Goal: Entertainment & Leisure: Browse casually

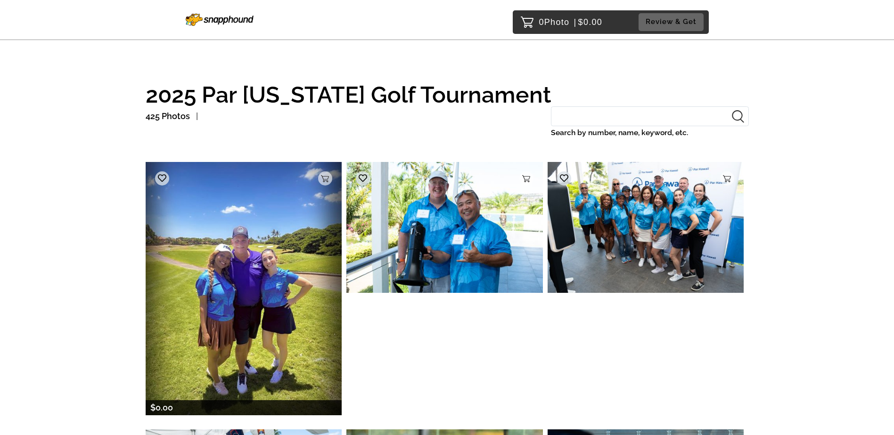
click at [268, 328] on img at bounding box center [244, 288] width 196 height 253
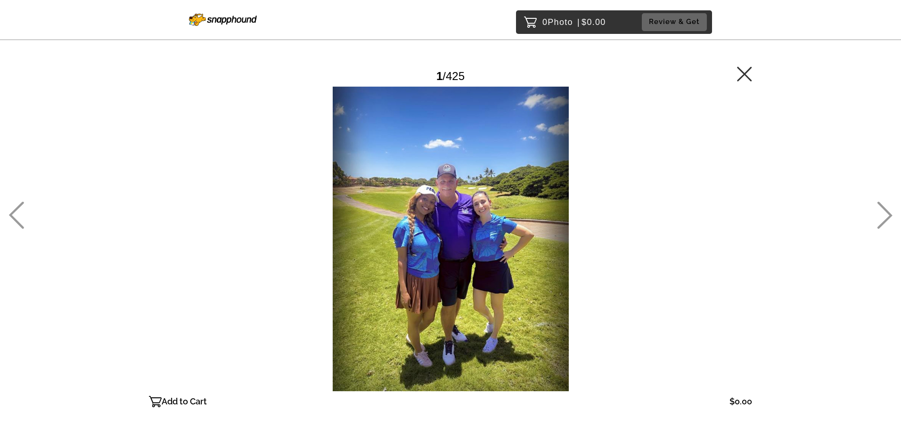
click at [456, 278] on div at bounding box center [450, 239] width 603 height 305
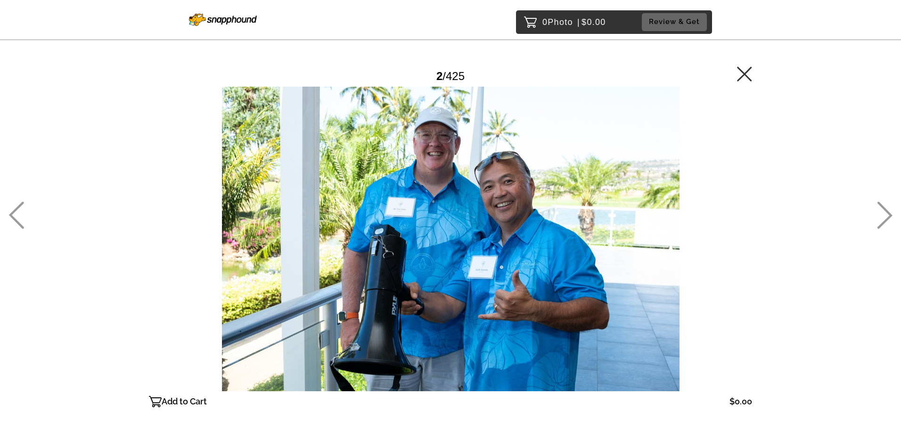
click at [456, 278] on div at bounding box center [450, 239] width 603 height 305
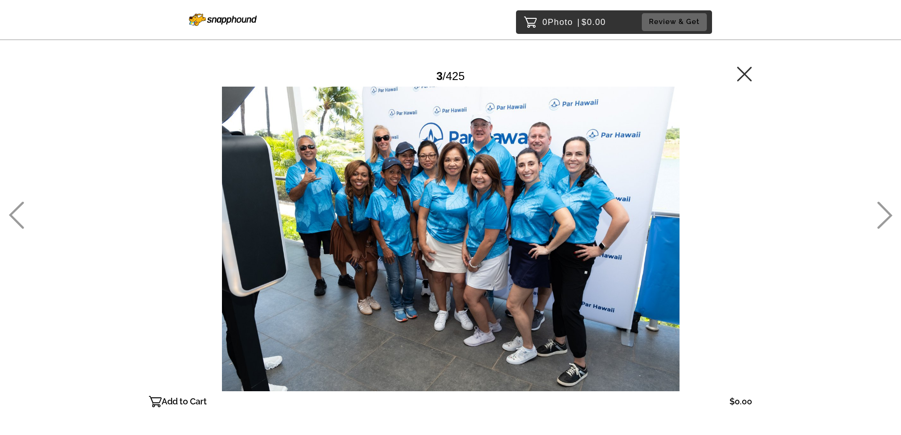
click at [15, 224] on icon at bounding box center [16, 215] width 16 height 27
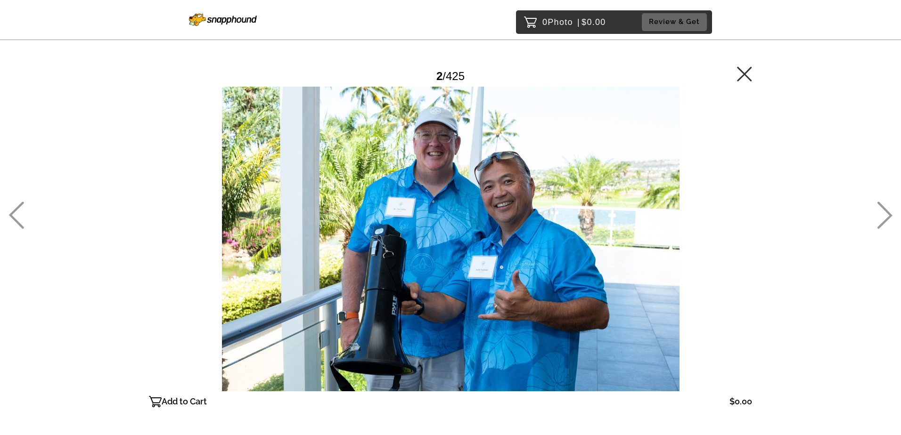
drag, startPoint x: 15, startPoint y: 236, endPoint x: 16, endPoint y: 242, distance: 6.3
click at [16, 242] on div at bounding box center [16, 217] width 16 height 435
click at [15, 220] on icon at bounding box center [16, 215] width 16 height 27
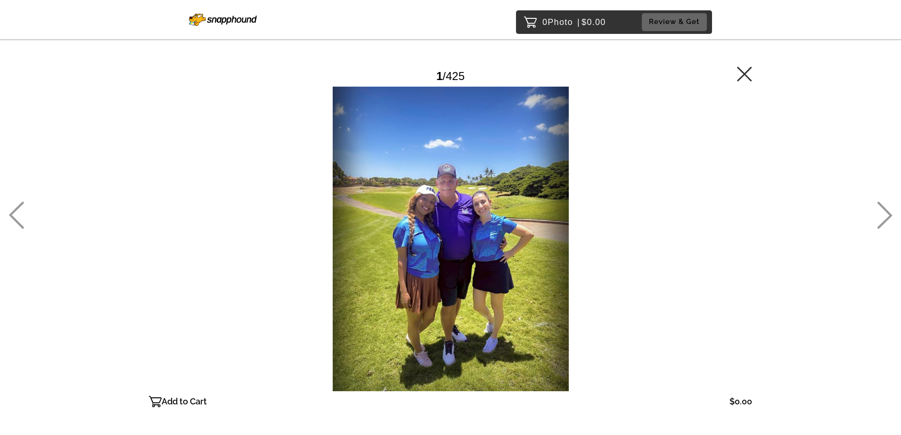
click at [890, 218] on icon at bounding box center [884, 215] width 15 height 27
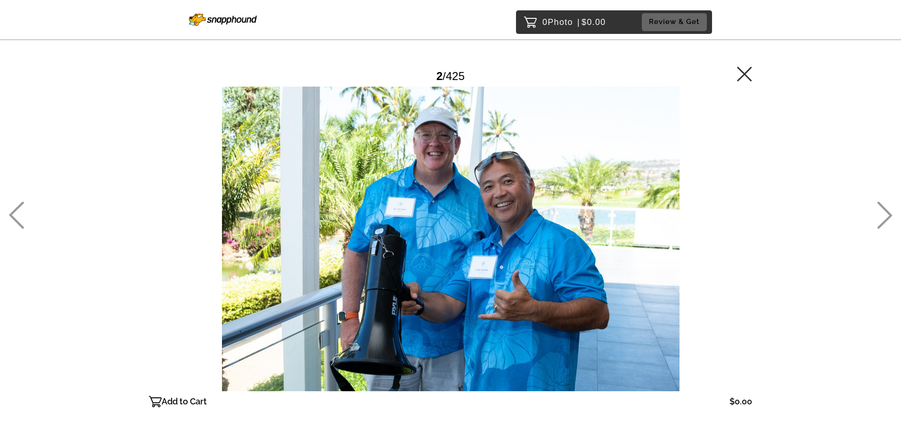
click at [889, 218] on icon at bounding box center [884, 215] width 15 height 27
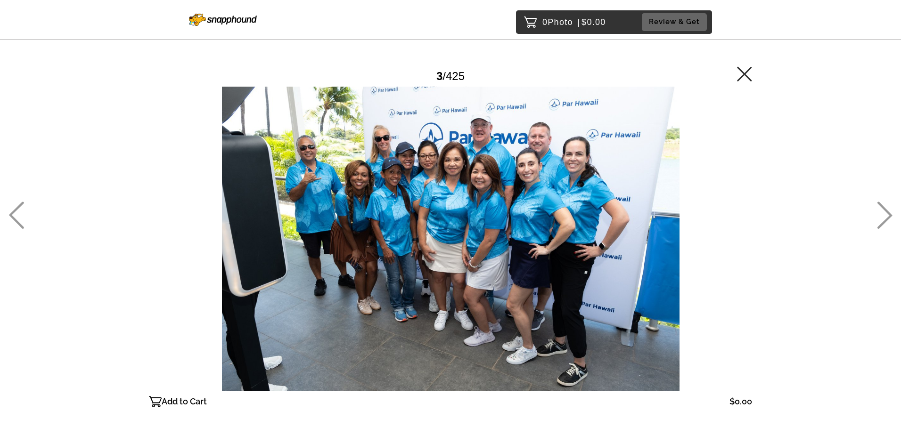
click at [889, 218] on icon at bounding box center [884, 215] width 15 height 27
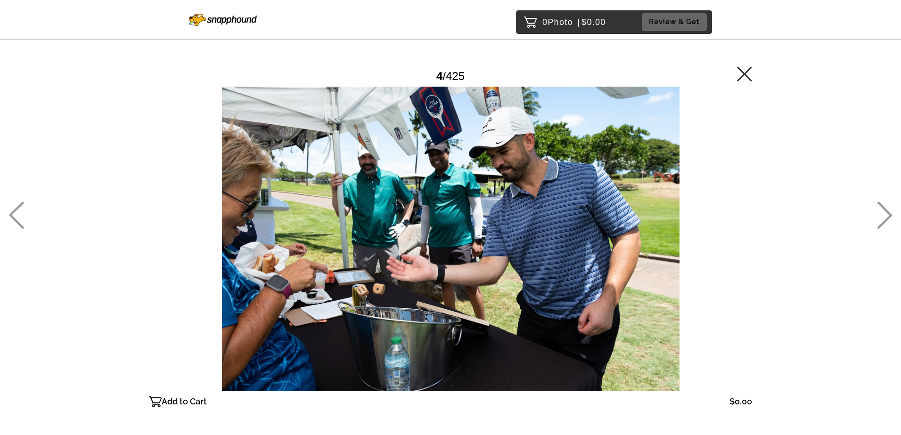
click at [889, 218] on icon at bounding box center [884, 215] width 15 height 27
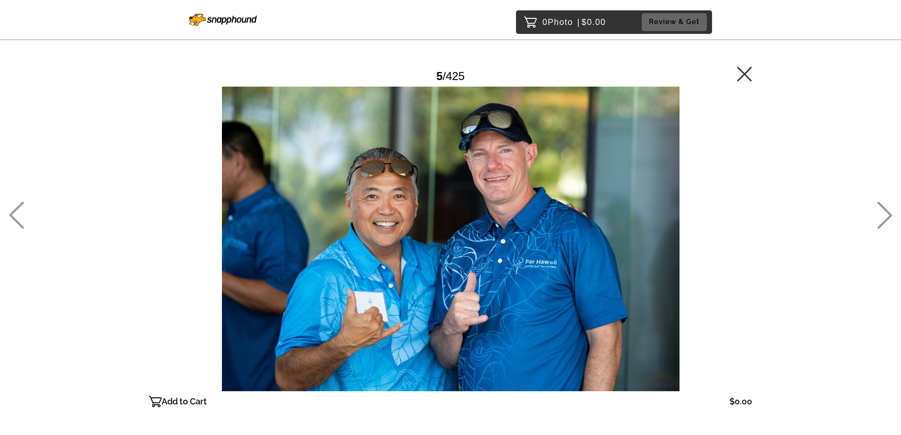
click at [883, 211] on icon at bounding box center [885, 215] width 16 height 27
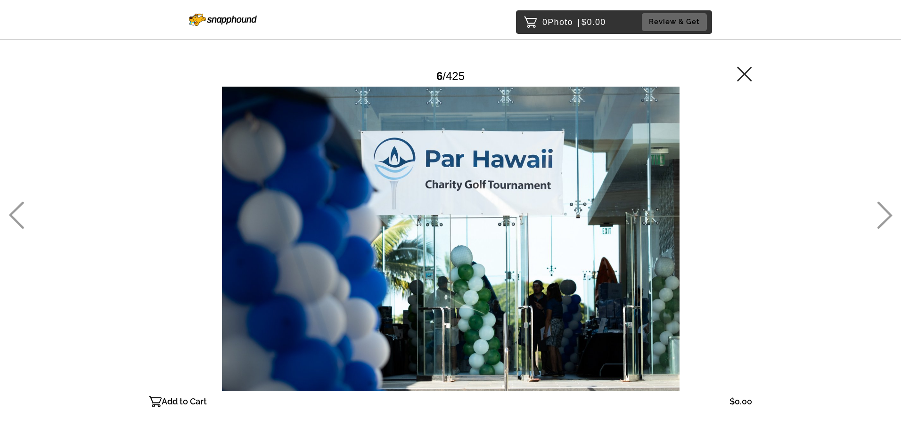
click at [885, 213] on icon at bounding box center [885, 215] width 16 height 27
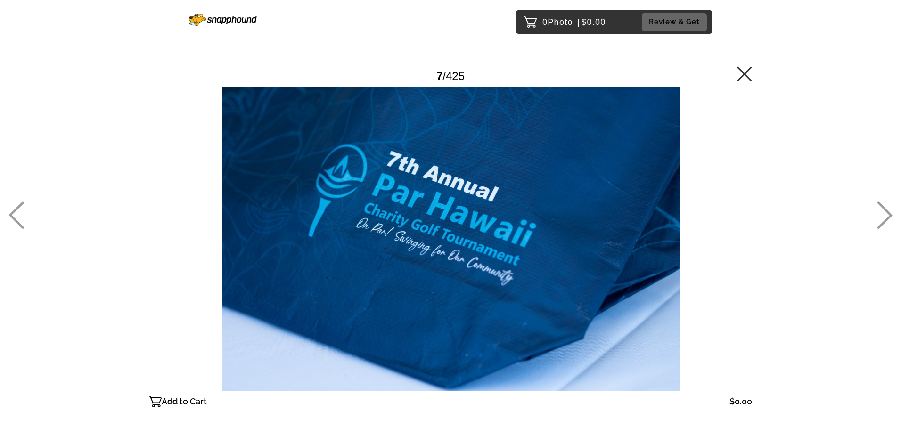
click at [885, 213] on icon at bounding box center [885, 215] width 16 height 27
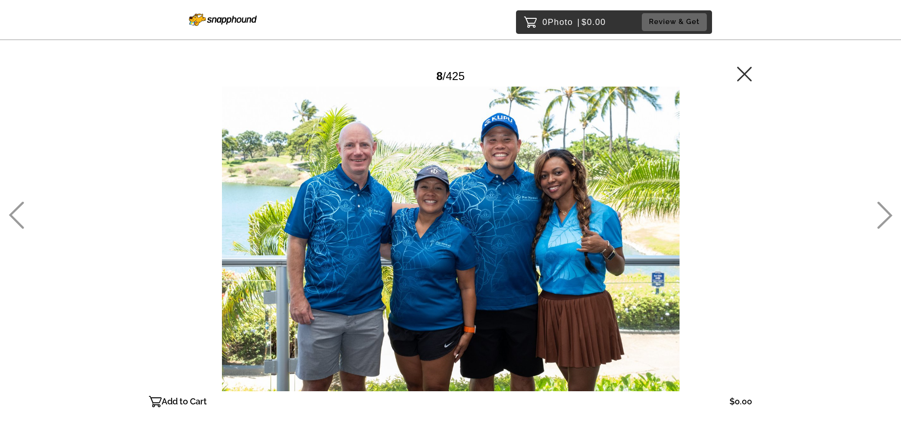
click at [885, 213] on icon at bounding box center [885, 215] width 16 height 27
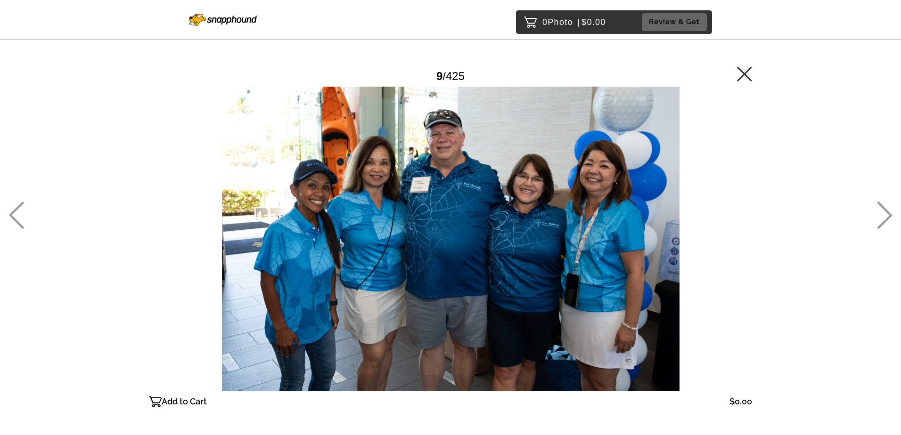
click at [885, 213] on icon at bounding box center [885, 215] width 16 height 27
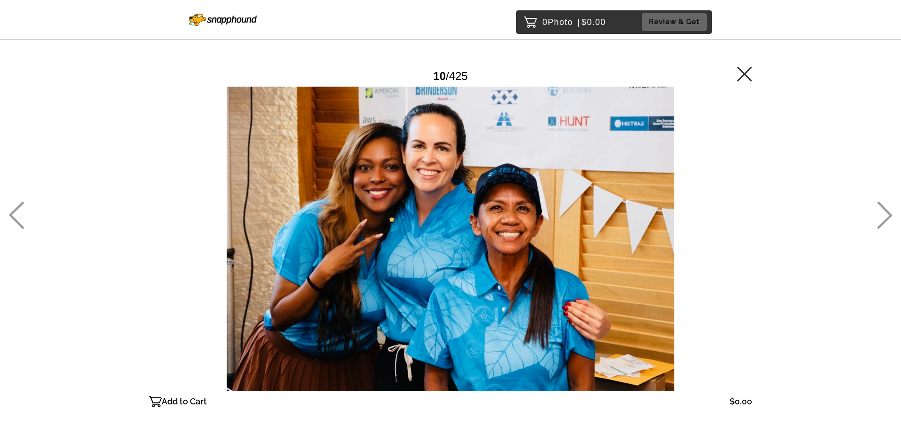
click at [885, 213] on icon at bounding box center [885, 215] width 16 height 27
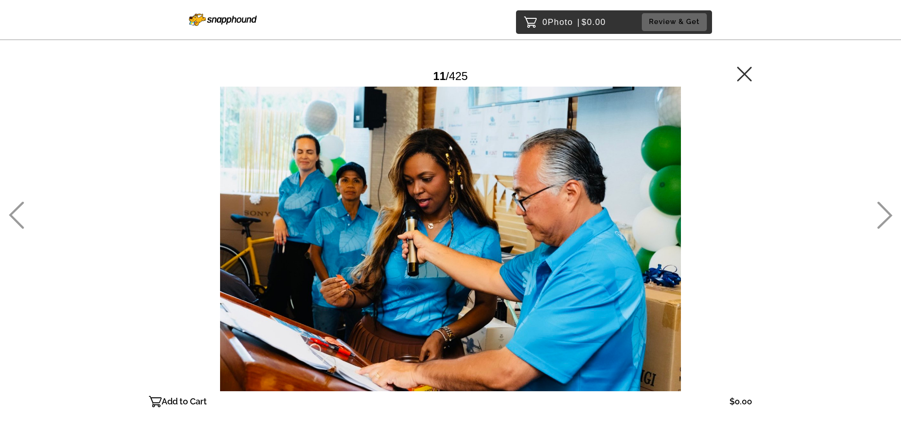
click at [885, 213] on icon at bounding box center [885, 215] width 16 height 27
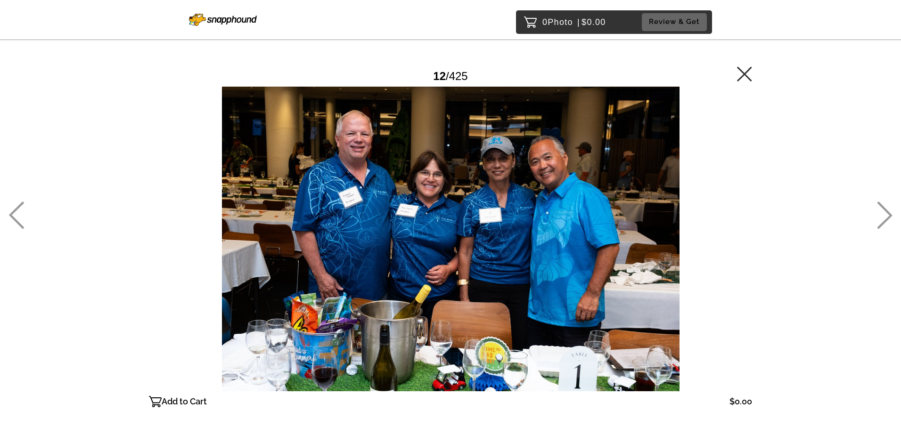
click at [885, 213] on icon at bounding box center [885, 215] width 16 height 27
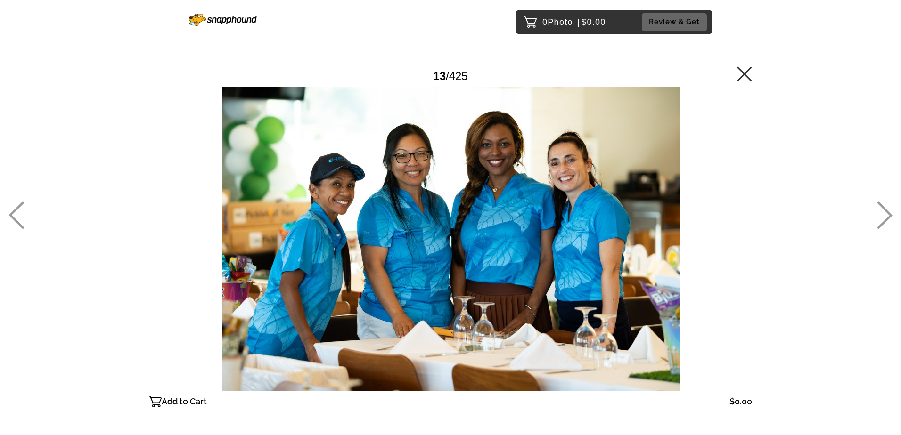
click at [885, 213] on icon at bounding box center [885, 215] width 16 height 27
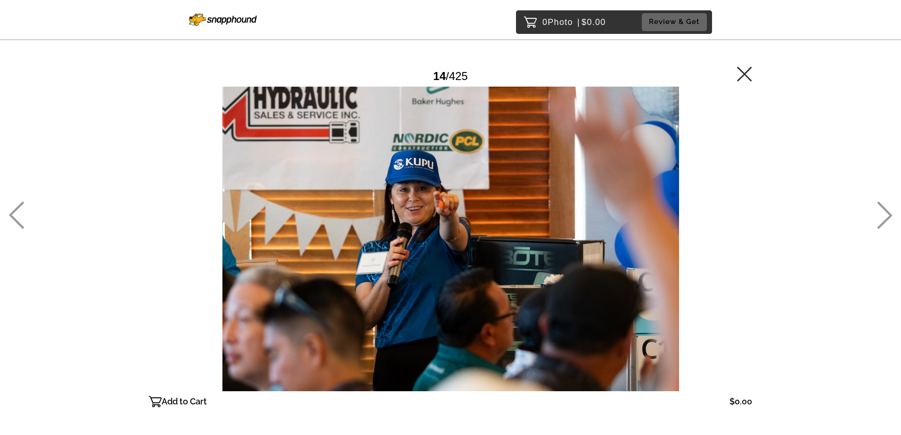
click at [885, 213] on icon at bounding box center [885, 215] width 16 height 27
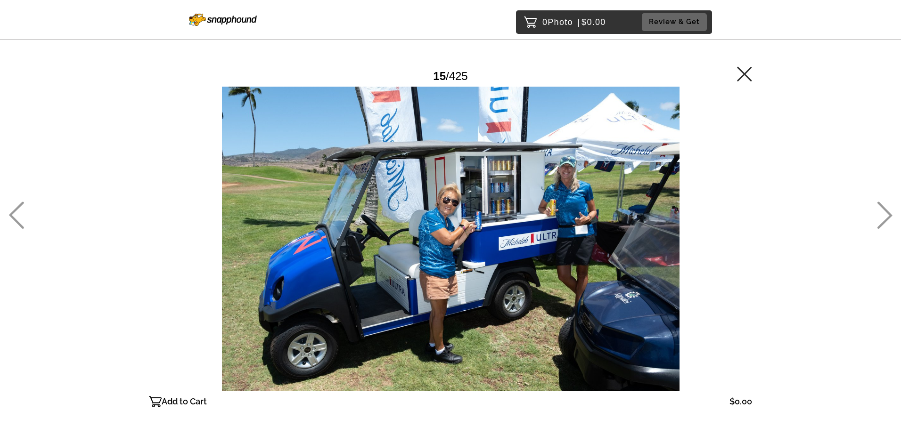
click at [885, 213] on icon at bounding box center [885, 215] width 16 height 27
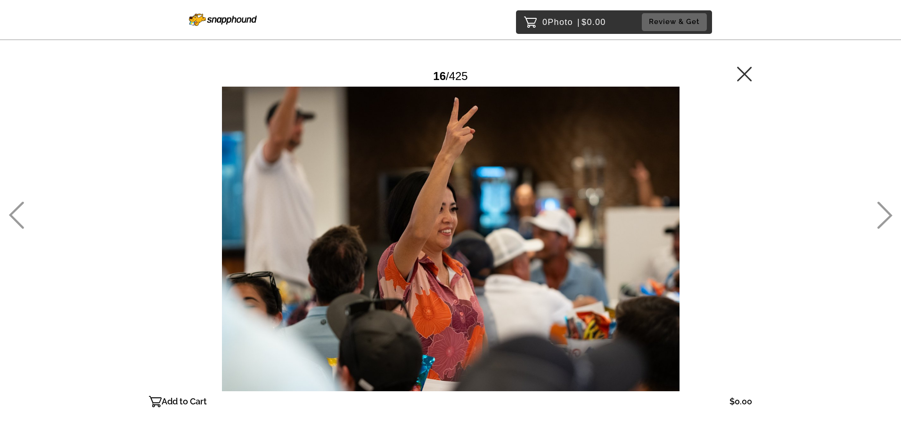
click at [885, 213] on icon at bounding box center [885, 215] width 16 height 27
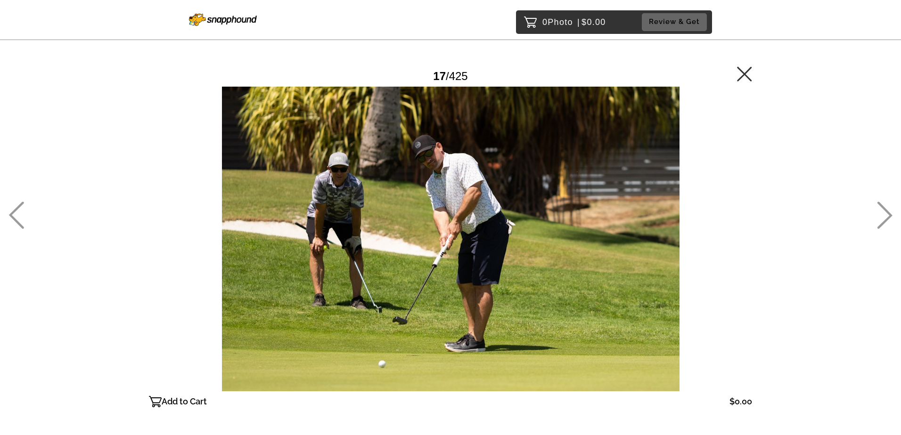
click at [885, 213] on icon at bounding box center [885, 215] width 16 height 27
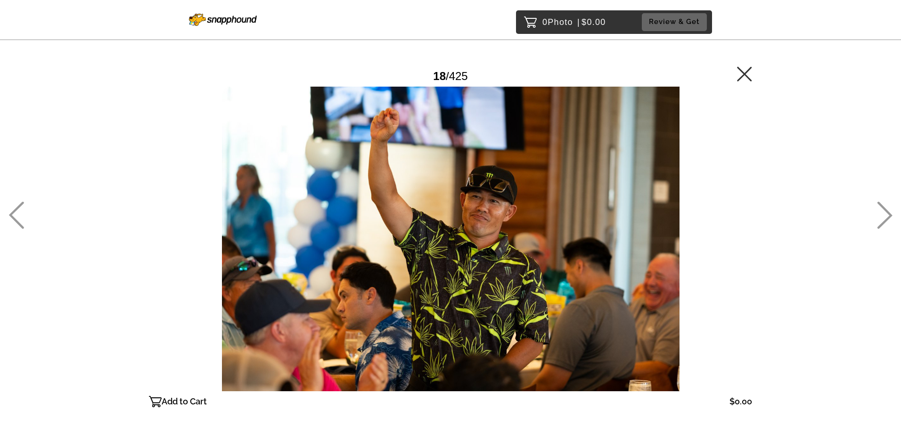
click at [885, 213] on icon at bounding box center [885, 215] width 16 height 27
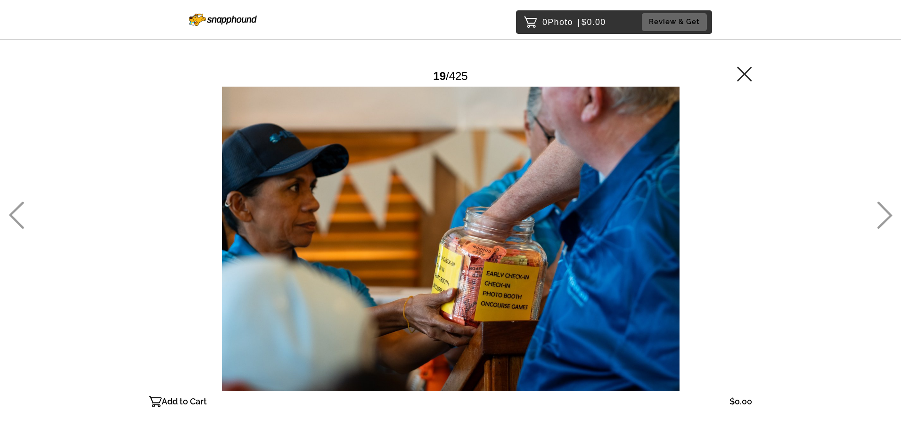
click at [885, 213] on icon at bounding box center [885, 215] width 16 height 27
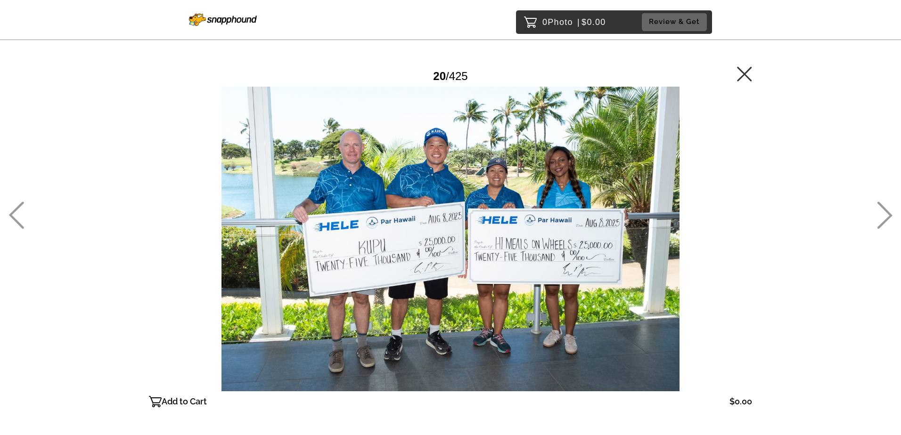
click at [885, 213] on icon at bounding box center [885, 215] width 16 height 27
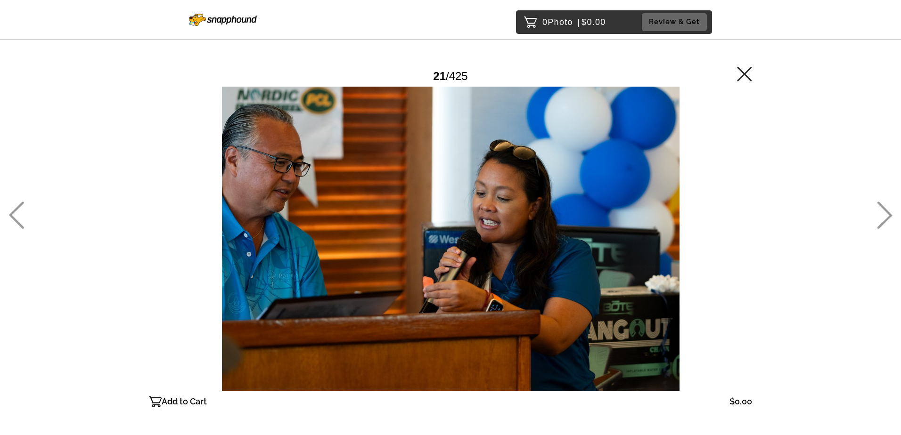
click at [885, 213] on icon at bounding box center [885, 215] width 16 height 27
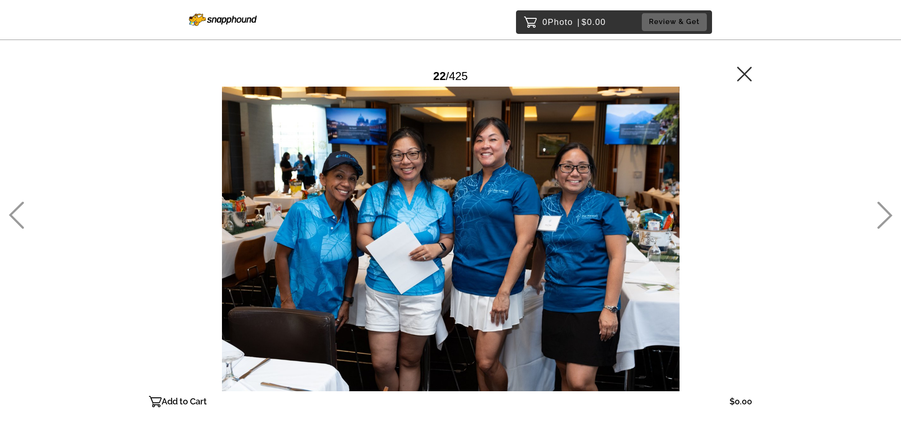
click at [885, 213] on icon at bounding box center [885, 215] width 16 height 27
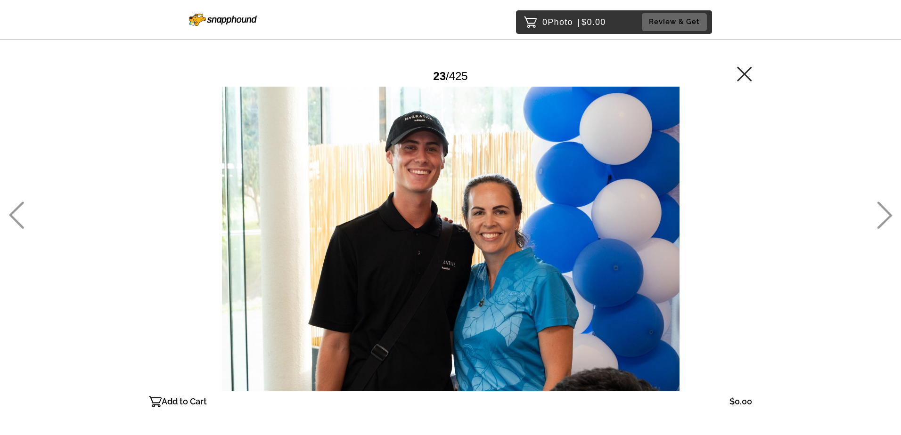
click at [885, 213] on icon at bounding box center [885, 215] width 16 height 27
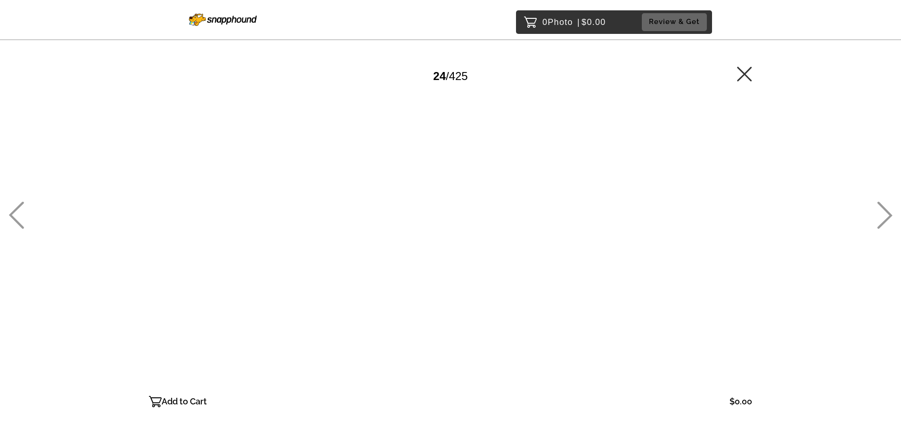
click at [885, 213] on icon at bounding box center [885, 215] width 16 height 27
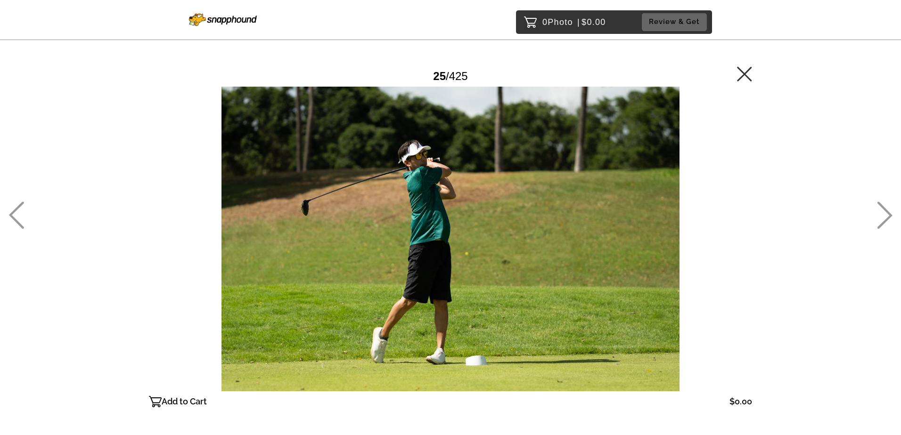
click at [885, 213] on icon at bounding box center [885, 215] width 16 height 27
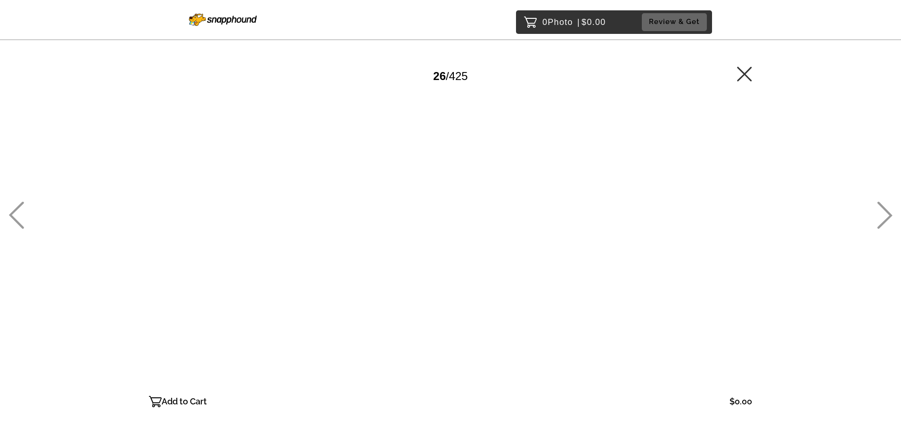
click at [885, 213] on icon at bounding box center [885, 215] width 16 height 27
click at [883, 213] on icon at bounding box center [885, 215] width 16 height 27
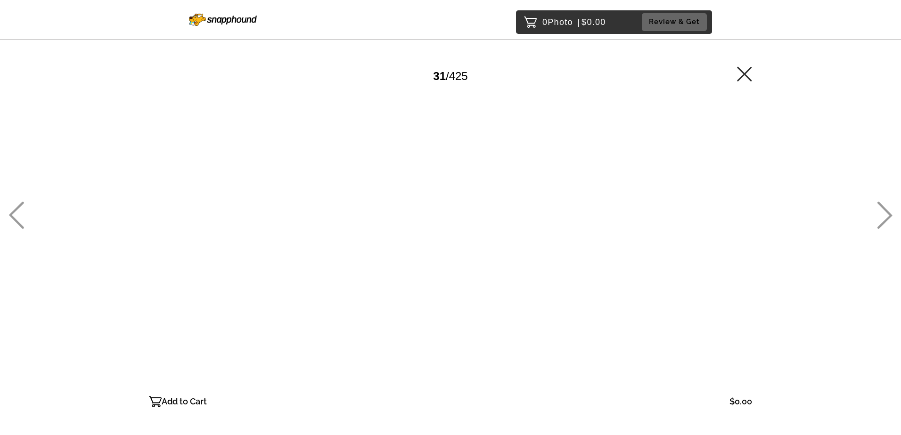
click at [883, 213] on icon at bounding box center [885, 215] width 16 height 27
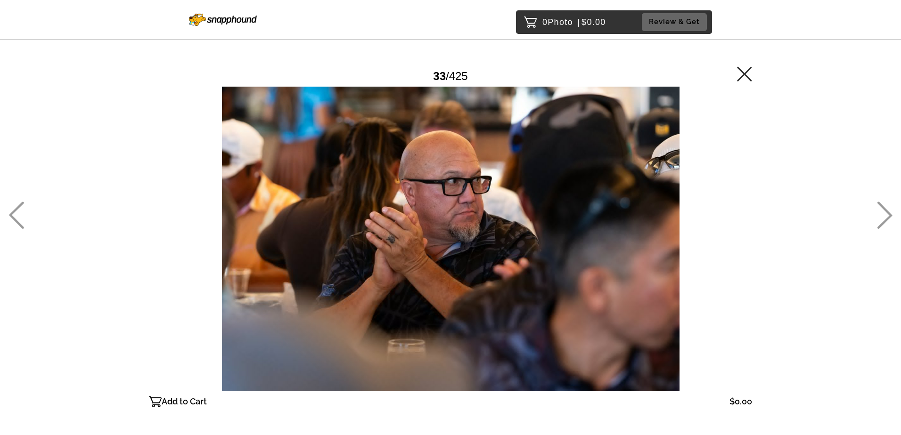
click at [883, 213] on icon at bounding box center [885, 215] width 16 height 27
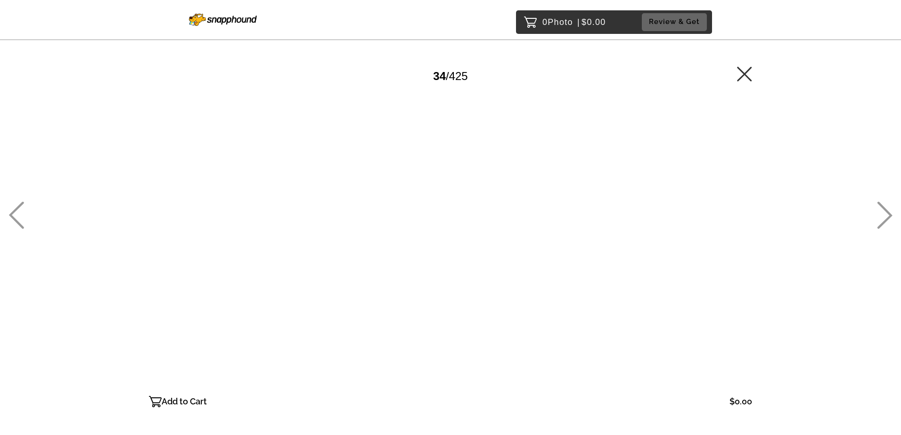
click at [883, 220] on icon at bounding box center [885, 215] width 16 height 27
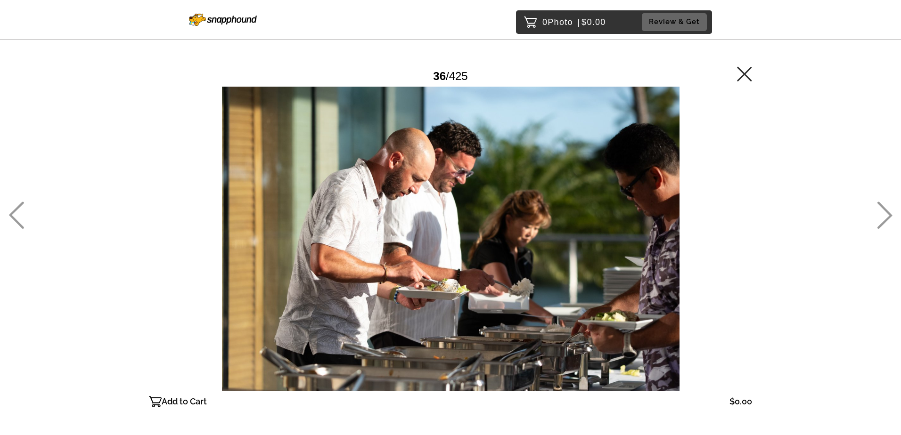
click at [883, 220] on icon at bounding box center [885, 215] width 16 height 27
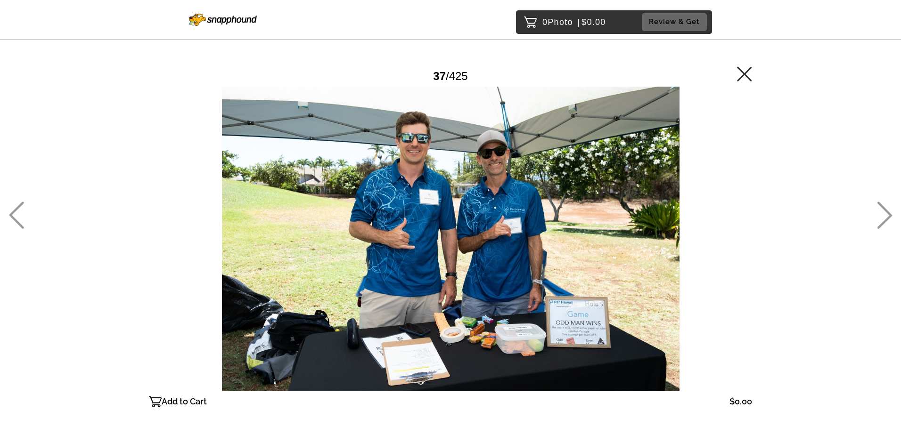
click at [883, 220] on icon at bounding box center [885, 215] width 16 height 27
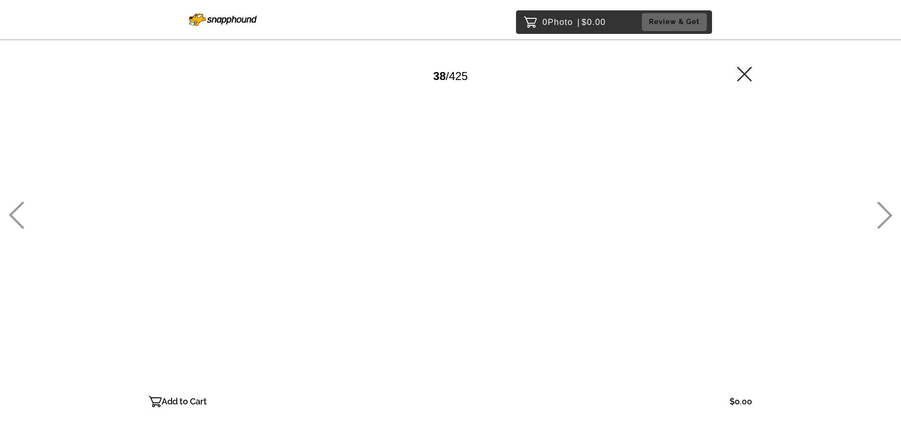
click at [883, 220] on icon at bounding box center [885, 215] width 16 height 27
click at [882, 220] on icon at bounding box center [885, 215] width 16 height 27
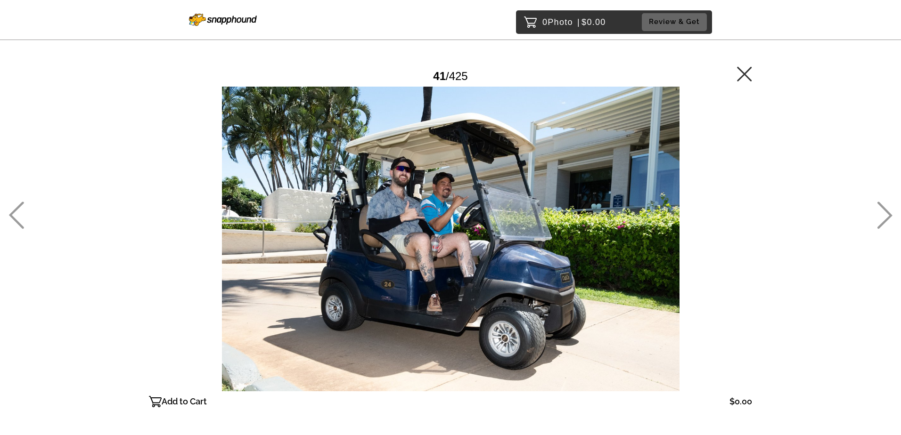
click at [882, 220] on icon at bounding box center [885, 215] width 16 height 27
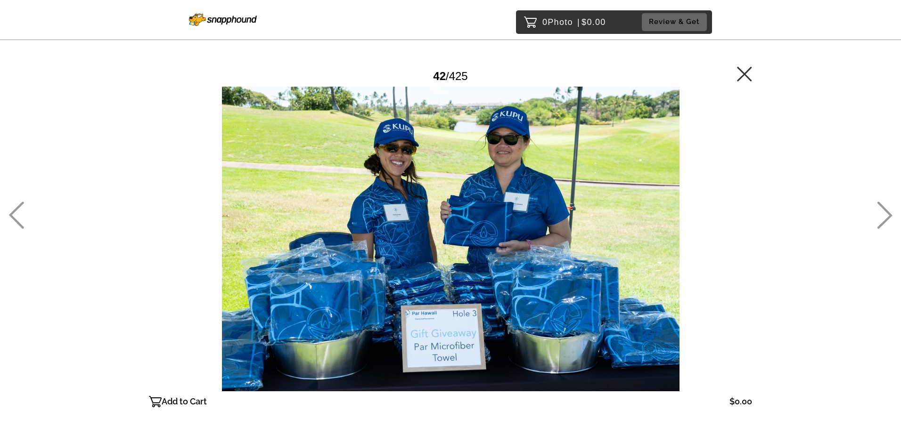
click at [882, 220] on icon at bounding box center [885, 215] width 16 height 27
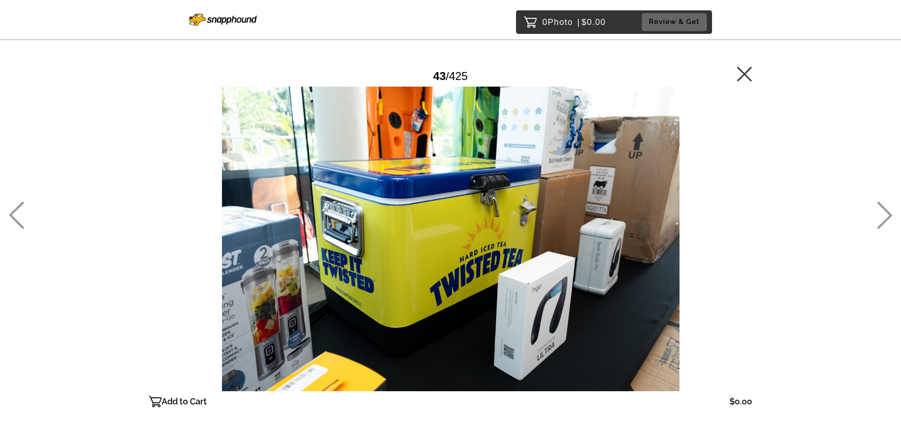
click at [882, 220] on icon at bounding box center [885, 215] width 16 height 27
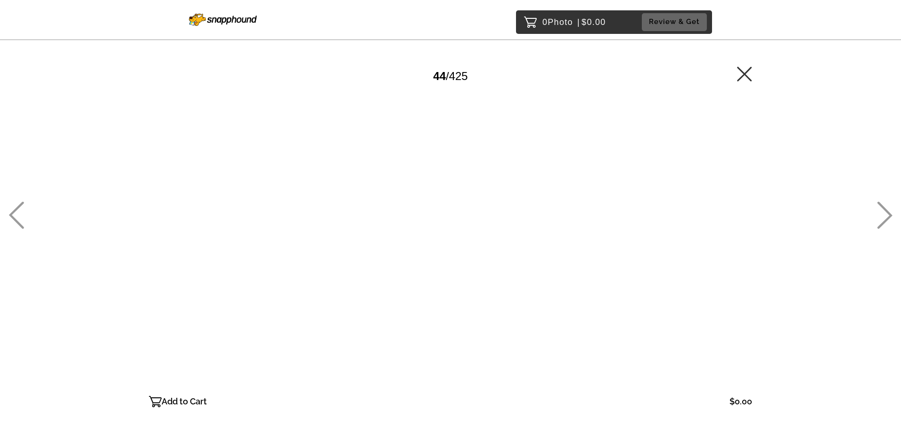
click at [882, 220] on icon at bounding box center [885, 215] width 16 height 27
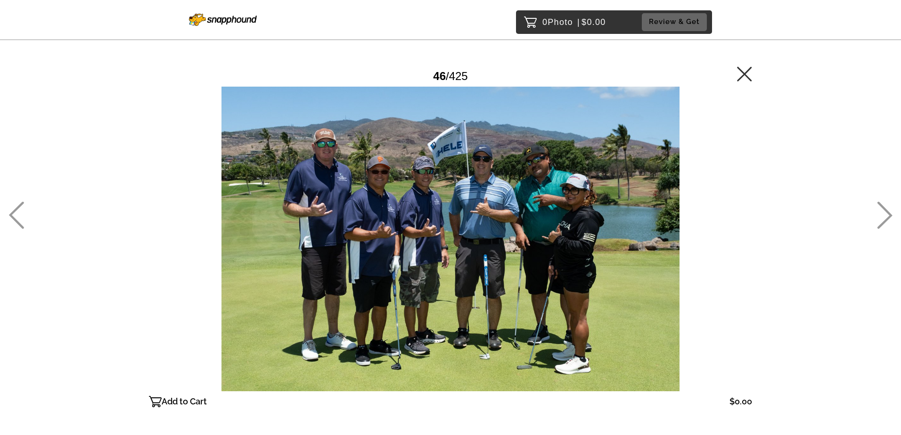
click at [883, 220] on icon at bounding box center [885, 215] width 16 height 27
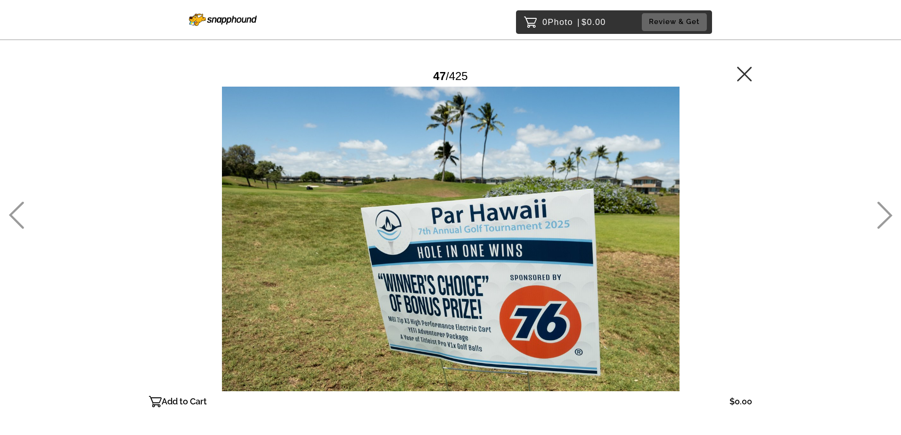
click at [883, 220] on icon at bounding box center [885, 215] width 16 height 27
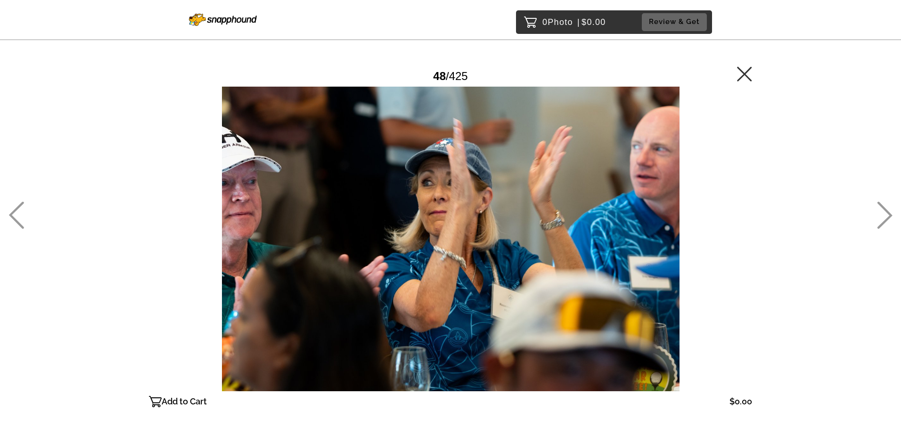
click at [883, 220] on icon at bounding box center [885, 215] width 16 height 27
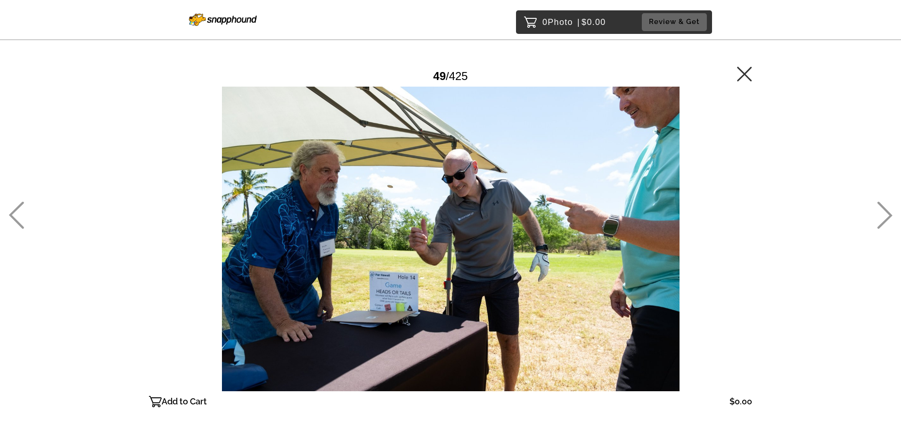
click at [883, 220] on icon at bounding box center [885, 215] width 16 height 27
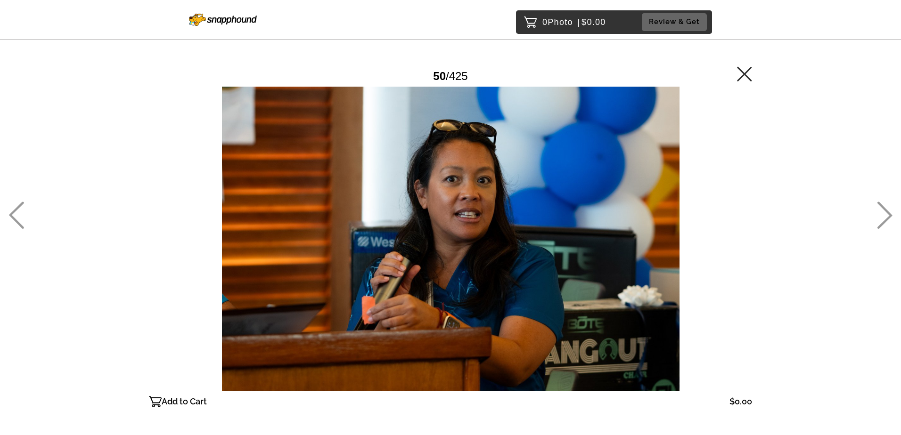
click at [883, 220] on icon at bounding box center [885, 215] width 16 height 27
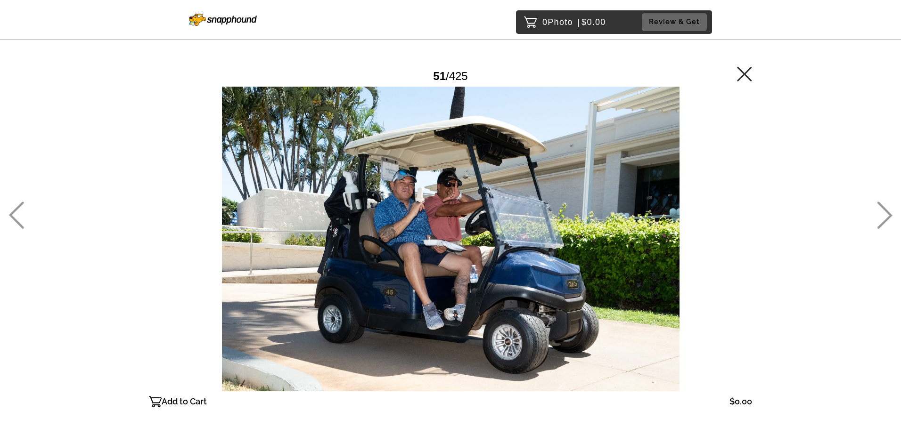
click at [881, 218] on icon at bounding box center [885, 215] width 16 height 27
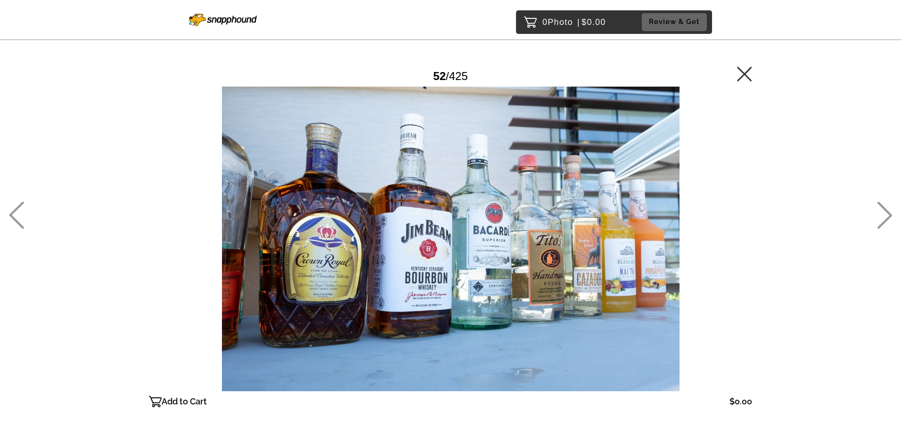
click at [881, 218] on icon at bounding box center [885, 215] width 16 height 27
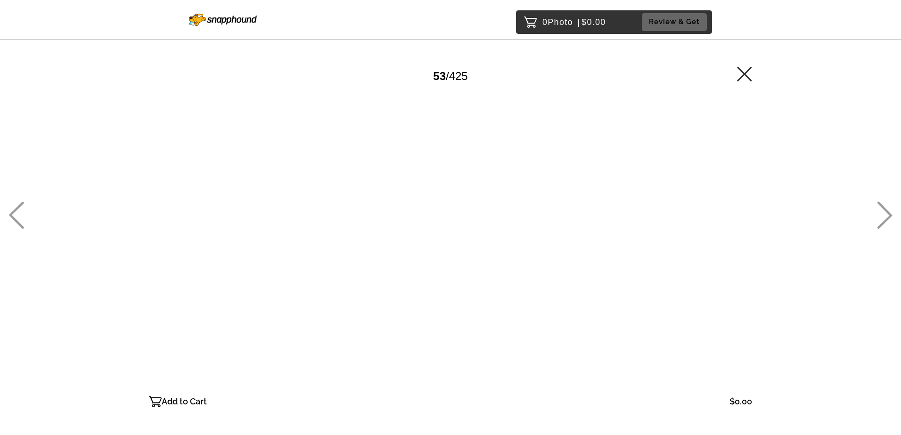
click at [881, 218] on icon at bounding box center [885, 215] width 16 height 27
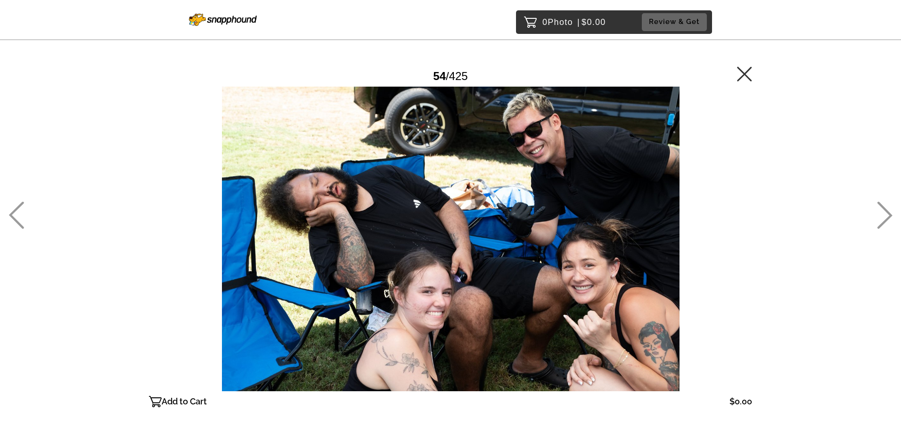
click at [881, 218] on icon at bounding box center [885, 215] width 16 height 27
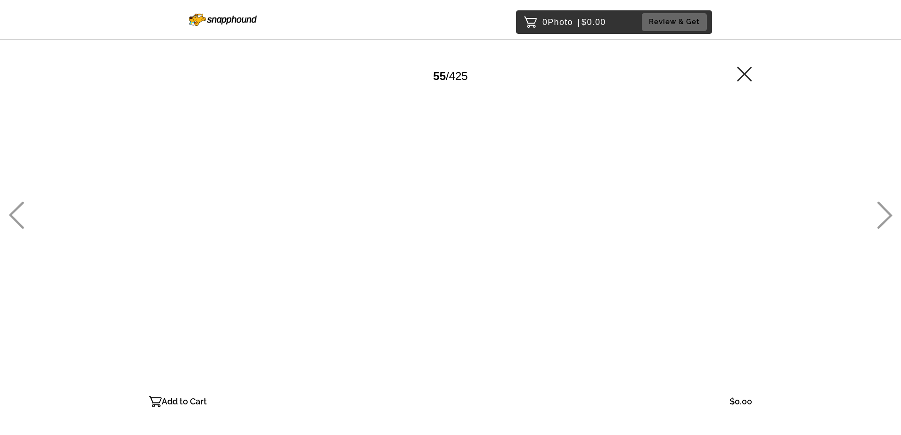
click at [881, 218] on icon at bounding box center [885, 215] width 16 height 27
click at [881, 219] on icon at bounding box center [885, 215] width 16 height 27
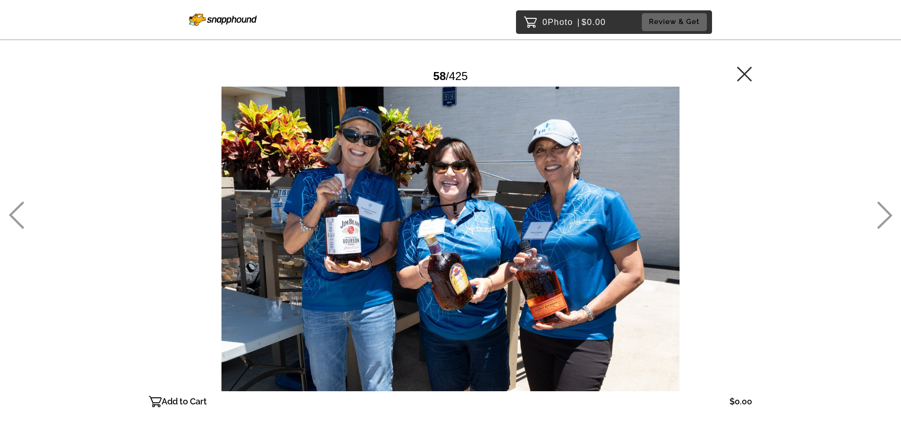
click at [880, 220] on icon at bounding box center [885, 215] width 16 height 27
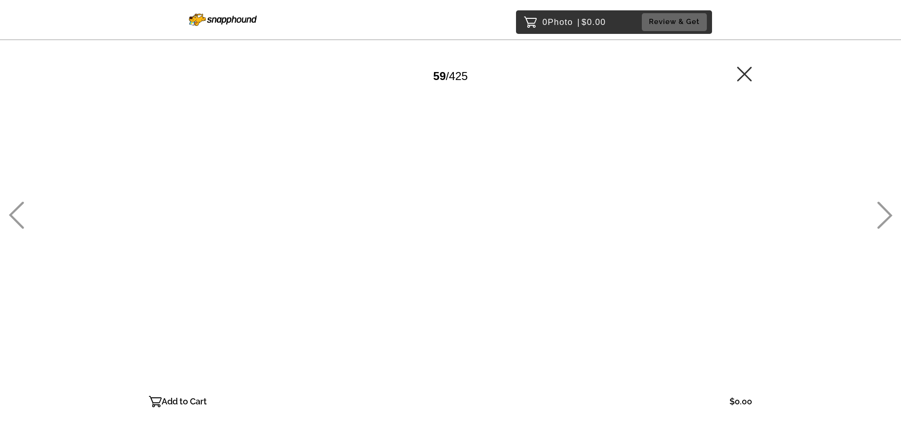
click at [880, 220] on icon at bounding box center [885, 215] width 16 height 27
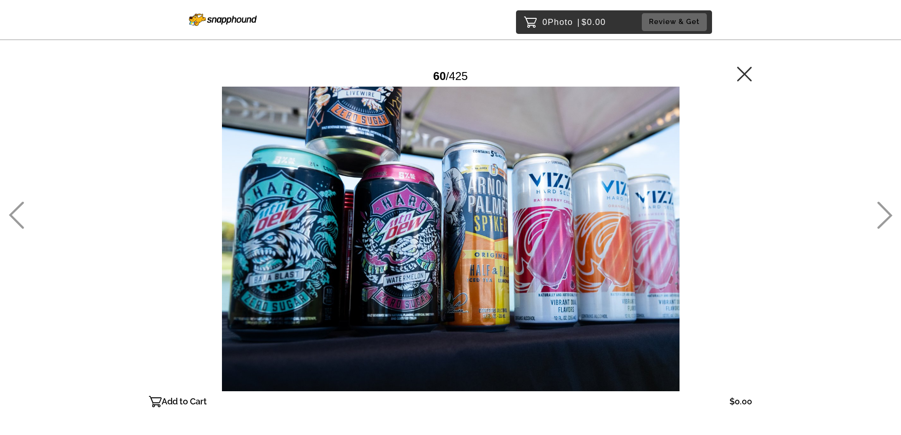
click at [880, 220] on icon at bounding box center [885, 215] width 16 height 27
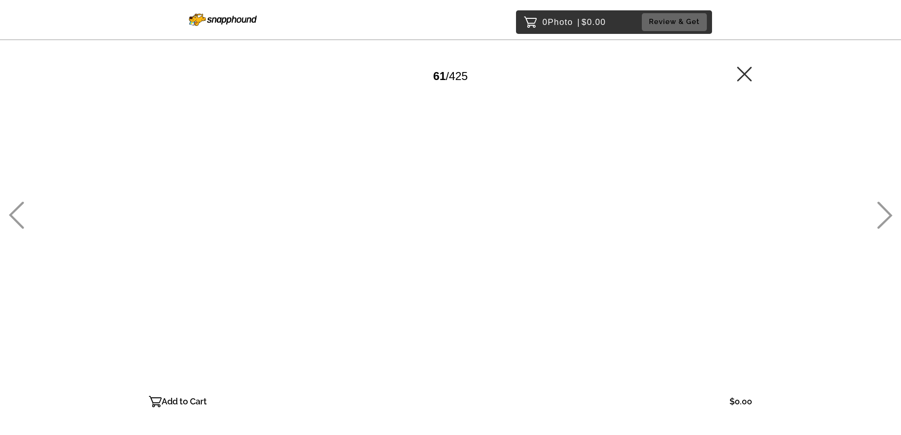
click at [880, 220] on icon at bounding box center [885, 215] width 16 height 27
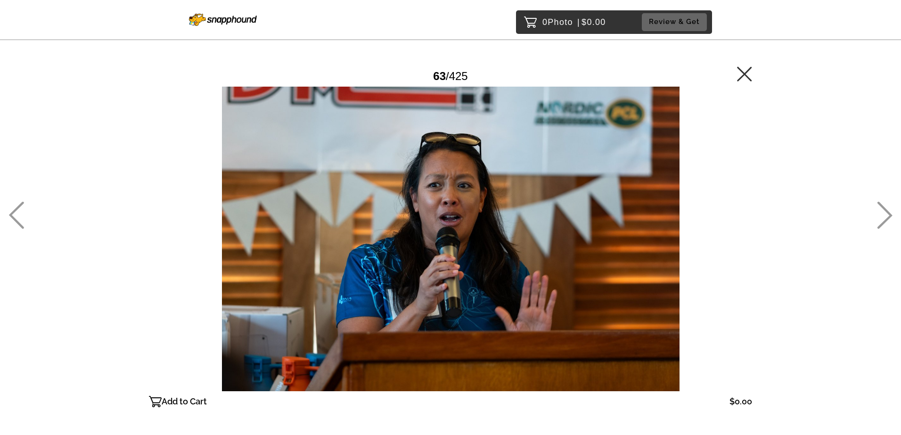
click at [880, 220] on icon at bounding box center [885, 215] width 16 height 27
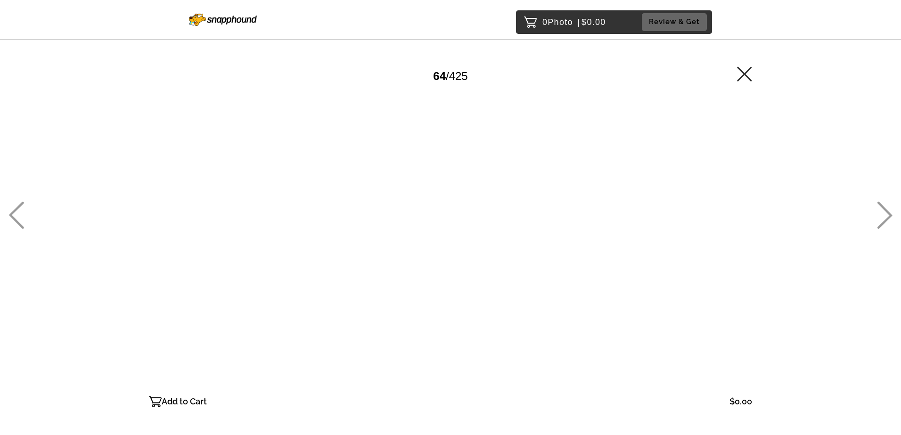
click at [880, 220] on icon at bounding box center [885, 215] width 16 height 27
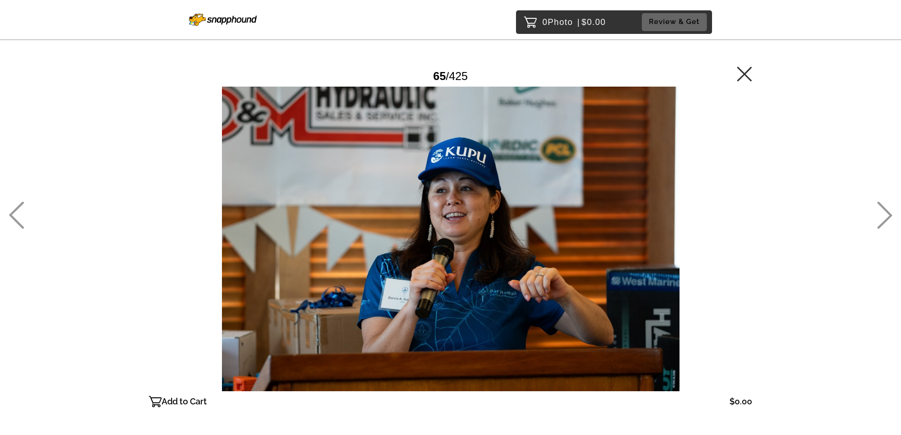
click at [880, 220] on icon at bounding box center [885, 215] width 16 height 27
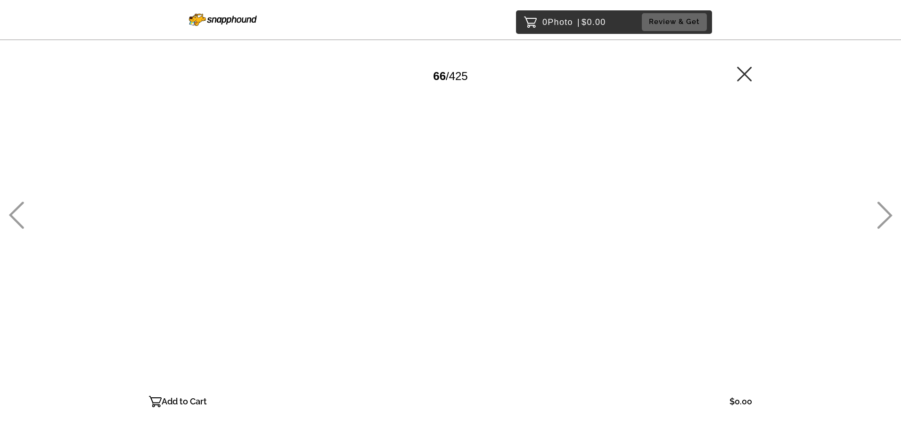
click at [880, 220] on icon at bounding box center [885, 215] width 16 height 27
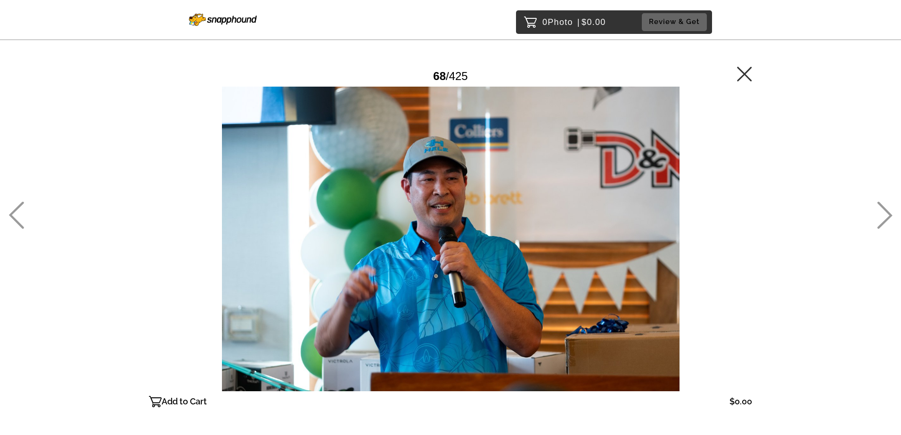
click at [880, 220] on icon at bounding box center [885, 215] width 16 height 27
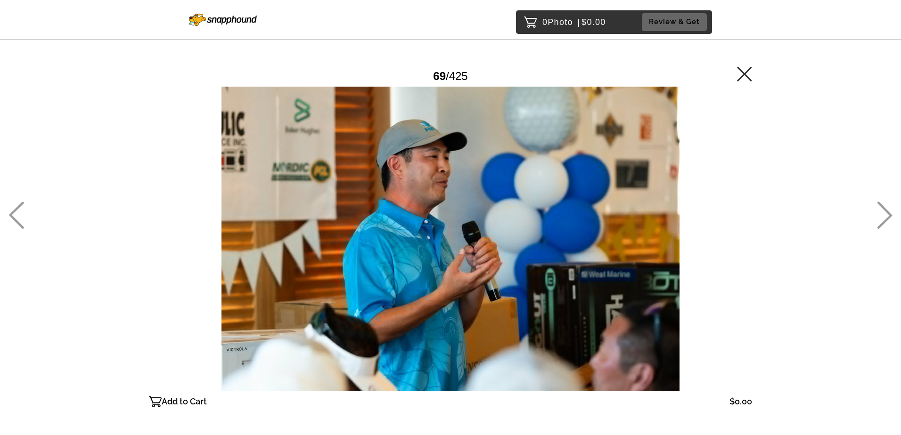
click at [880, 220] on icon at bounding box center [885, 215] width 16 height 27
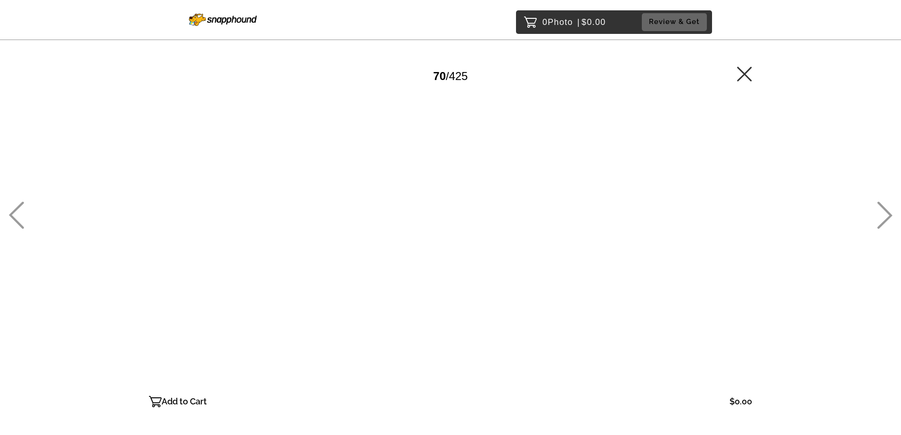
click at [880, 220] on icon at bounding box center [885, 215] width 16 height 27
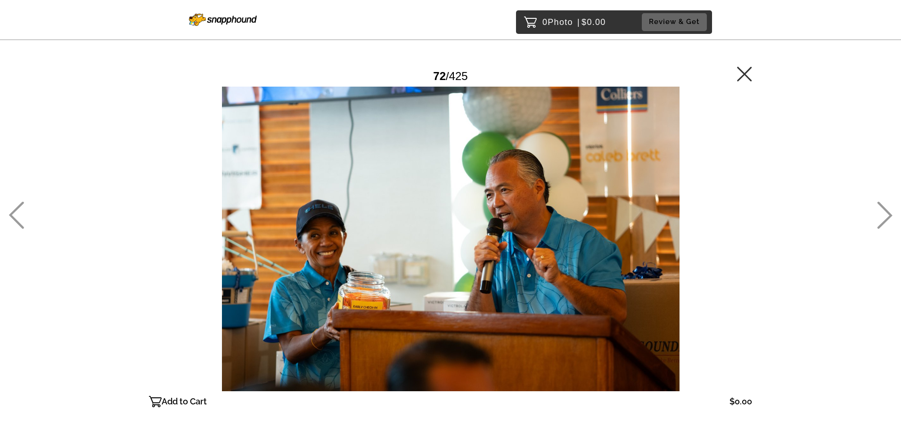
click at [880, 220] on icon at bounding box center [885, 215] width 16 height 27
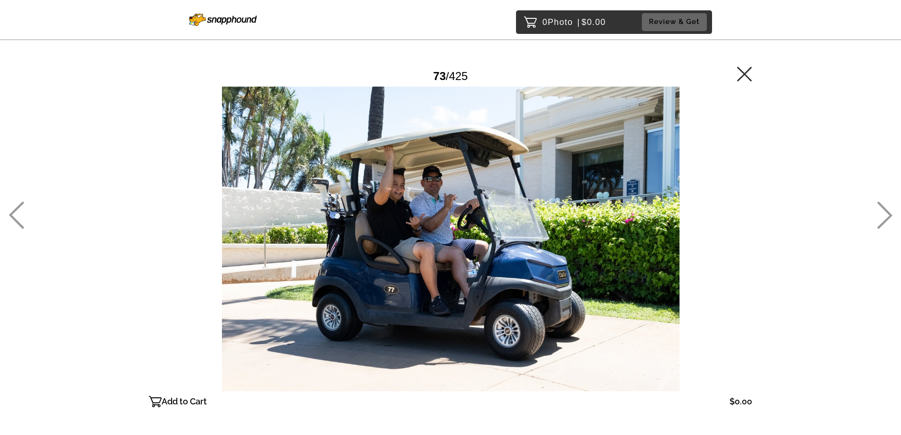
click at [880, 220] on icon at bounding box center [885, 215] width 16 height 27
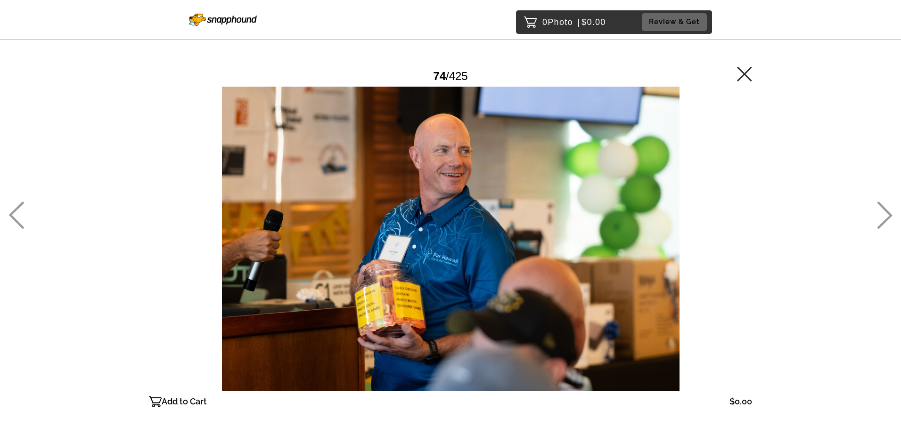
click at [880, 220] on icon at bounding box center [885, 215] width 16 height 27
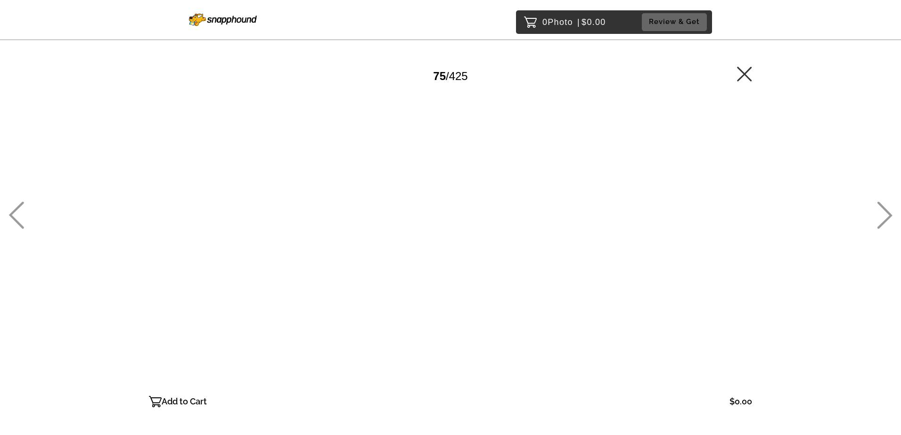
click at [880, 220] on icon at bounding box center [885, 215] width 16 height 27
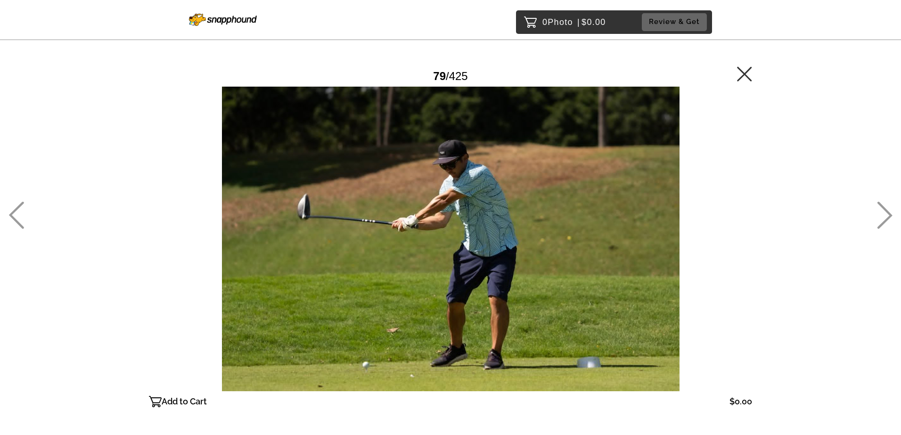
click at [880, 220] on icon at bounding box center [885, 215] width 16 height 27
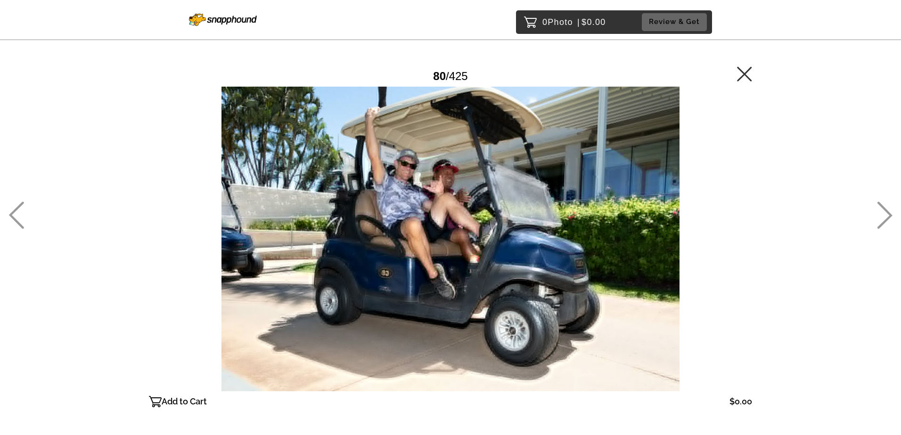
click at [880, 220] on icon at bounding box center [885, 215] width 16 height 27
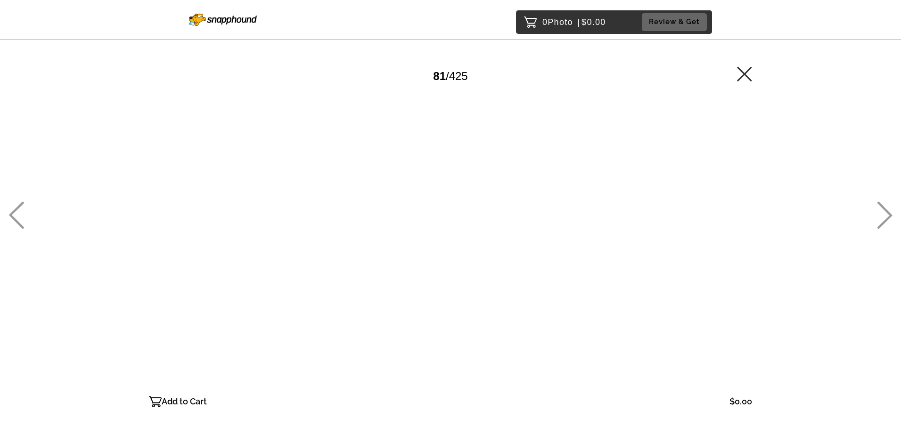
click at [880, 220] on icon at bounding box center [885, 215] width 16 height 27
click at [882, 229] on link at bounding box center [885, 226] width 16 height 10
click at [885, 220] on icon at bounding box center [885, 215] width 16 height 27
click at [885, 221] on icon at bounding box center [884, 215] width 15 height 27
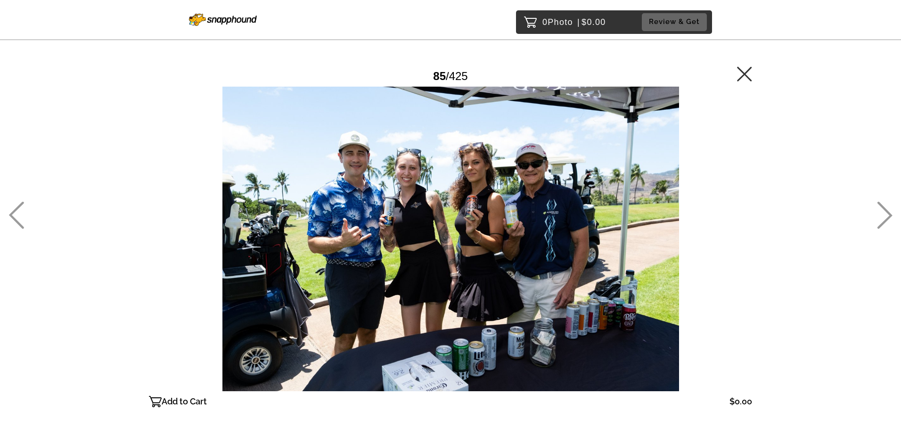
click at [888, 218] on icon at bounding box center [884, 215] width 15 height 27
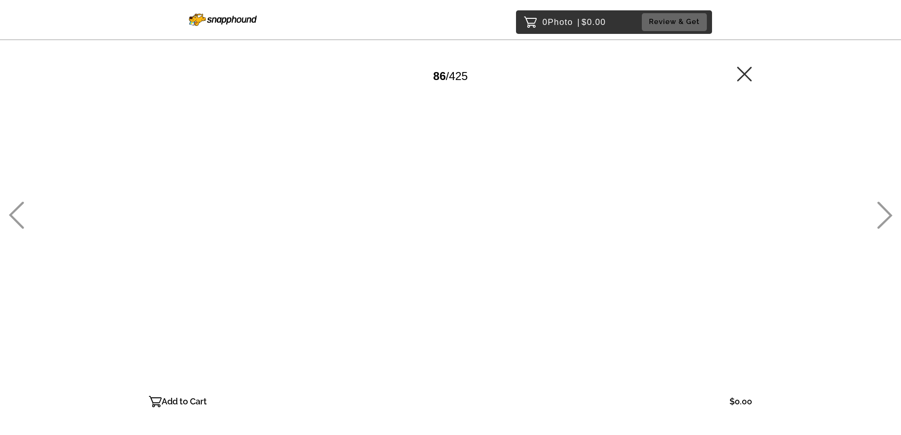
click at [20, 207] on icon at bounding box center [16, 215] width 15 height 27
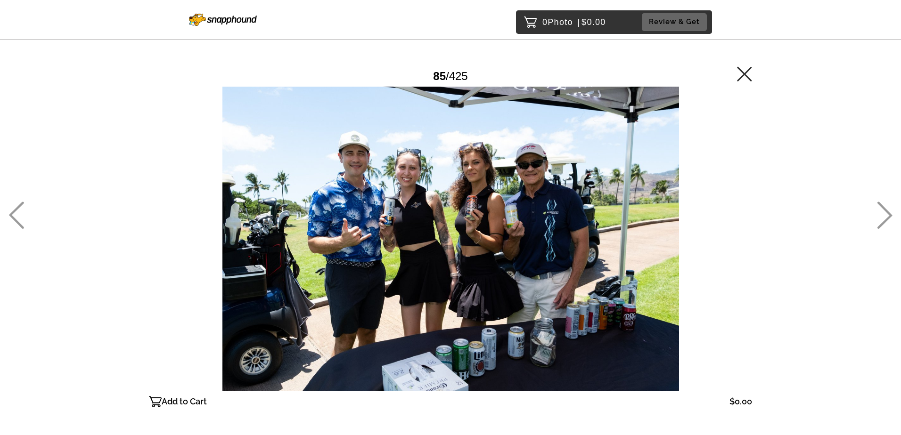
click at [883, 213] on icon at bounding box center [885, 215] width 16 height 27
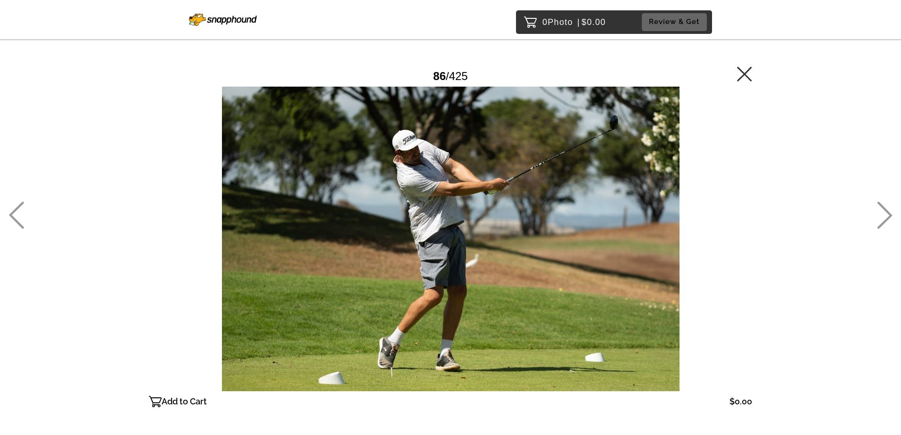
click at [883, 221] on icon at bounding box center [885, 215] width 16 height 27
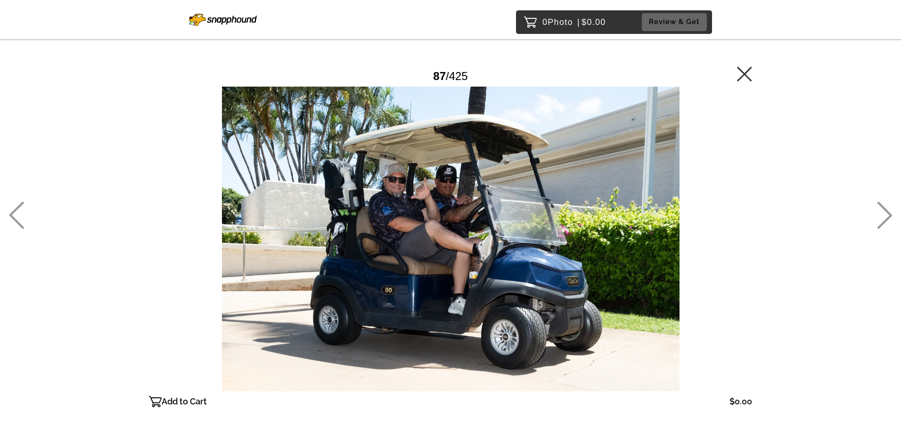
click at [883, 221] on icon at bounding box center [885, 215] width 16 height 27
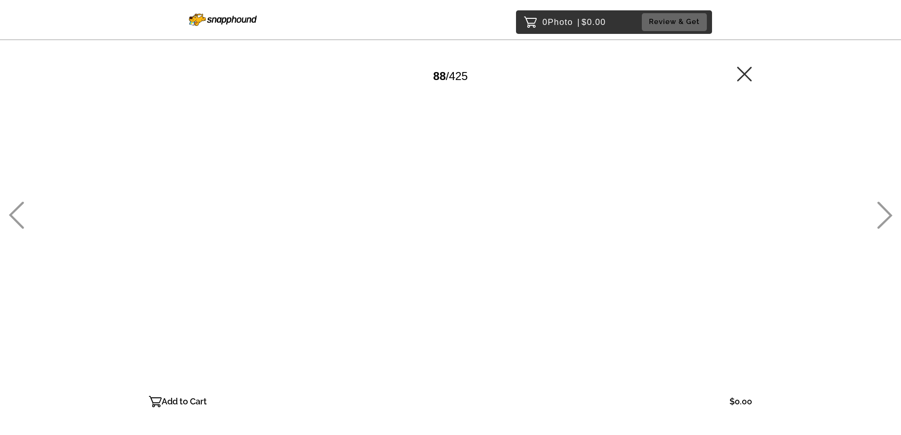
click at [883, 221] on icon at bounding box center [885, 215] width 16 height 27
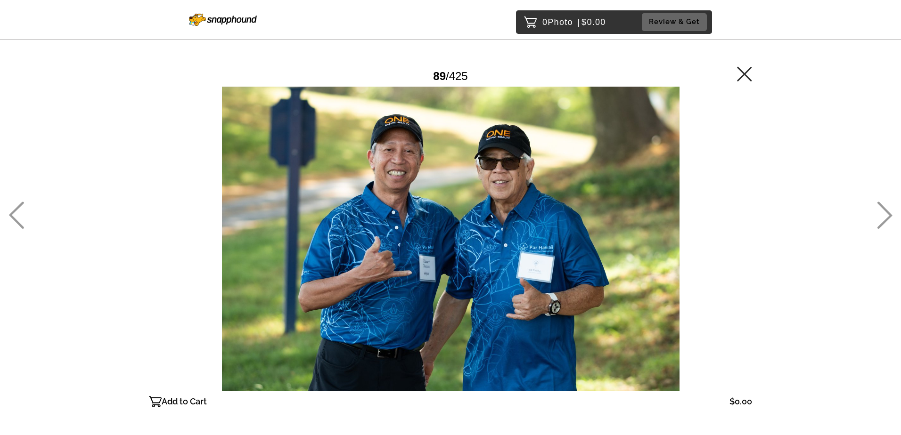
click at [883, 221] on icon at bounding box center [885, 215] width 16 height 27
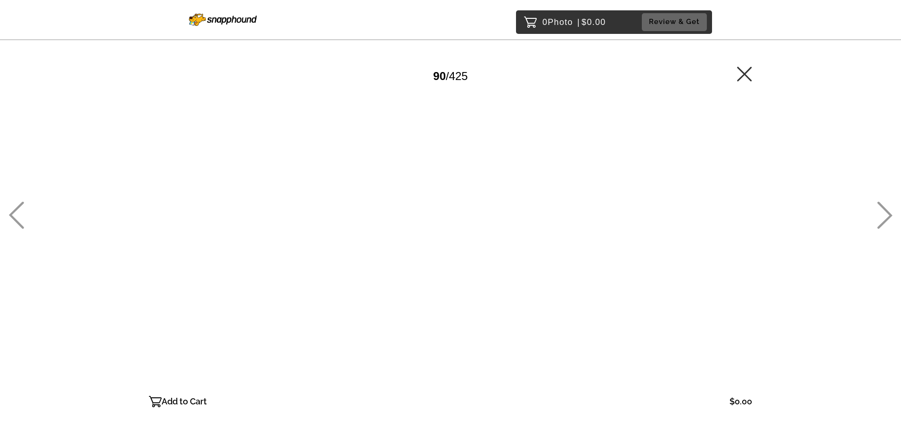
click at [883, 221] on icon at bounding box center [885, 215] width 16 height 27
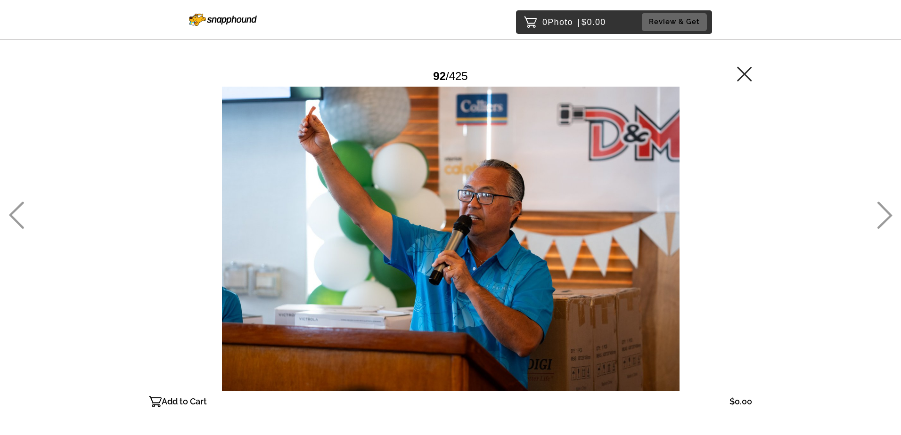
click at [883, 221] on icon at bounding box center [885, 215] width 16 height 27
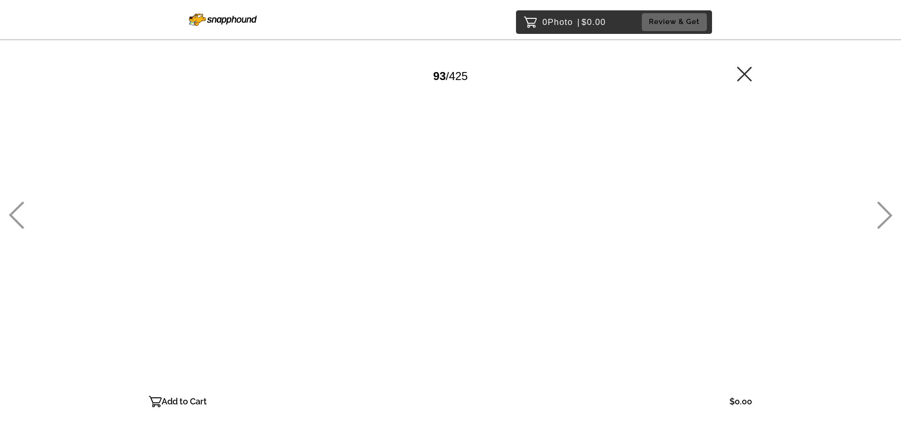
click at [883, 221] on icon at bounding box center [885, 215] width 16 height 27
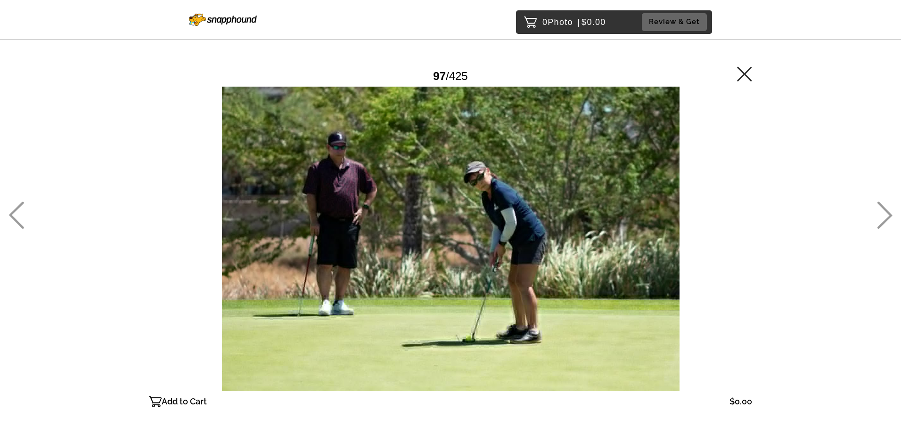
click at [883, 221] on icon at bounding box center [885, 215] width 16 height 27
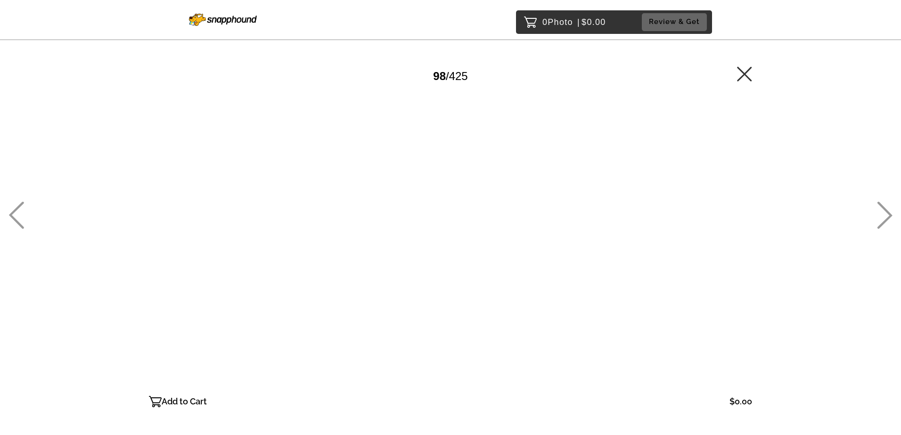
click at [883, 221] on icon at bounding box center [885, 215] width 16 height 27
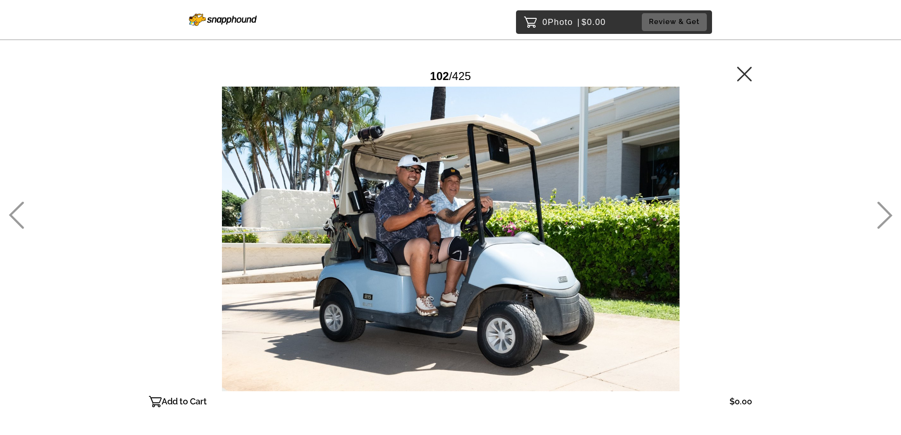
click at [883, 221] on icon at bounding box center [885, 215] width 16 height 27
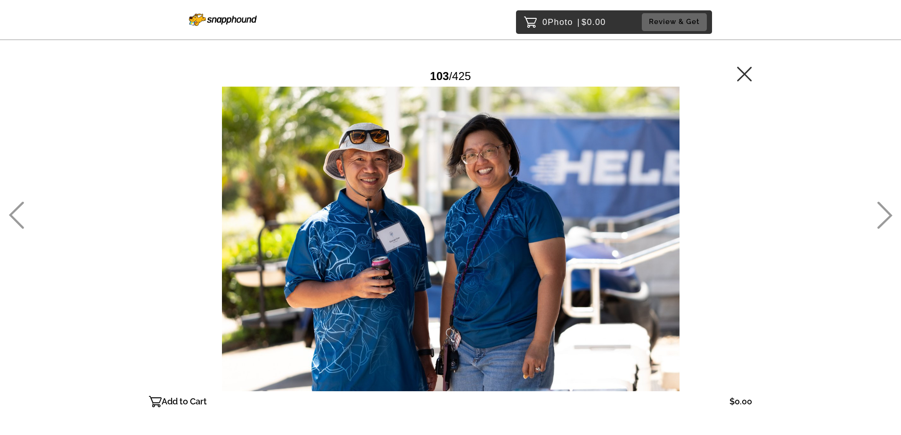
click at [883, 221] on icon at bounding box center [885, 215] width 16 height 27
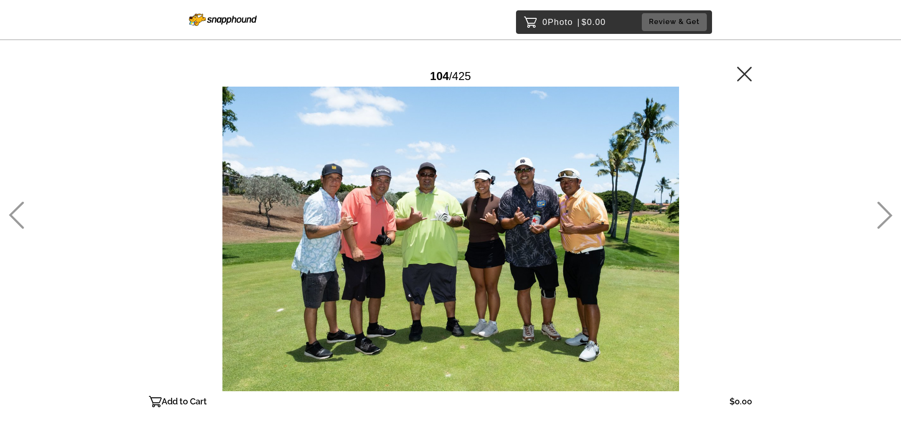
click at [883, 221] on icon at bounding box center [885, 215] width 16 height 27
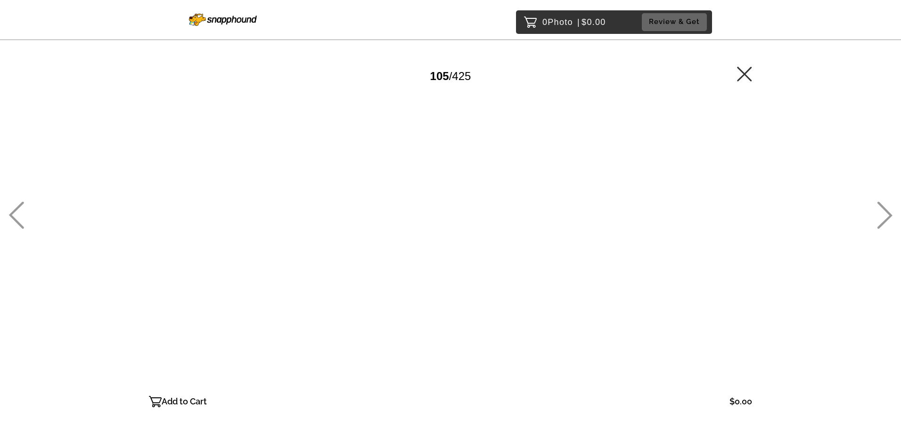
click at [883, 221] on icon at bounding box center [885, 215] width 16 height 27
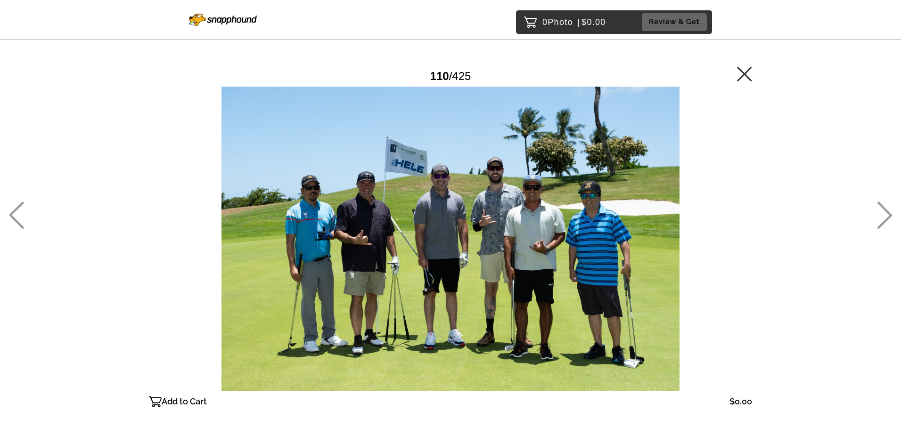
click at [883, 221] on icon at bounding box center [885, 215] width 16 height 27
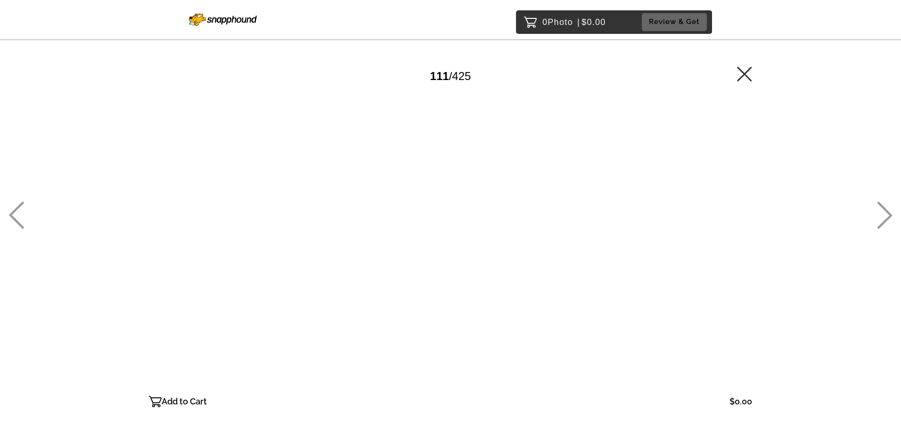
click at [883, 221] on icon at bounding box center [885, 215] width 16 height 27
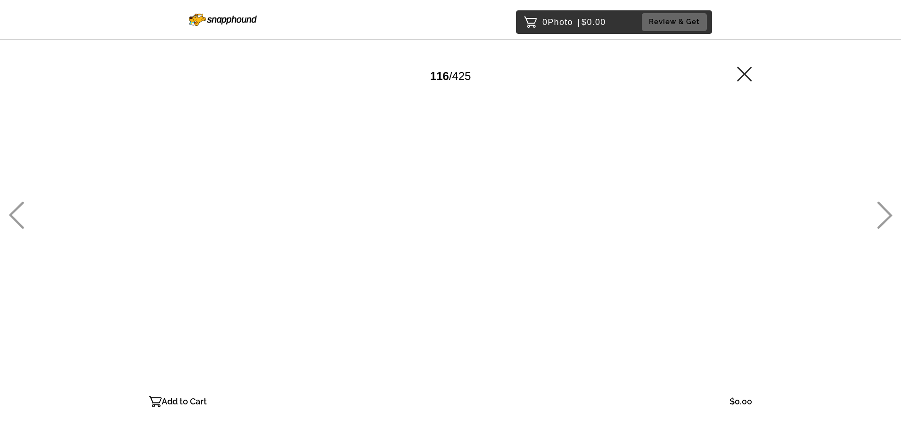
click at [883, 221] on icon at bounding box center [885, 215] width 16 height 27
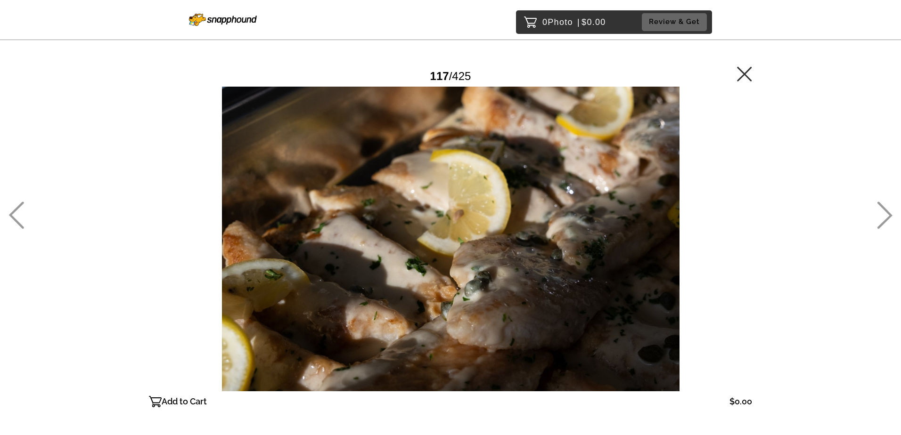
click at [883, 221] on icon at bounding box center [885, 215] width 16 height 27
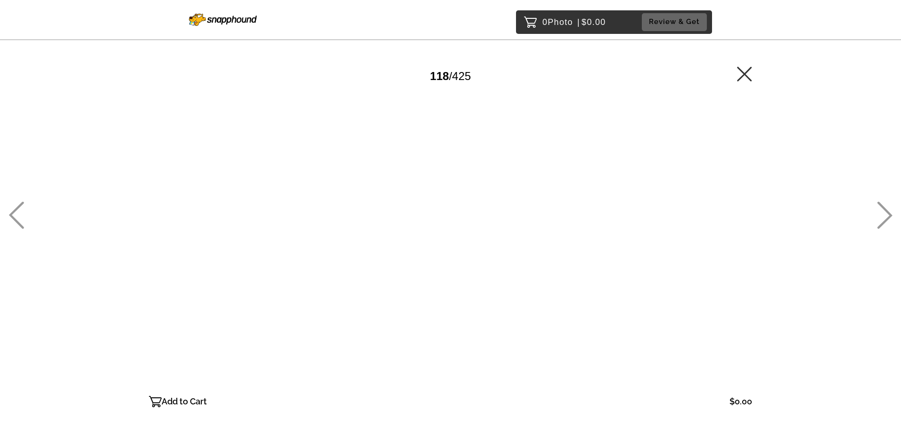
click at [883, 221] on icon at bounding box center [885, 215] width 16 height 27
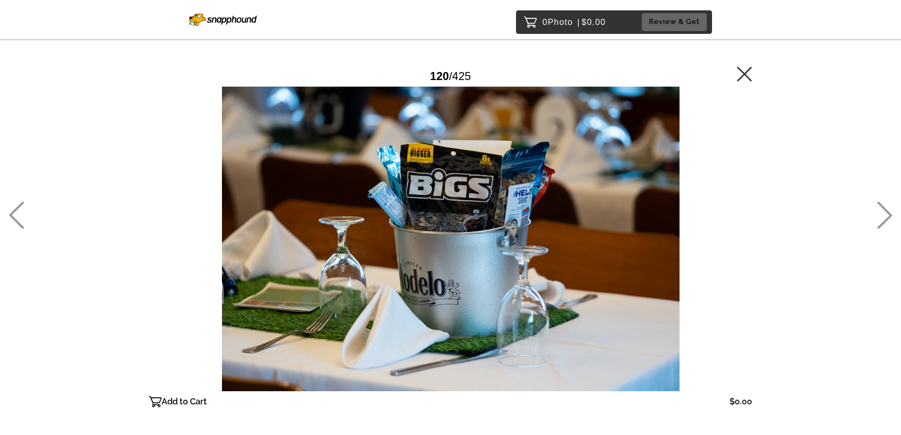
click at [883, 221] on icon at bounding box center [885, 215] width 16 height 27
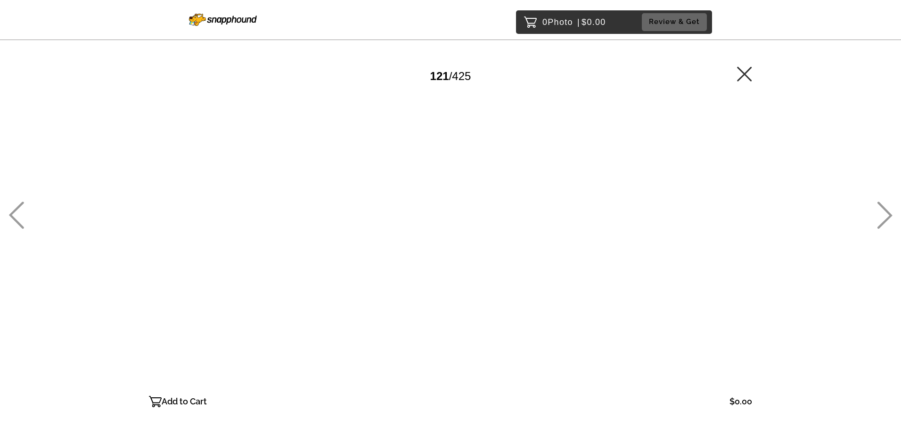
click at [883, 221] on icon at bounding box center [885, 215] width 16 height 27
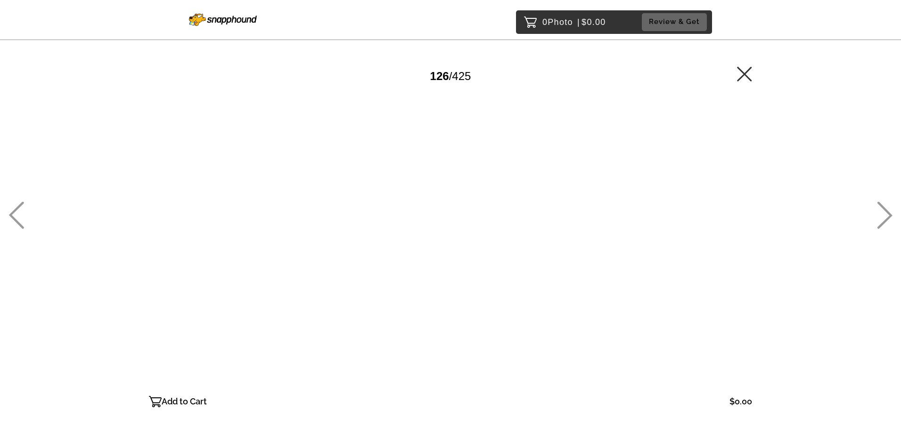
click at [883, 221] on icon at bounding box center [885, 215] width 16 height 27
click at [883, 220] on icon at bounding box center [885, 215] width 16 height 27
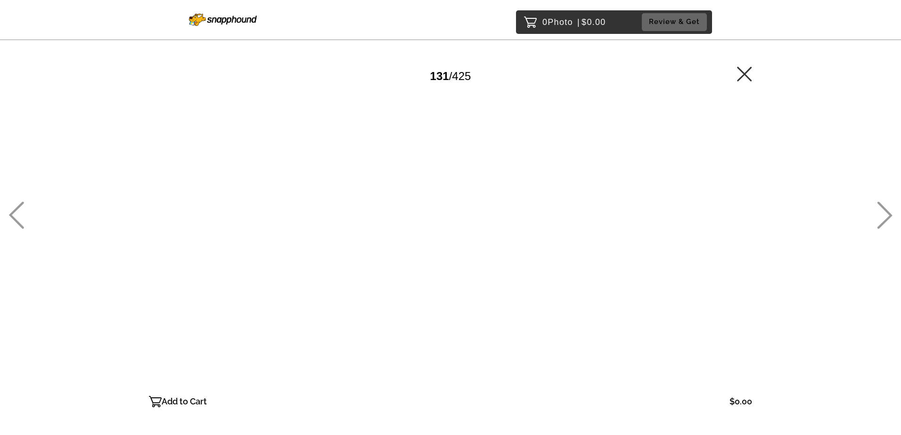
click at [883, 220] on icon at bounding box center [885, 215] width 16 height 27
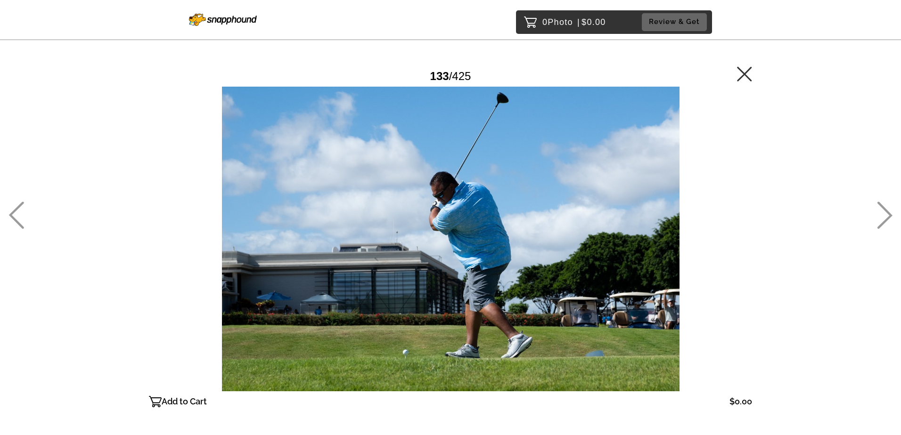
click at [883, 220] on icon at bounding box center [885, 215] width 16 height 27
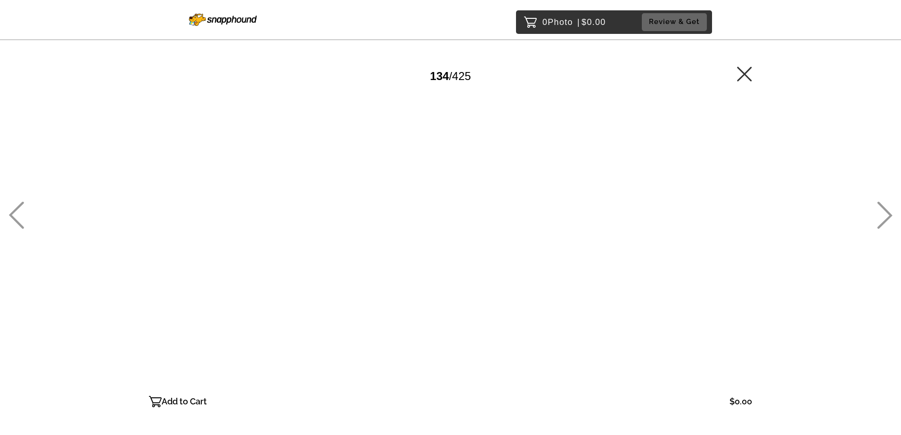
click at [883, 220] on icon at bounding box center [885, 215] width 16 height 27
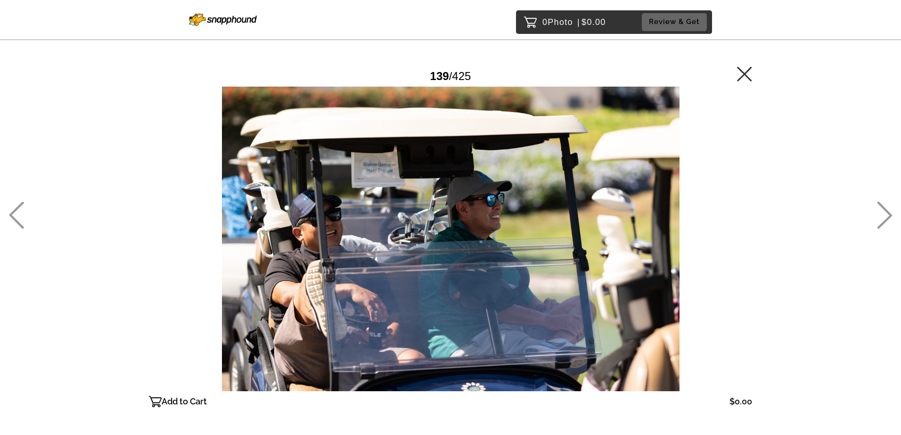
click at [882, 220] on icon at bounding box center [885, 215] width 16 height 27
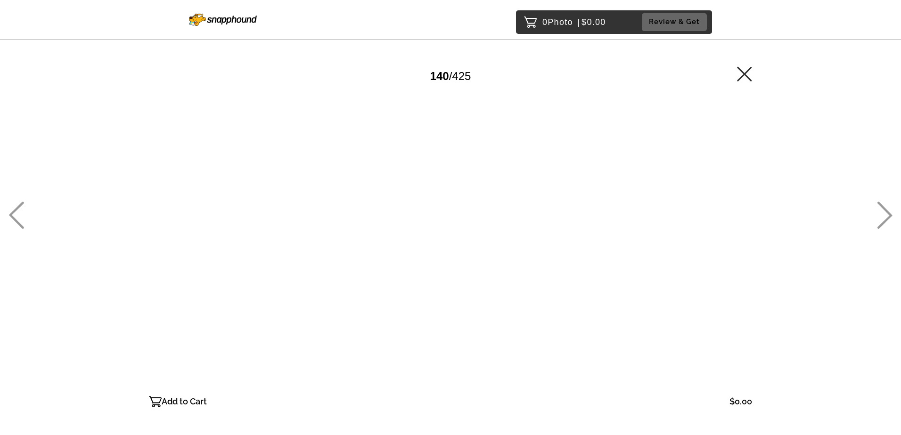
click at [882, 220] on icon at bounding box center [885, 215] width 16 height 27
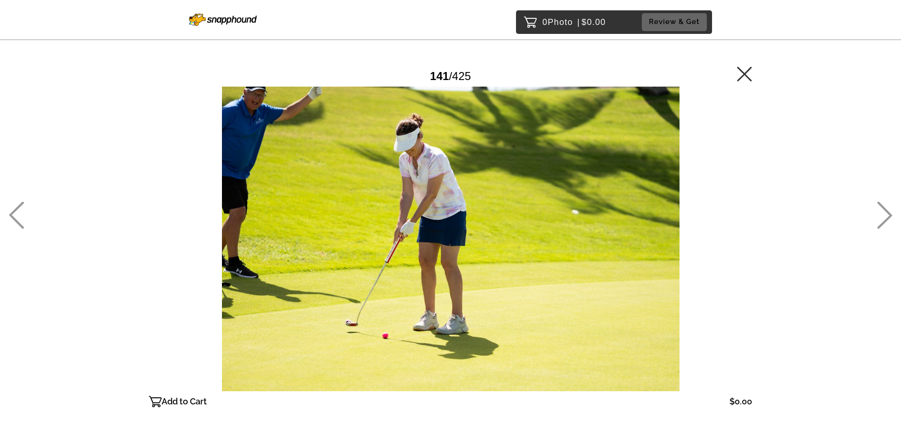
click at [882, 220] on icon at bounding box center [885, 215] width 16 height 27
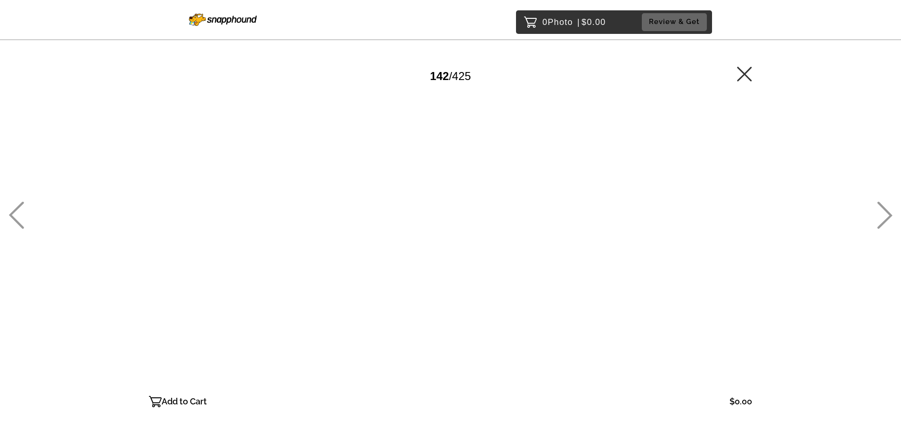
click at [882, 220] on icon at bounding box center [885, 215] width 16 height 27
click at [14, 214] on icon at bounding box center [16, 215] width 16 height 27
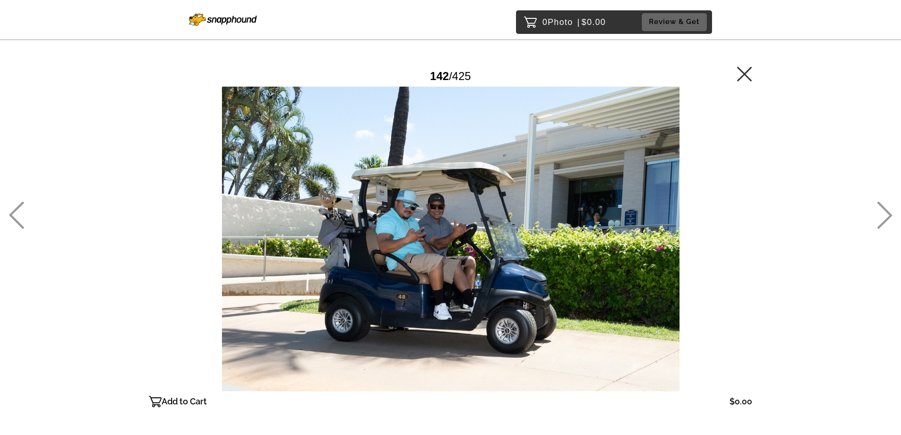
click at [886, 218] on icon at bounding box center [885, 215] width 16 height 27
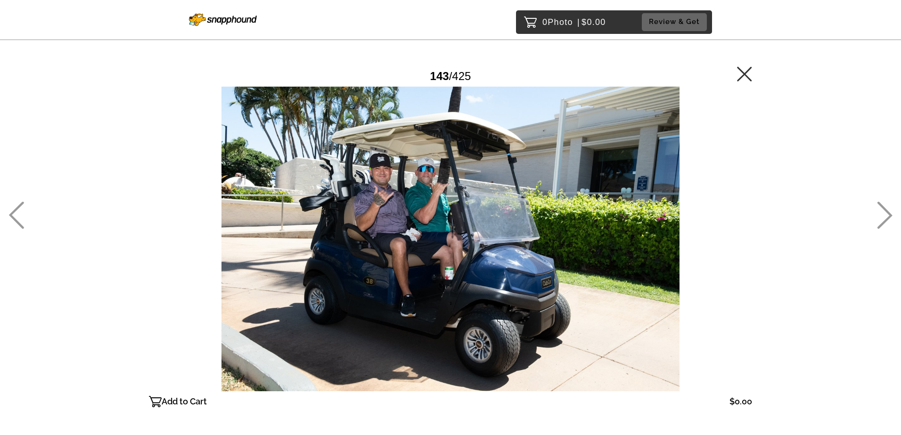
click at [885, 217] on icon at bounding box center [885, 215] width 16 height 27
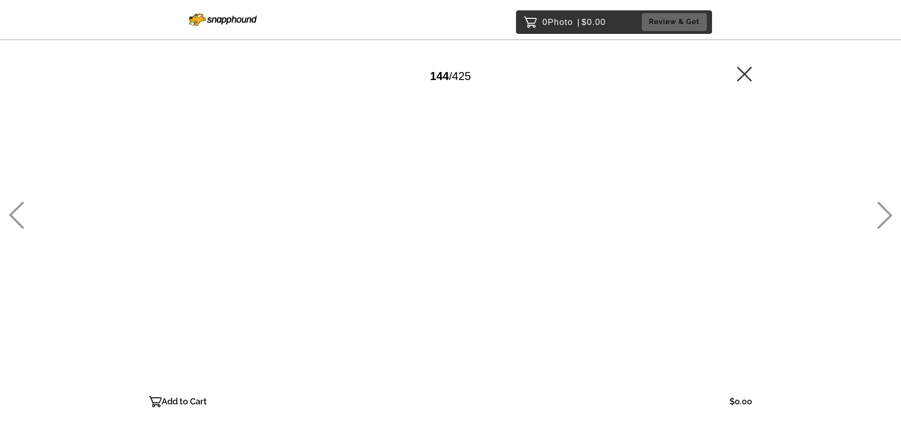
click at [885, 217] on icon at bounding box center [885, 215] width 16 height 27
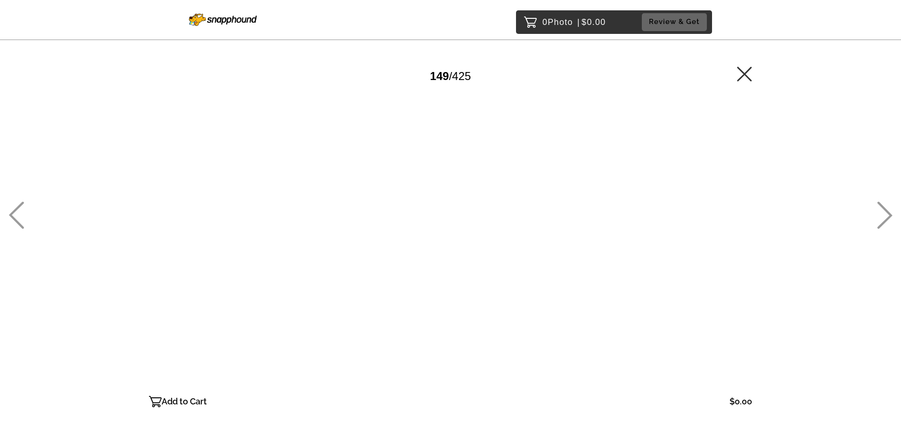
click at [885, 217] on icon at bounding box center [885, 215] width 16 height 27
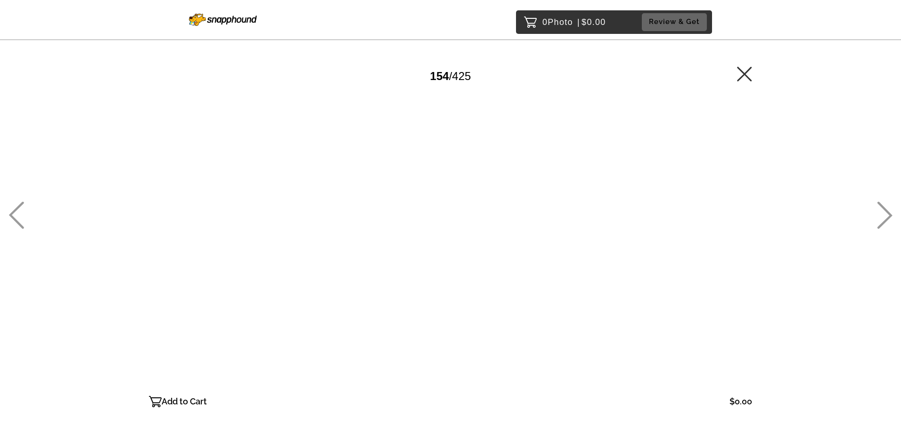
click at [885, 217] on icon at bounding box center [885, 215] width 16 height 27
click at [877, 220] on icon at bounding box center [885, 215] width 16 height 27
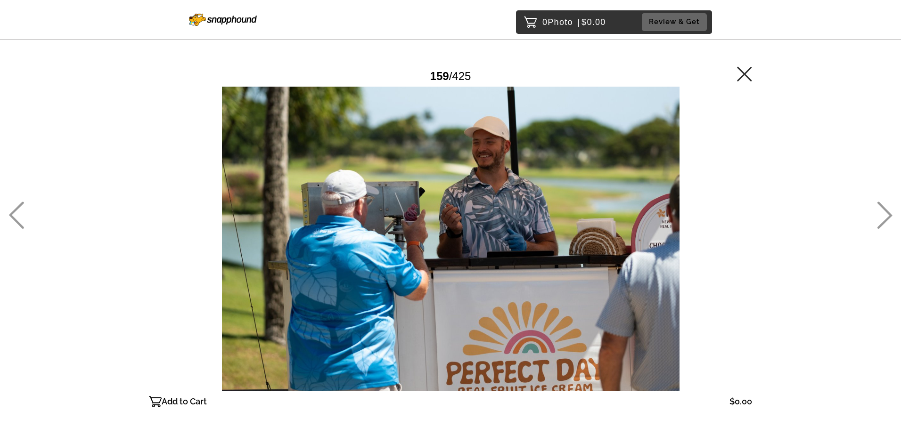
click at [884, 217] on icon at bounding box center [885, 215] width 16 height 27
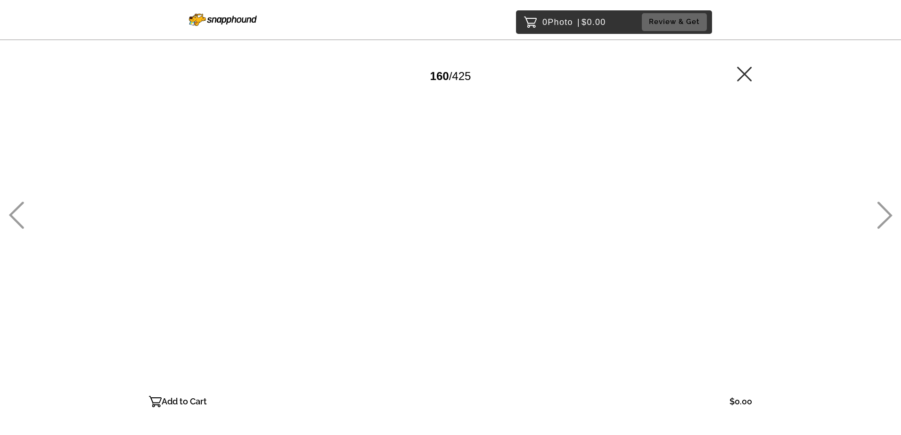
click at [884, 217] on icon at bounding box center [885, 215] width 16 height 27
click at [883, 217] on icon at bounding box center [885, 215] width 16 height 27
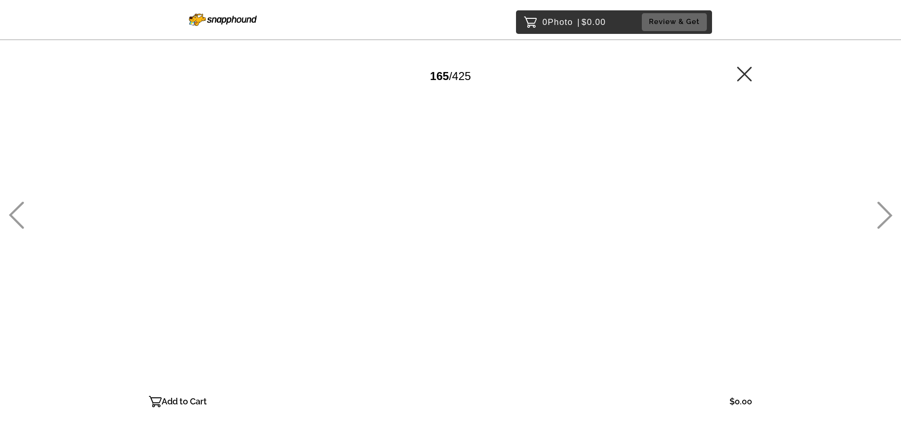
click at [883, 217] on icon at bounding box center [885, 215] width 16 height 27
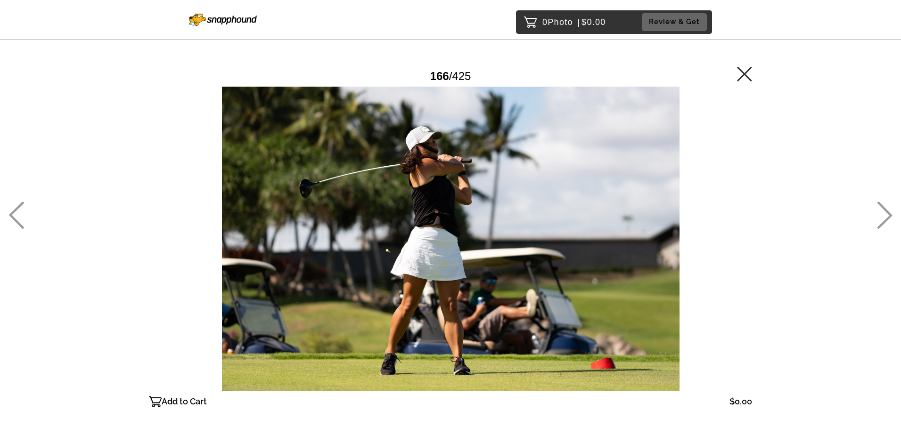
click at [883, 217] on icon at bounding box center [885, 215] width 16 height 27
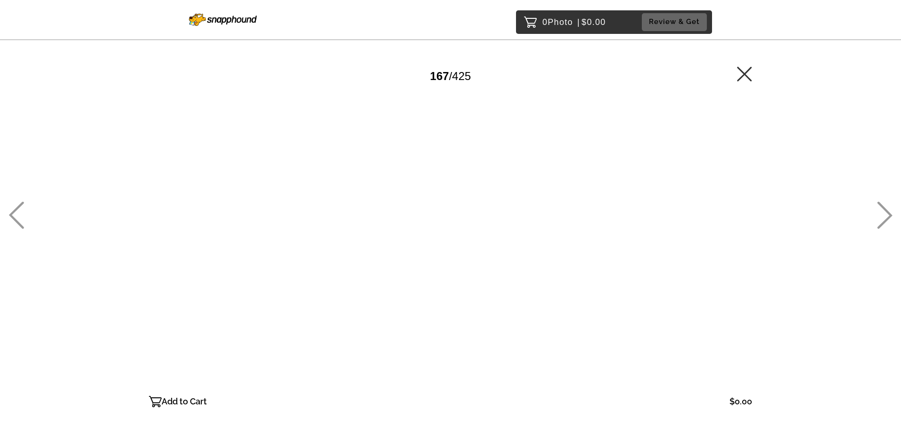
click at [883, 217] on icon at bounding box center [885, 215] width 16 height 27
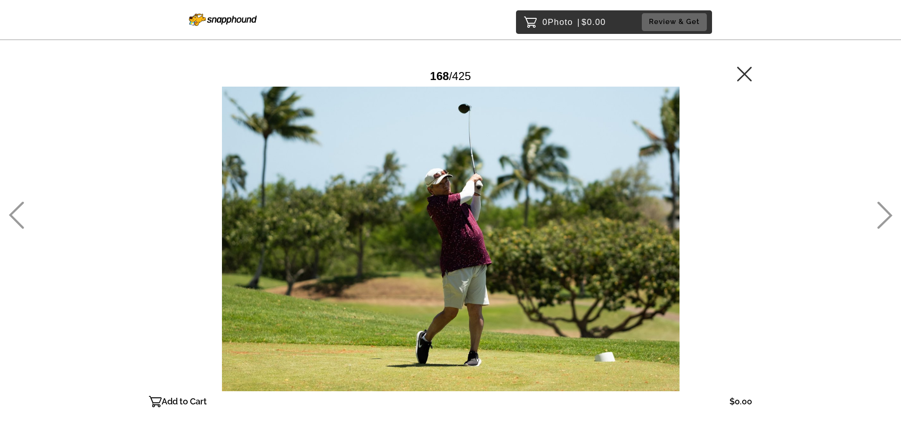
click at [883, 217] on icon at bounding box center [885, 215] width 16 height 27
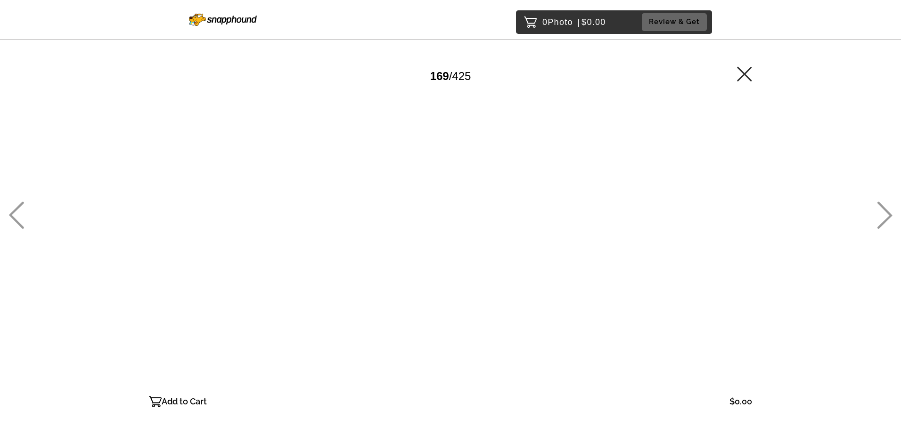
click at [883, 217] on icon at bounding box center [885, 215] width 16 height 27
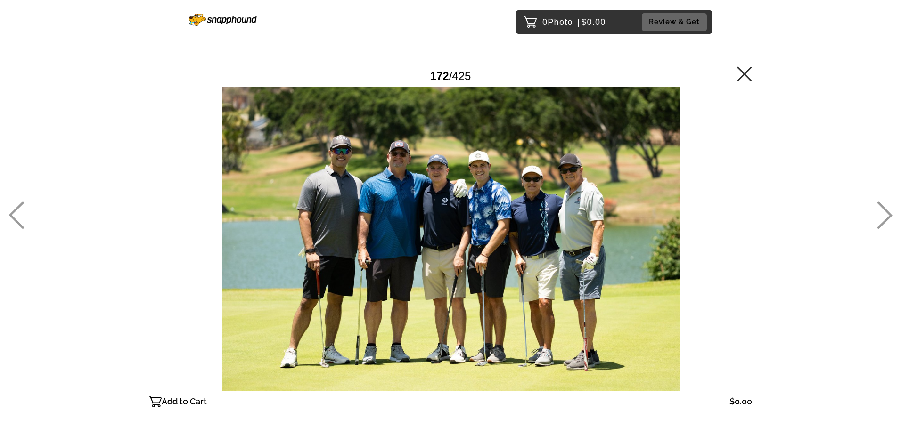
click at [875, 218] on div "0 Photo | $0.00 Review & Get Password Checker bypassed 172 / 425 Add to Cart $0…" at bounding box center [450, 258] width 901 height 516
click at [885, 218] on icon at bounding box center [885, 215] width 16 height 27
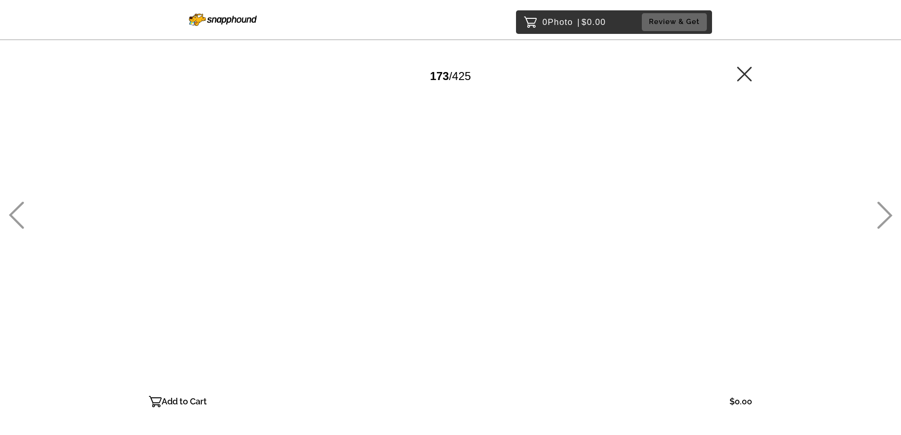
click at [883, 218] on icon at bounding box center [885, 215] width 16 height 27
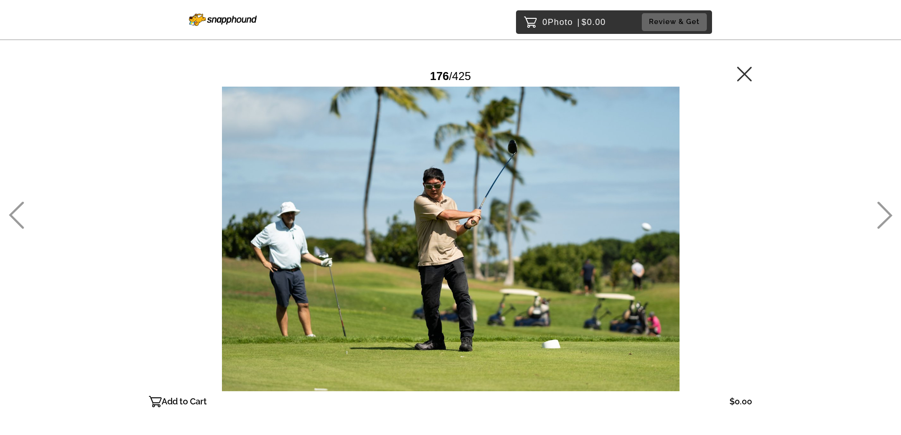
click at [883, 218] on icon at bounding box center [885, 215] width 16 height 27
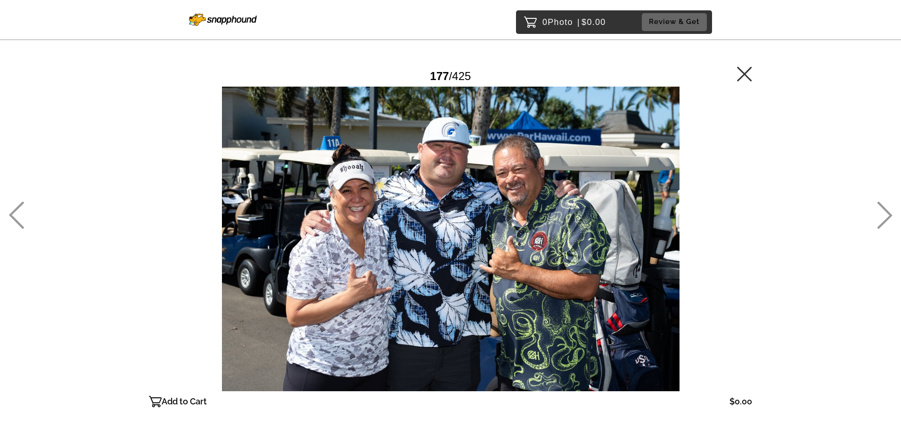
click at [883, 218] on icon at bounding box center [885, 215] width 16 height 27
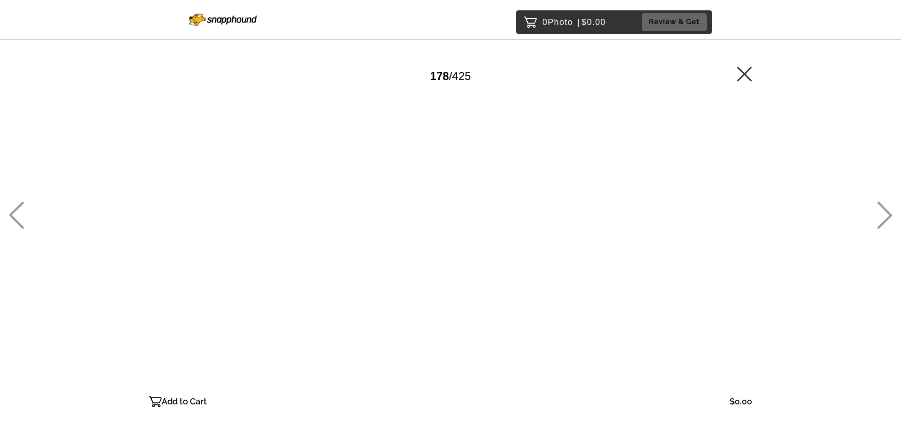
click at [883, 218] on icon at bounding box center [885, 215] width 16 height 27
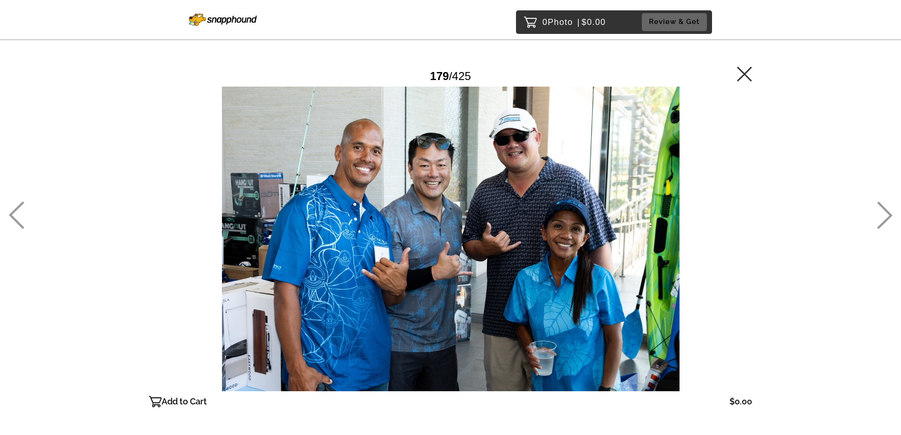
click at [883, 218] on icon at bounding box center [885, 215] width 16 height 27
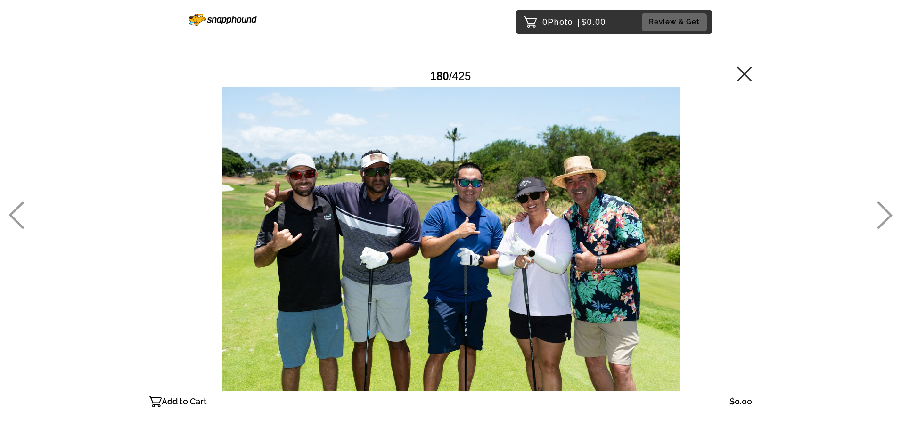
click at [882, 218] on icon at bounding box center [885, 215] width 16 height 27
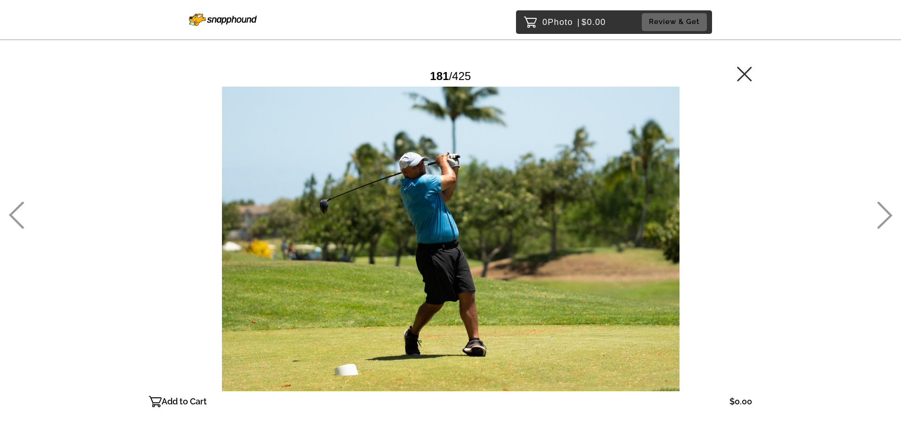
click at [882, 218] on icon at bounding box center [885, 215] width 16 height 27
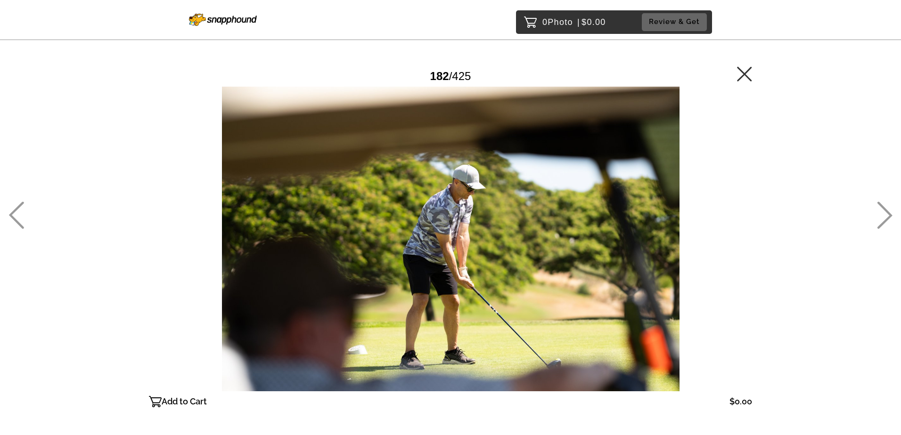
click at [882, 218] on icon at bounding box center [885, 215] width 16 height 27
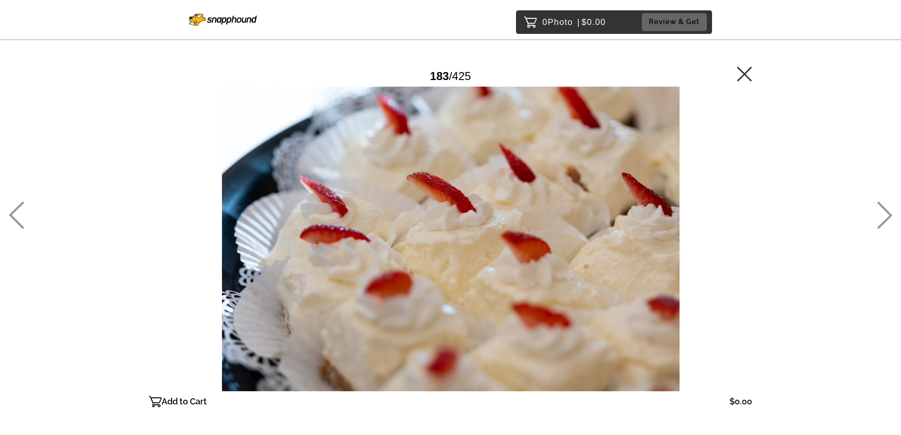
click at [882, 218] on icon at bounding box center [885, 215] width 16 height 27
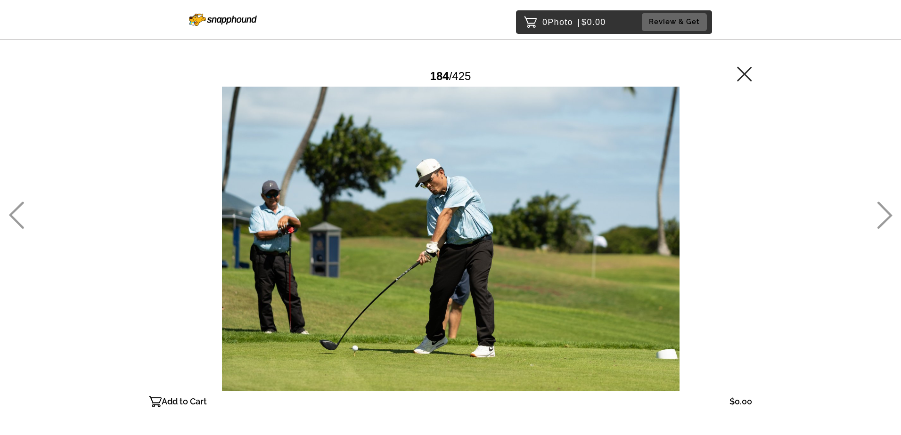
click at [882, 218] on icon at bounding box center [885, 215] width 16 height 27
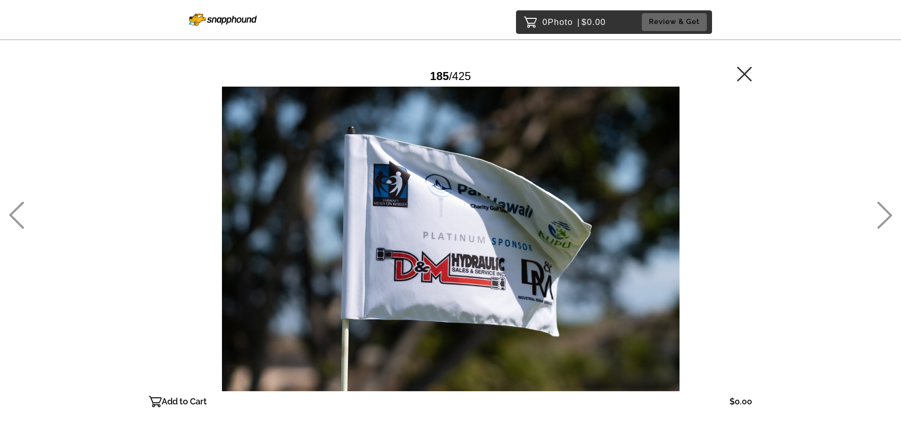
click at [882, 218] on icon at bounding box center [885, 215] width 16 height 27
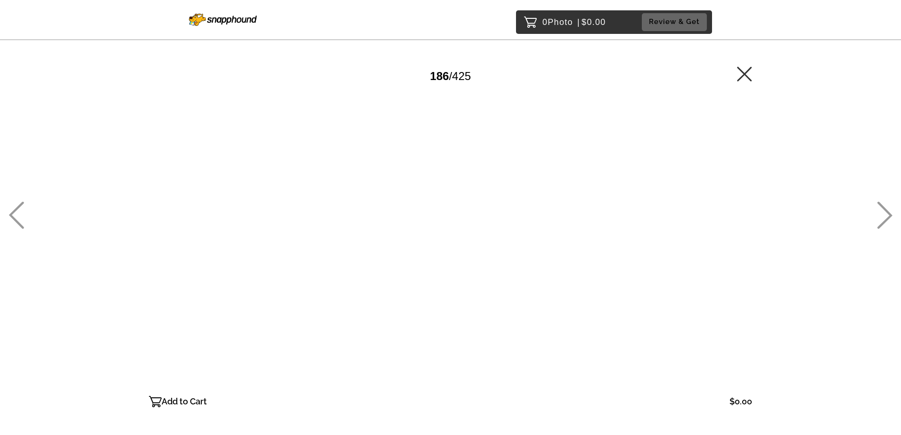
click at [882, 218] on icon at bounding box center [885, 215] width 16 height 27
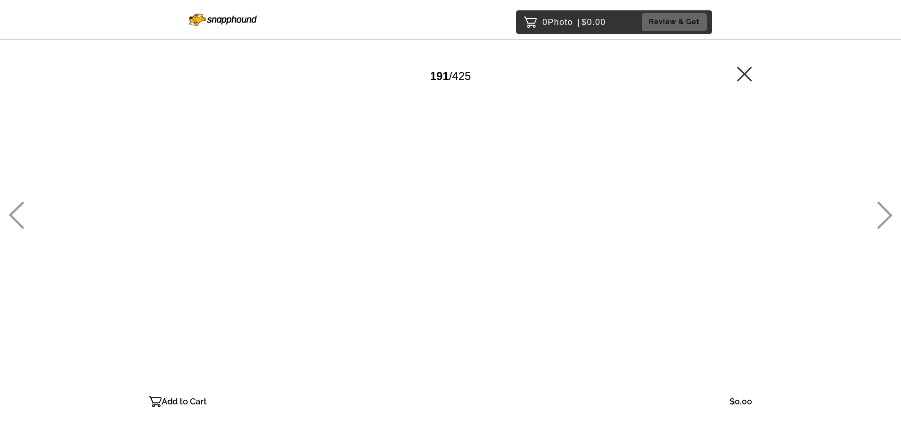
click at [882, 218] on icon at bounding box center [885, 215] width 16 height 27
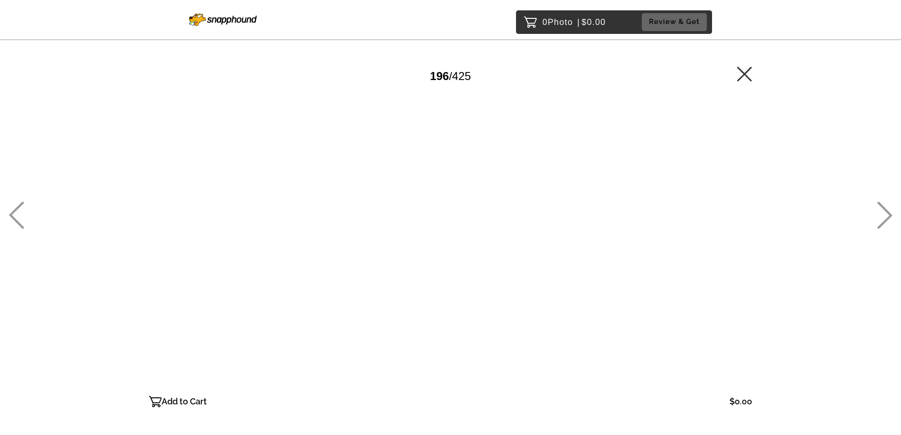
click at [880, 217] on icon at bounding box center [885, 215] width 16 height 27
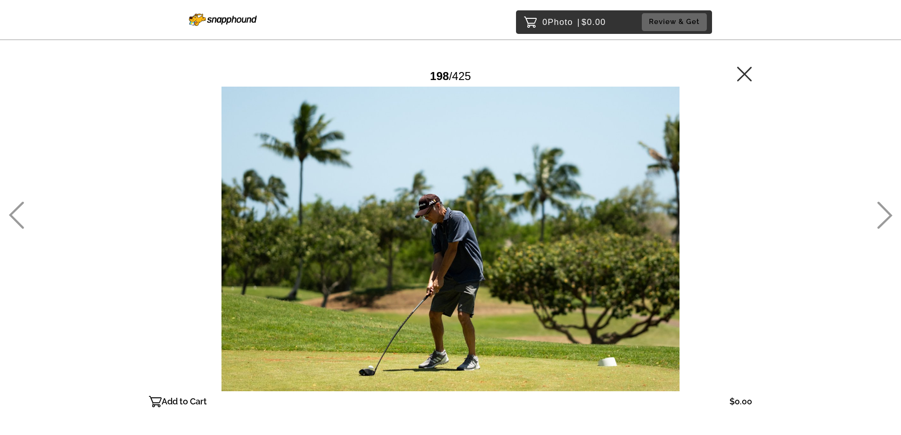
click at [880, 217] on icon at bounding box center [885, 215] width 16 height 27
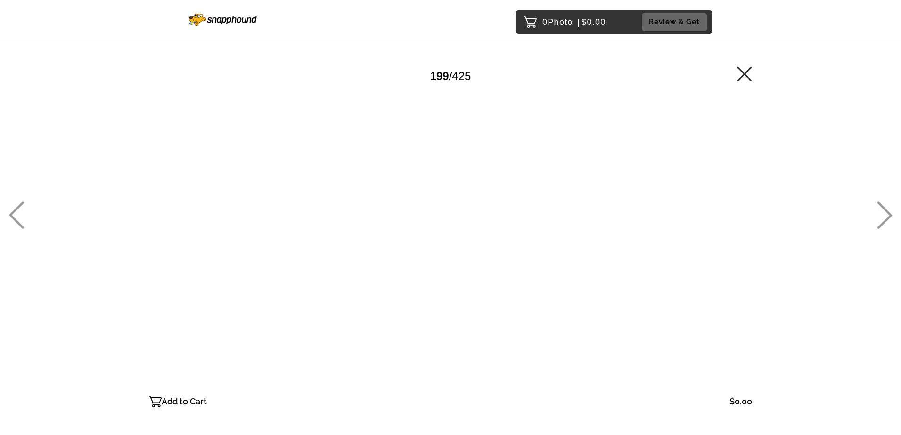
click at [880, 217] on icon at bounding box center [885, 215] width 16 height 27
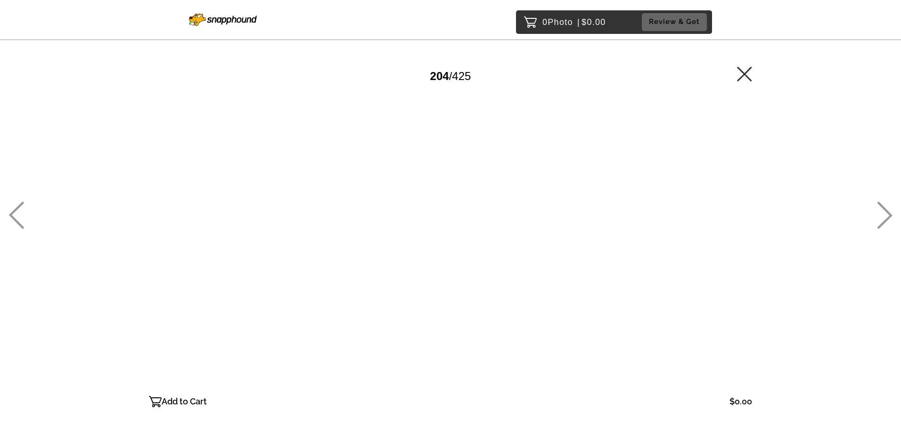
click at [880, 217] on icon at bounding box center [885, 215] width 16 height 27
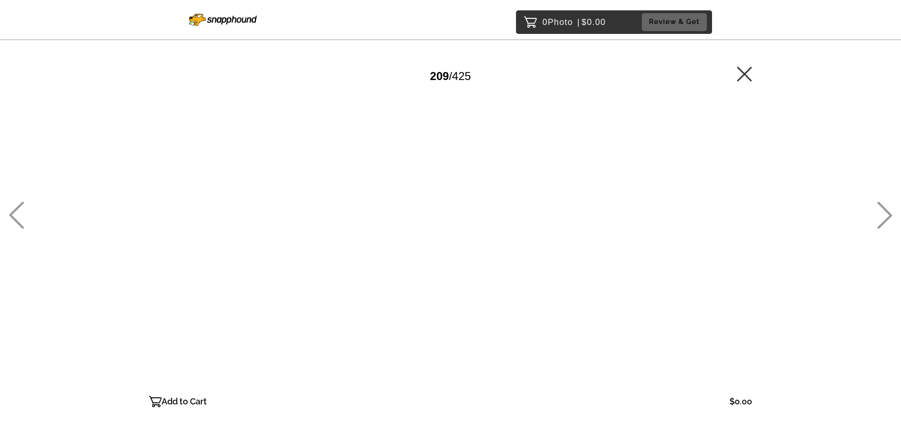
click at [875, 221] on div "0 Photo | $0.00 Review & Get Password Checker bypassed 209 / 425 Add to Cart $0…" at bounding box center [450, 258] width 901 height 516
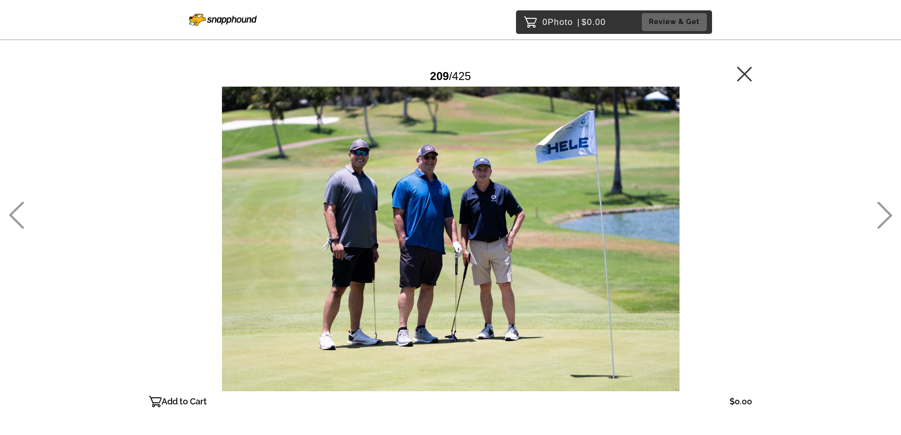
click at [889, 215] on icon at bounding box center [885, 215] width 16 height 27
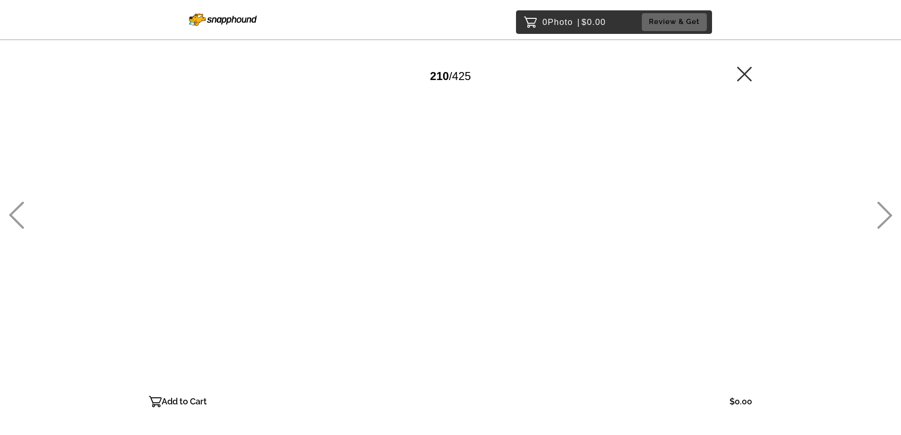
click at [888, 216] on icon at bounding box center [885, 215] width 16 height 27
click at [887, 216] on icon at bounding box center [885, 215] width 16 height 27
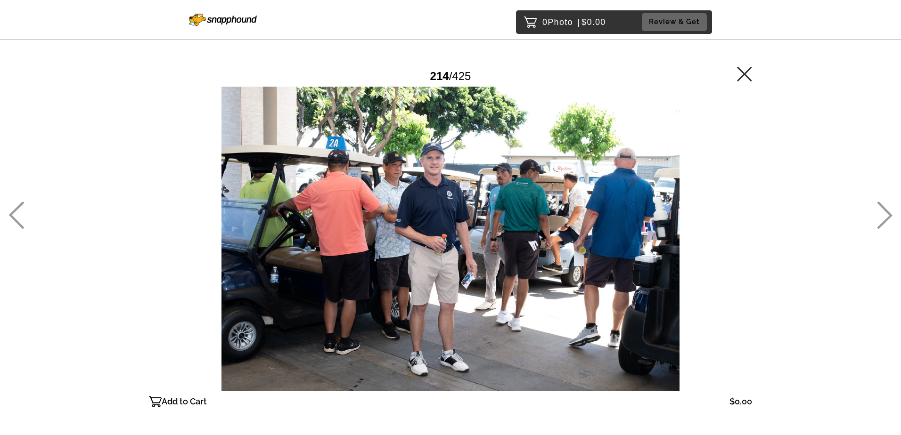
click at [887, 216] on icon at bounding box center [885, 215] width 16 height 27
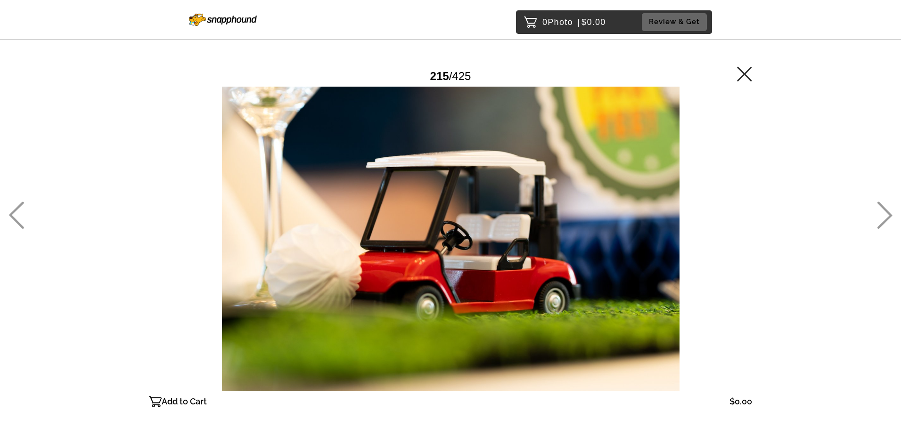
click at [887, 216] on icon at bounding box center [885, 215] width 16 height 27
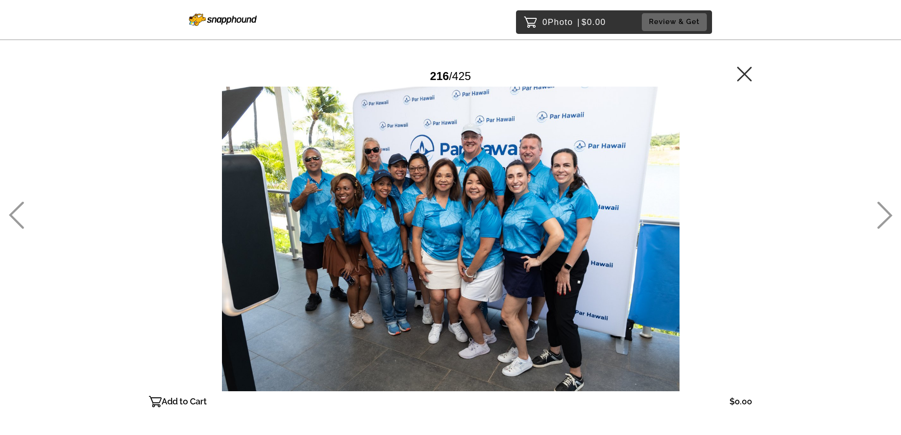
click at [887, 216] on icon at bounding box center [885, 215] width 16 height 27
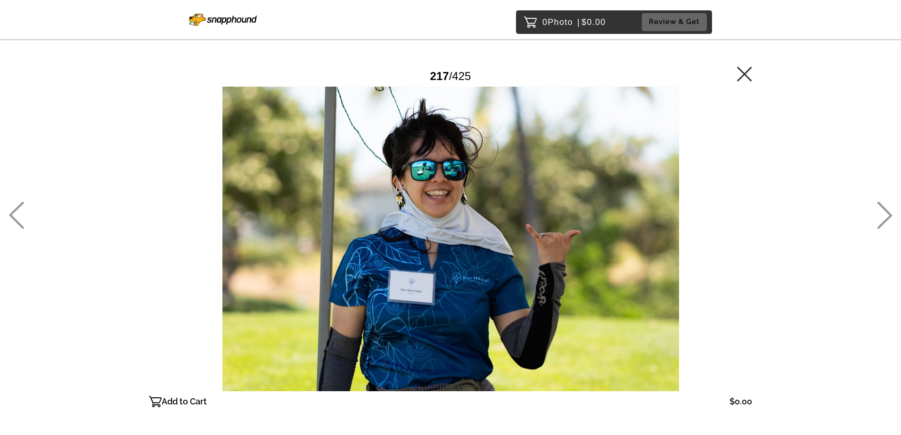
click at [887, 216] on icon at bounding box center [885, 215] width 16 height 27
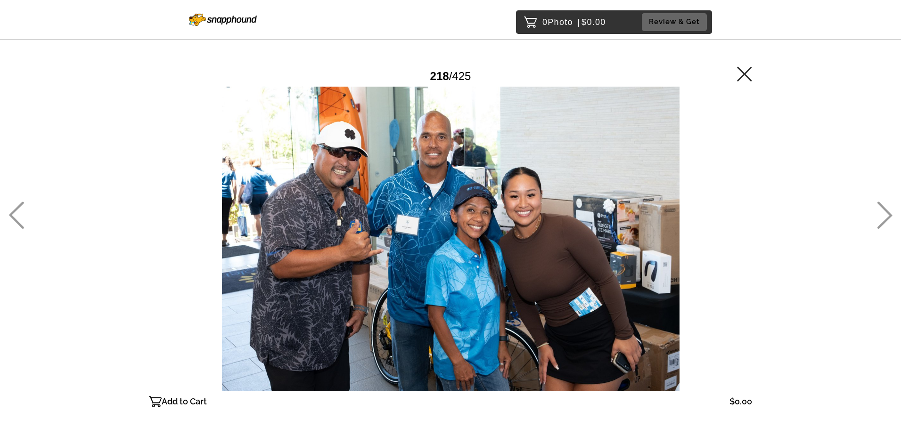
click at [887, 216] on icon at bounding box center [885, 215] width 16 height 27
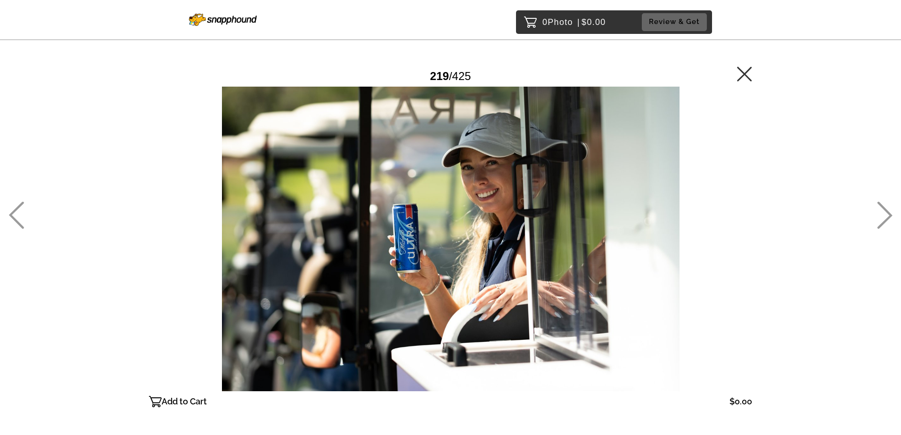
click at [887, 216] on icon at bounding box center [885, 215] width 16 height 27
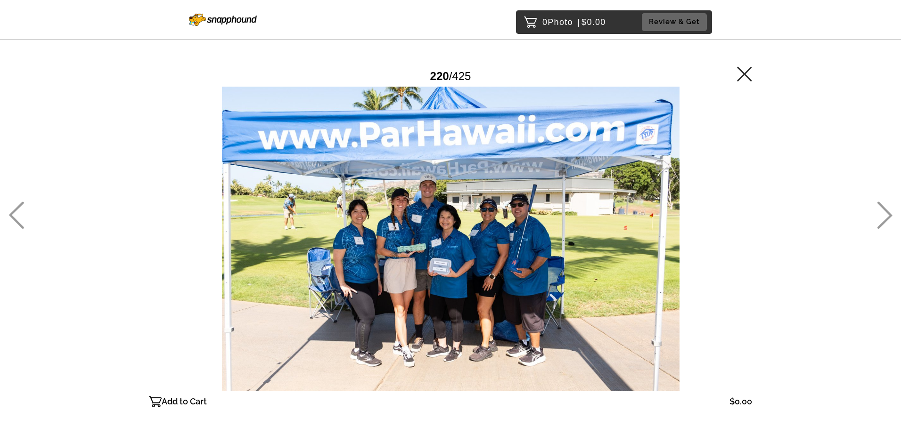
click at [887, 216] on icon at bounding box center [885, 215] width 16 height 27
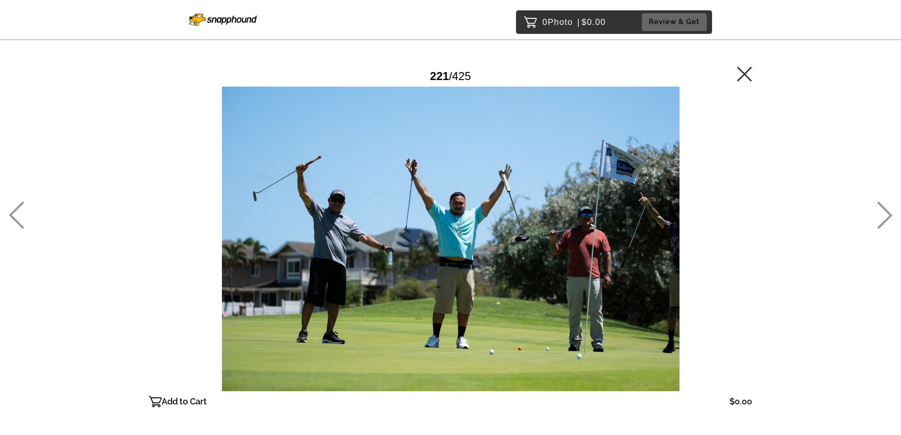
click at [887, 216] on icon at bounding box center [885, 215] width 16 height 27
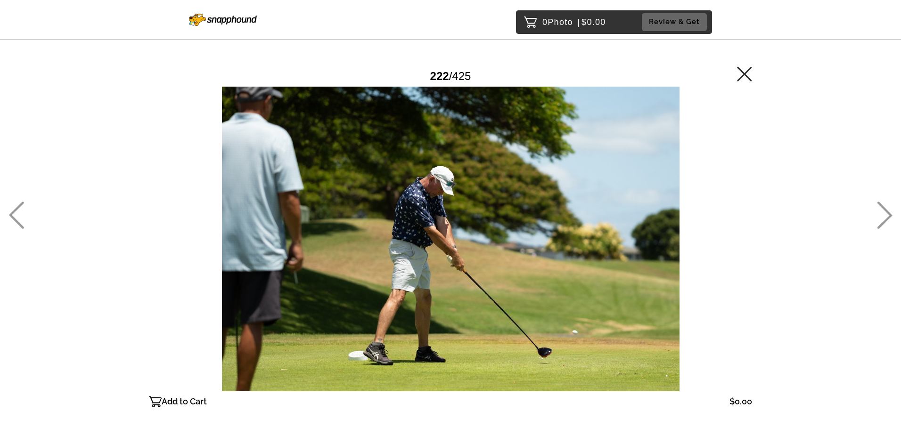
click at [887, 216] on icon at bounding box center [885, 215] width 16 height 27
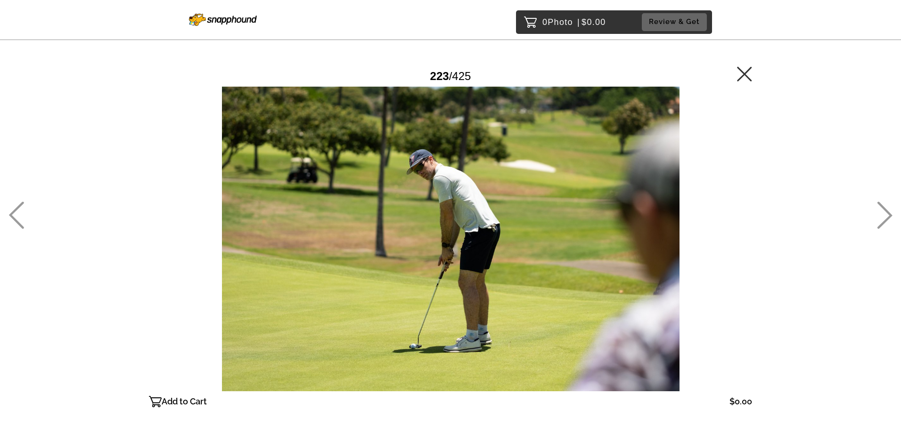
click at [887, 216] on icon at bounding box center [885, 215] width 16 height 27
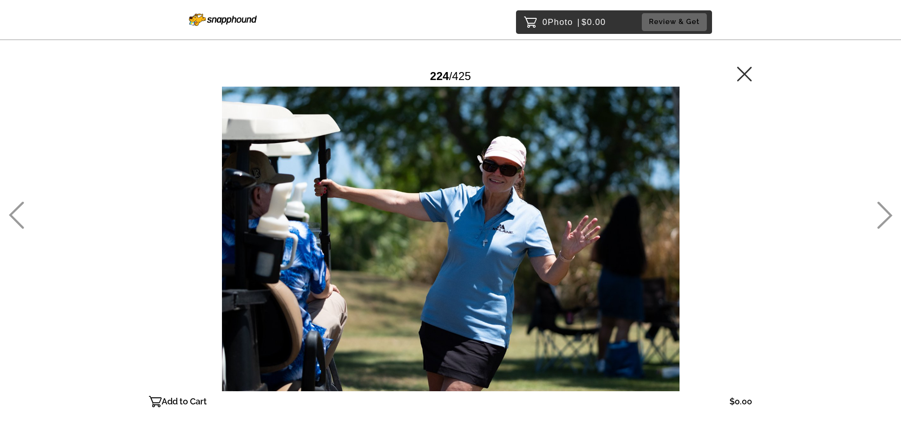
click at [887, 216] on icon at bounding box center [885, 215] width 16 height 27
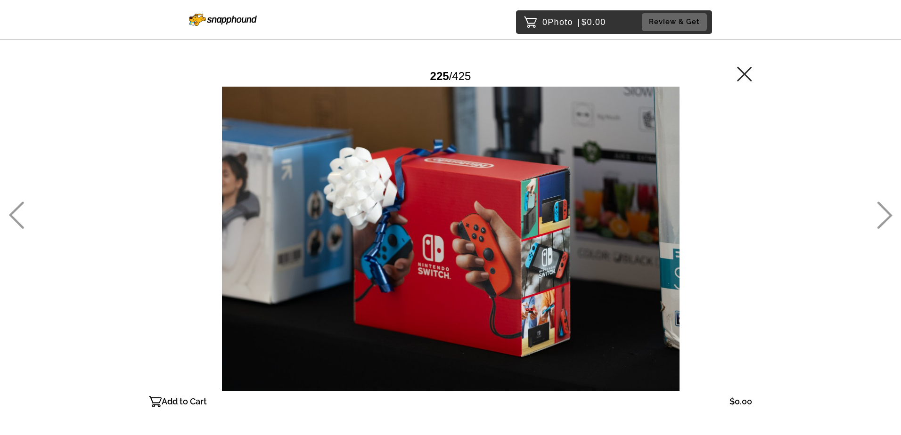
click at [887, 216] on icon at bounding box center [885, 215] width 16 height 27
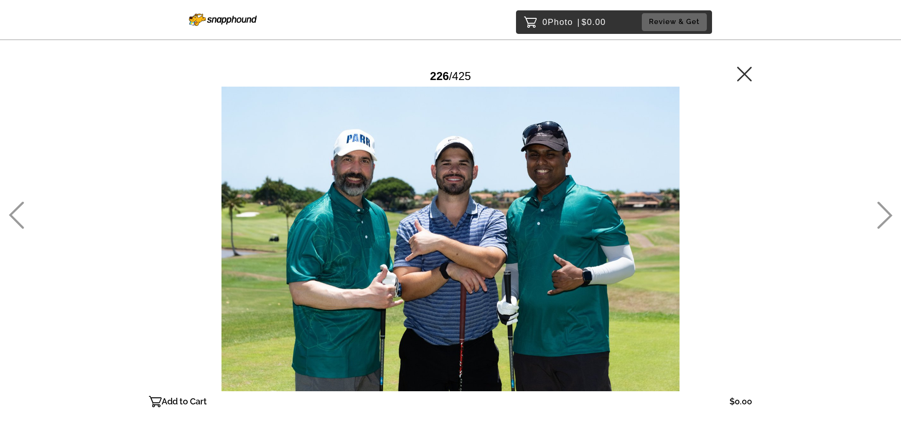
click at [887, 216] on icon at bounding box center [885, 215] width 16 height 27
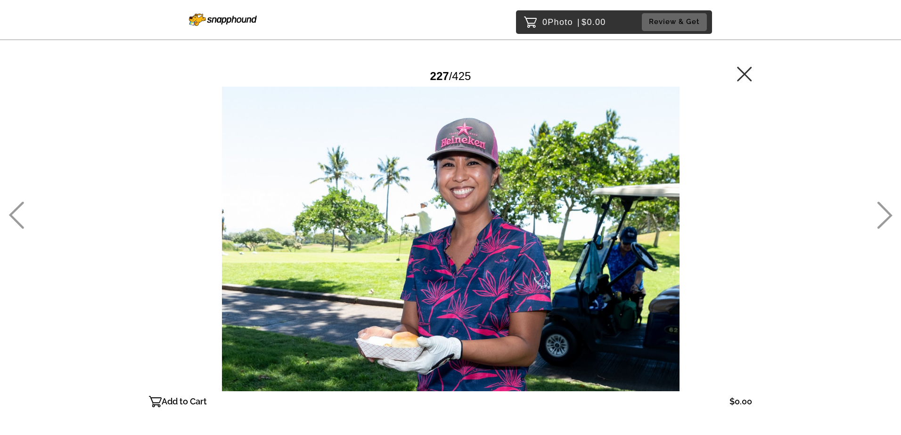
click at [887, 216] on icon at bounding box center [885, 215] width 16 height 27
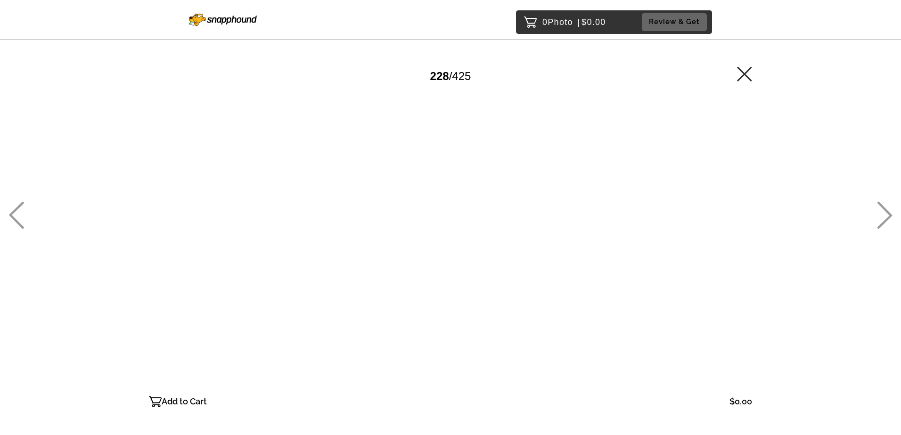
click at [887, 216] on icon at bounding box center [885, 215] width 16 height 27
click at [887, 217] on icon at bounding box center [885, 215] width 16 height 27
click at [884, 218] on icon at bounding box center [885, 215] width 16 height 27
click at [882, 218] on icon at bounding box center [885, 215] width 16 height 27
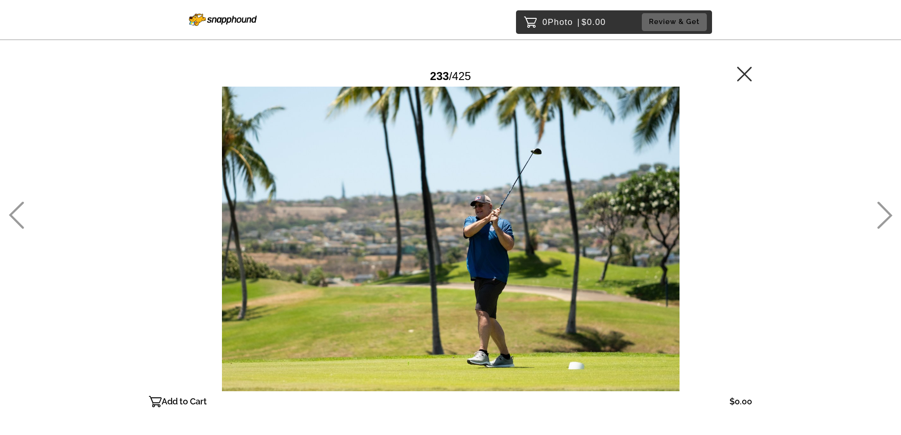
click at [881, 218] on icon at bounding box center [885, 215] width 16 height 27
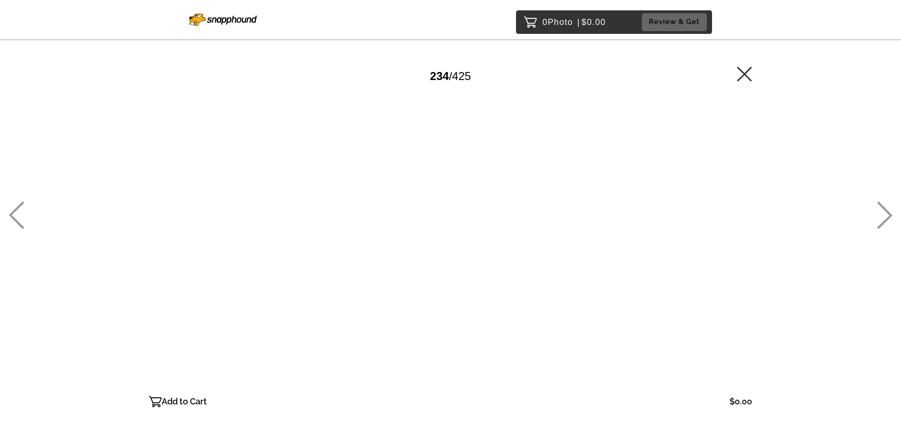
click at [881, 218] on icon at bounding box center [885, 215] width 16 height 27
click at [880, 217] on icon at bounding box center [885, 215] width 16 height 27
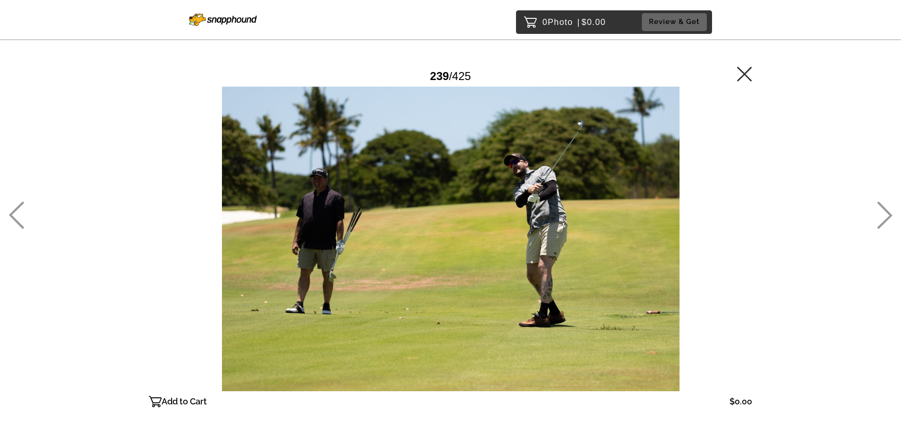
click at [886, 218] on icon at bounding box center [885, 215] width 16 height 27
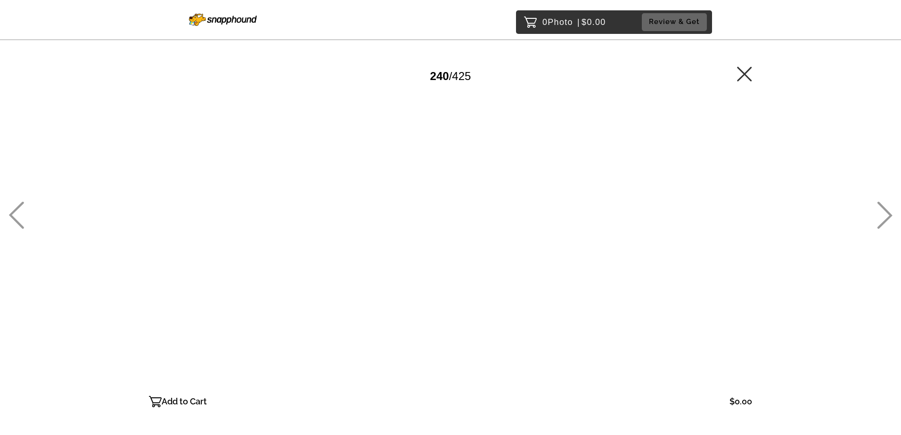
click at [886, 218] on icon at bounding box center [885, 215] width 16 height 27
click at [883, 221] on icon at bounding box center [885, 215] width 16 height 27
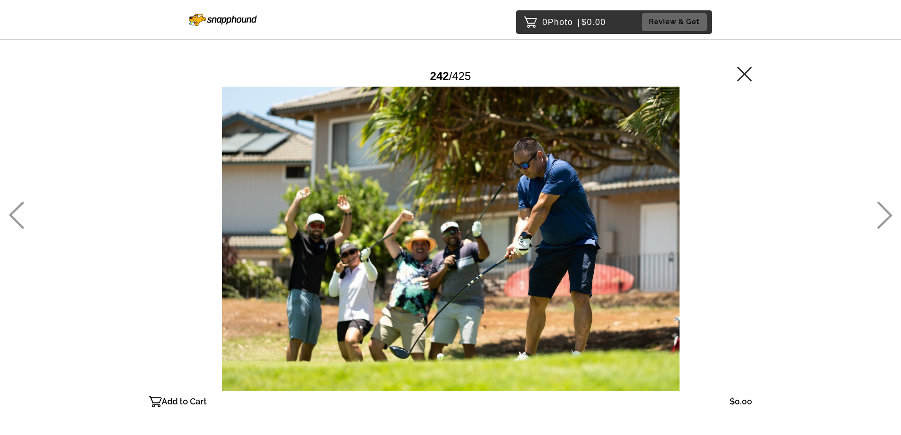
click at [883, 221] on icon at bounding box center [885, 215] width 16 height 27
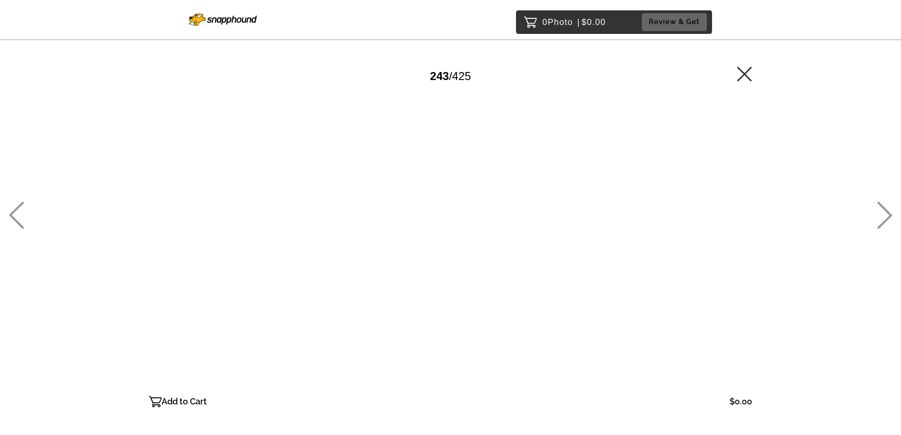
click at [882, 221] on icon at bounding box center [885, 215] width 16 height 27
click at [881, 221] on icon at bounding box center [885, 215] width 16 height 27
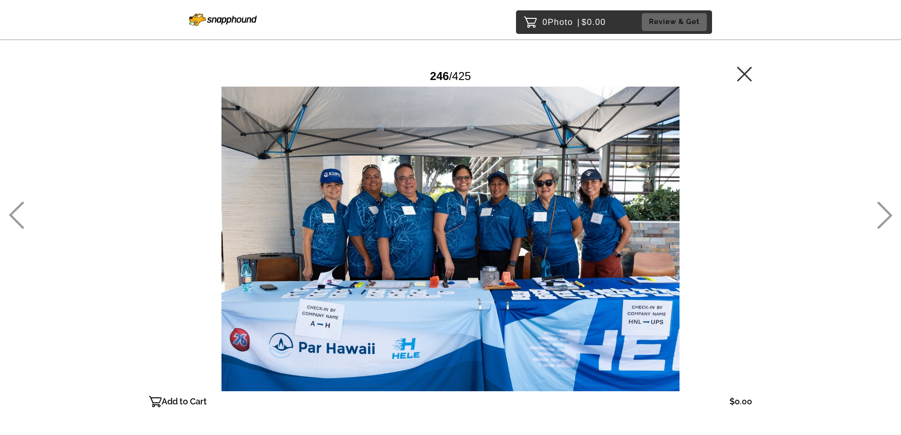
click at [881, 221] on icon at bounding box center [885, 215] width 16 height 27
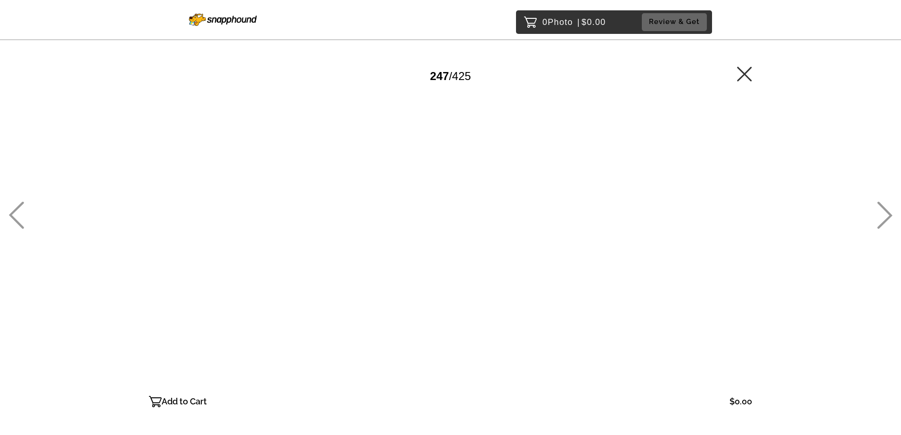
click at [881, 221] on icon at bounding box center [885, 215] width 16 height 27
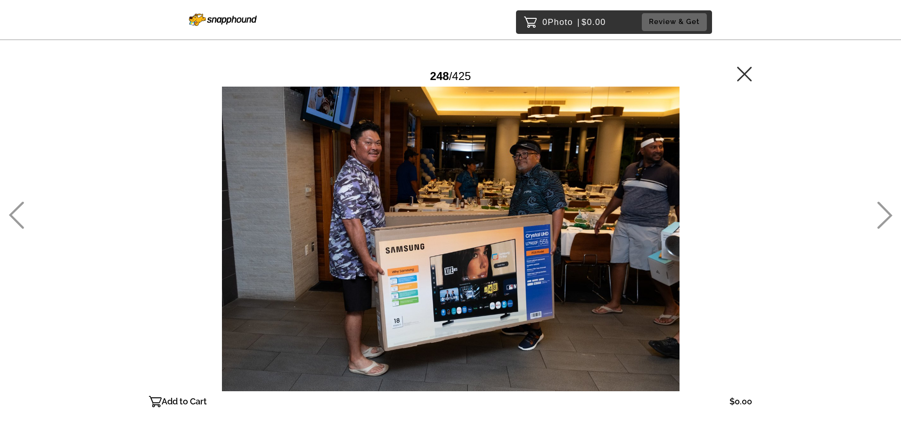
click at [881, 221] on icon at bounding box center [885, 215] width 16 height 27
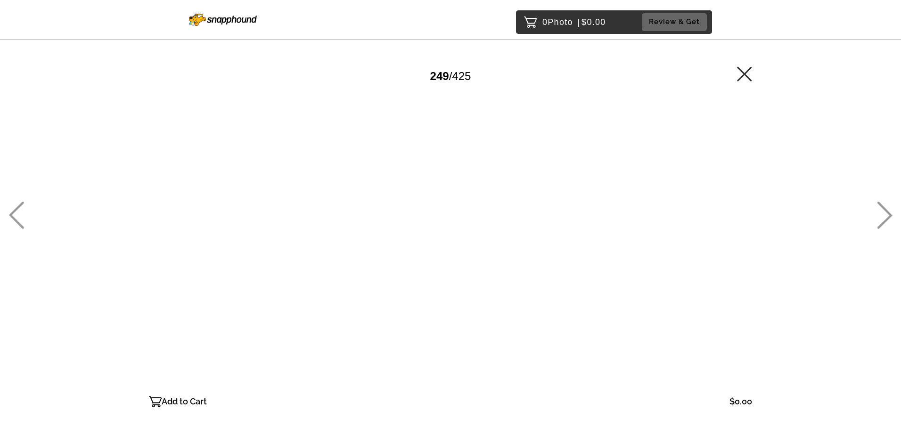
click at [881, 221] on icon at bounding box center [885, 215] width 16 height 27
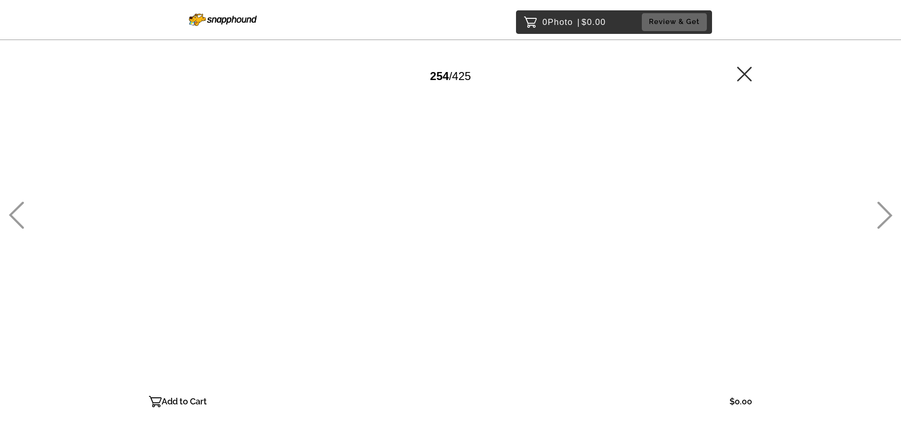
click at [885, 220] on icon at bounding box center [885, 215] width 16 height 27
click at [884, 220] on icon at bounding box center [885, 215] width 16 height 27
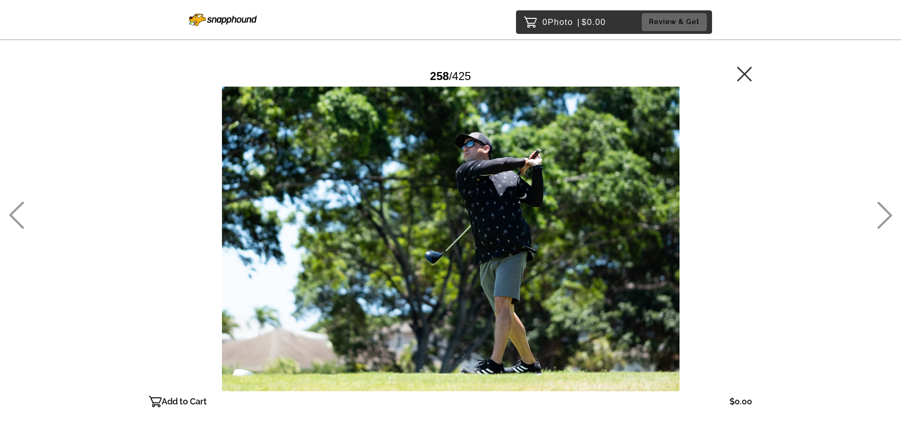
click at [884, 220] on icon at bounding box center [885, 215] width 16 height 27
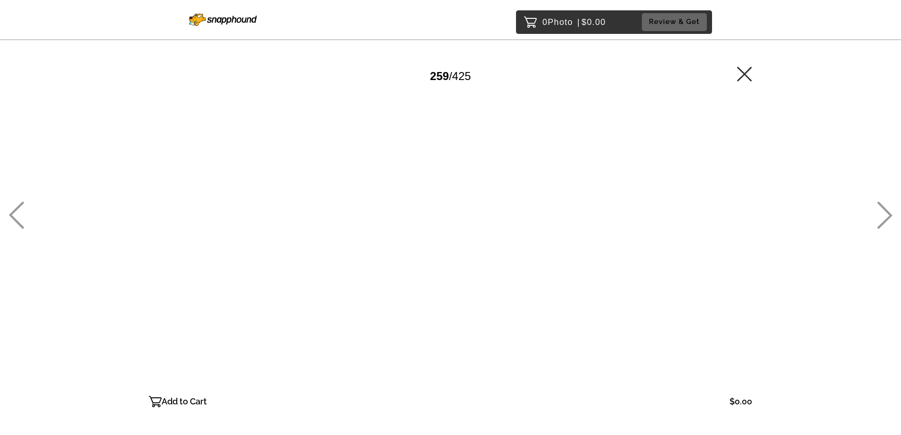
click at [884, 220] on icon at bounding box center [885, 215] width 16 height 27
click at [891, 215] on icon at bounding box center [885, 215] width 16 height 27
click at [892, 215] on icon at bounding box center [885, 215] width 16 height 27
click at [885, 221] on icon at bounding box center [884, 215] width 15 height 27
click at [14, 218] on icon at bounding box center [16, 215] width 15 height 27
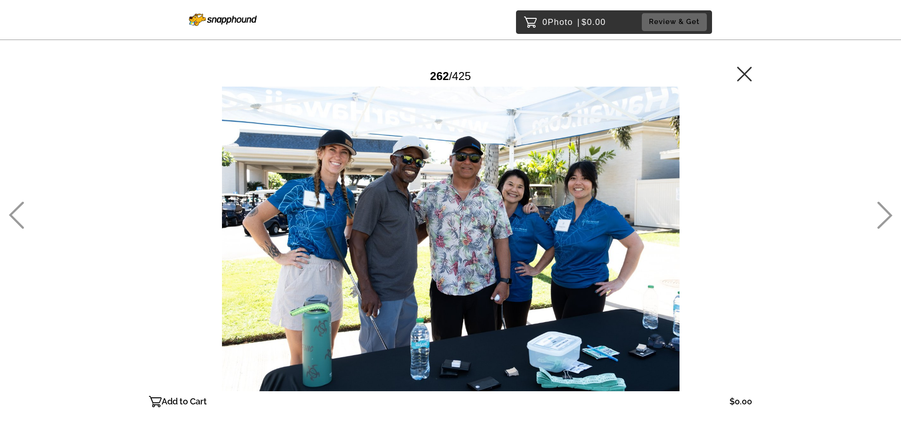
click at [8, 216] on icon at bounding box center [16, 215] width 16 height 27
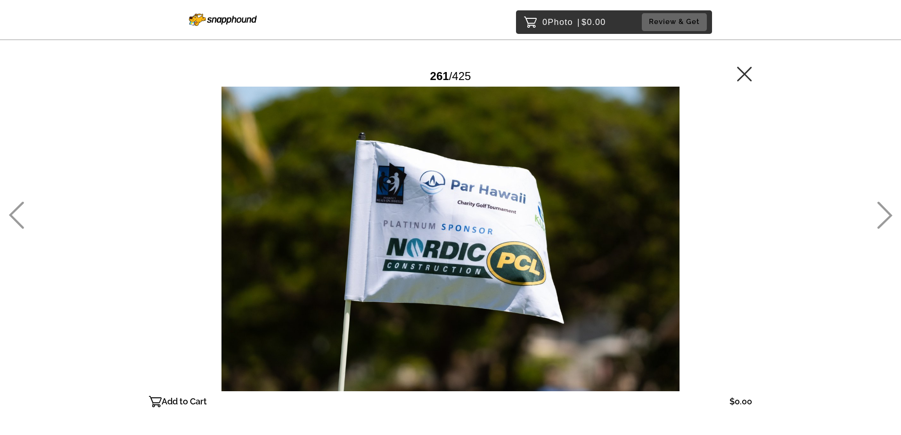
click at [11, 212] on icon at bounding box center [16, 215] width 16 height 27
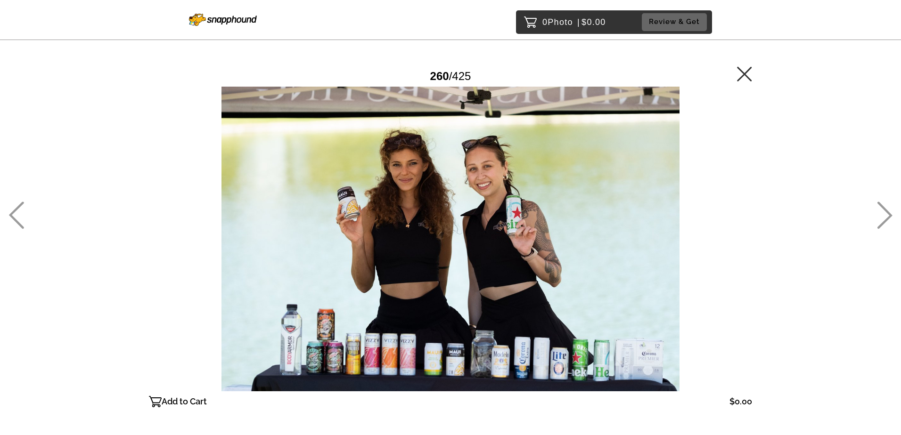
click at [889, 217] on icon at bounding box center [884, 215] width 15 height 27
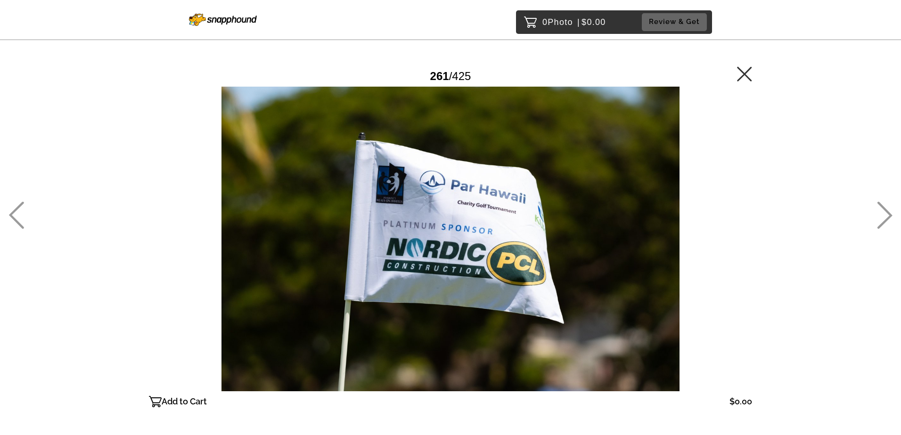
click at [888, 215] on icon at bounding box center [885, 215] width 16 height 27
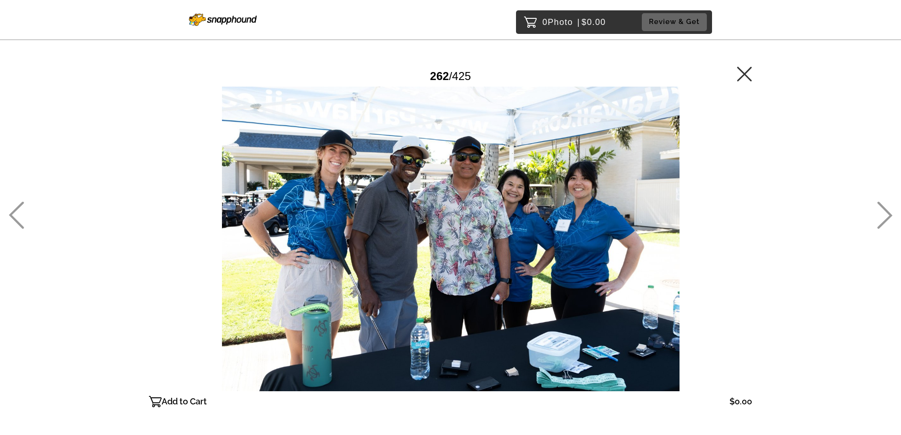
click at [888, 215] on icon at bounding box center [885, 215] width 16 height 27
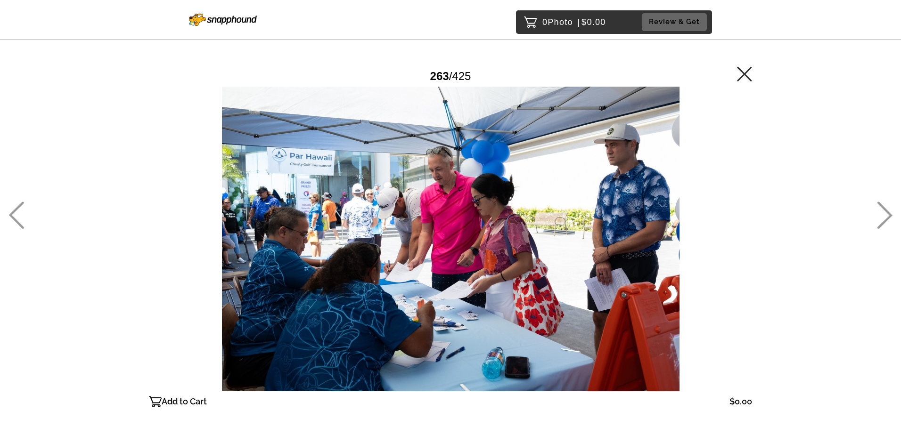
click at [13, 213] on icon at bounding box center [16, 215] width 15 height 27
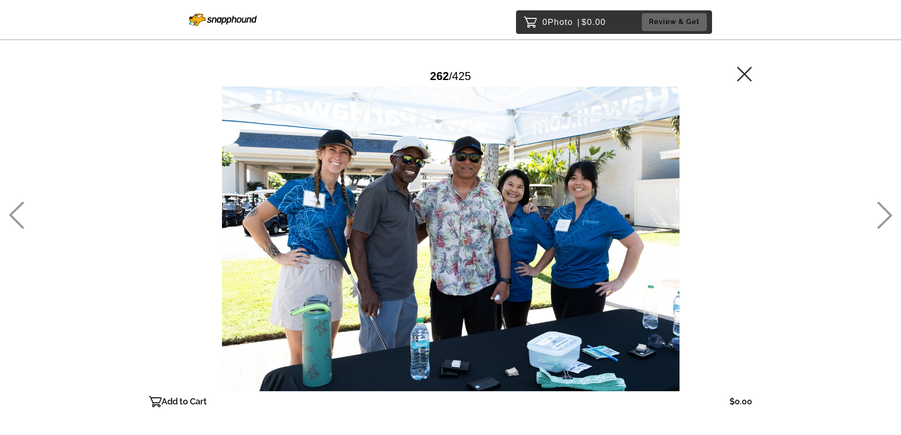
click at [884, 215] on icon at bounding box center [885, 215] width 16 height 27
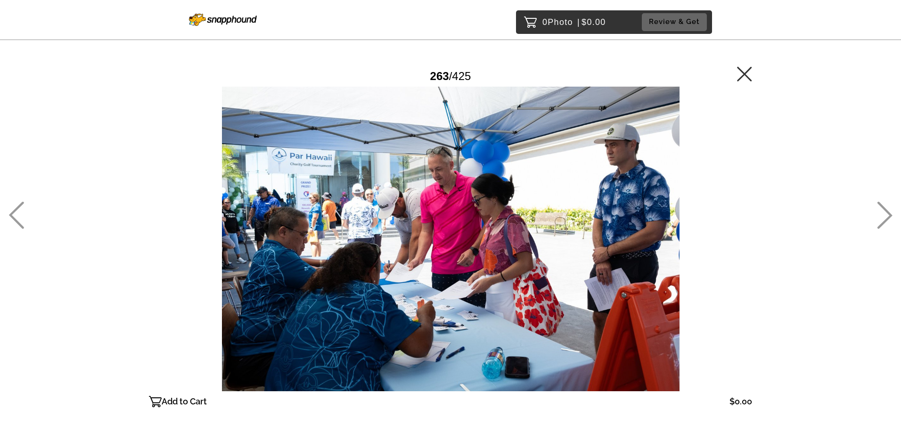
click at [884, 215] on icon at bounding box center [885, 215] width 16 height 27
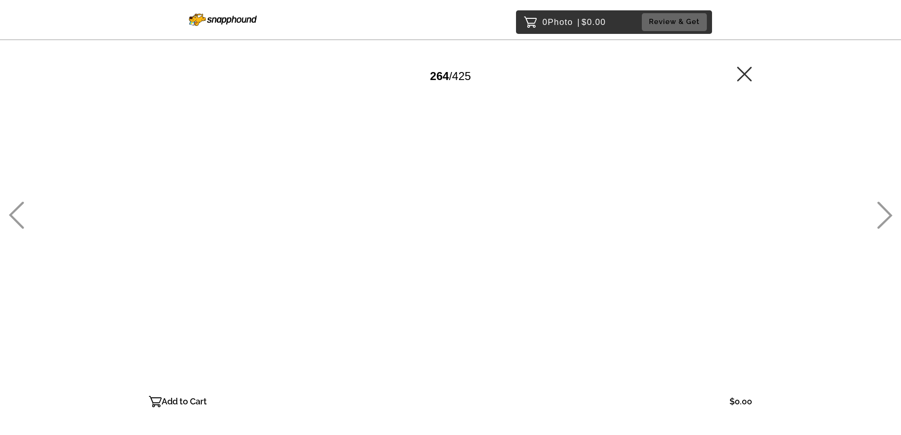
click at [884, 215] on icon at bounding box center [885, 215] width 16 height 27
click at [12, 214] on icon at bounding box center [16, 215] width 15 height 27
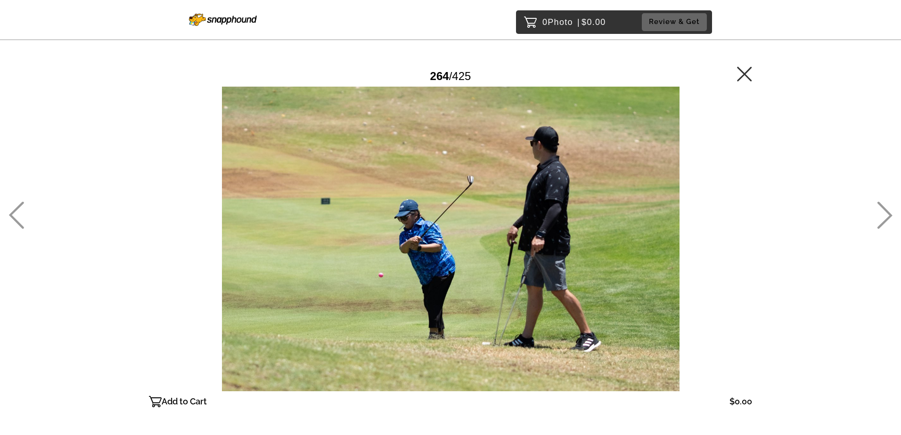
click at [888, 213] on icon at bounding box center [884, 215] width 15 height 27
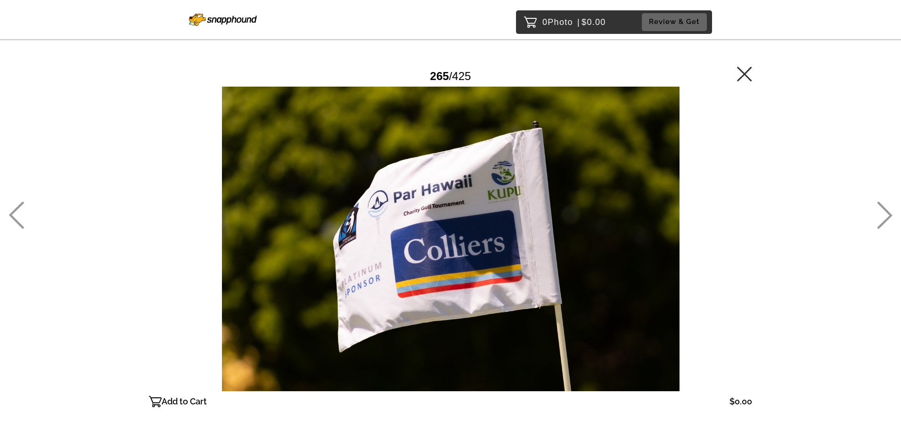
click at [888, 213] on icon at bounding box center [884, 215] width 15 height 27
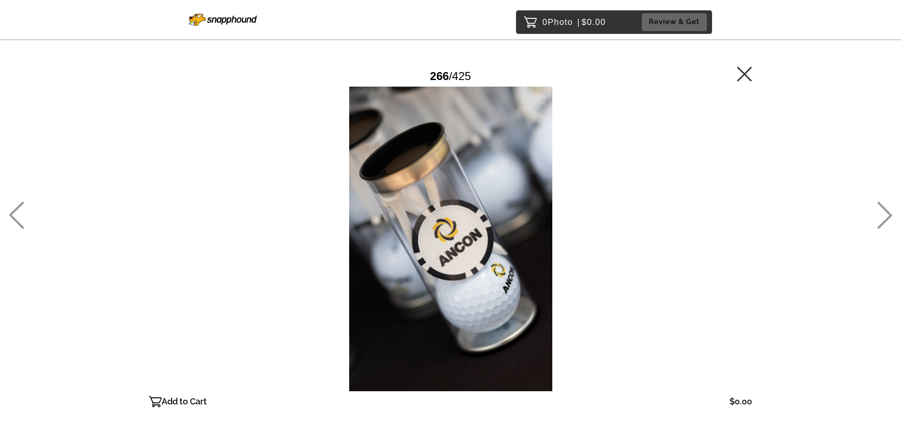
click at [887, 213] on icon at bounding box center [885, 215] width 16 height 27
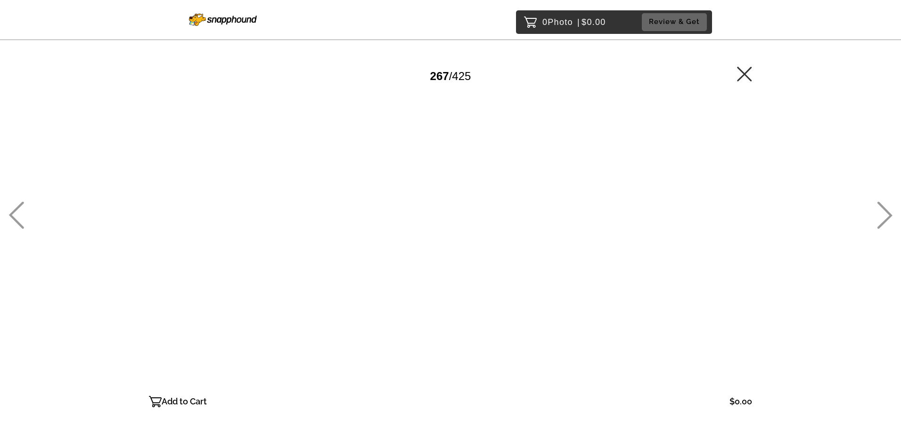
click at [887, 213] on icon at bounding box center [885, 215] width 16 height 27
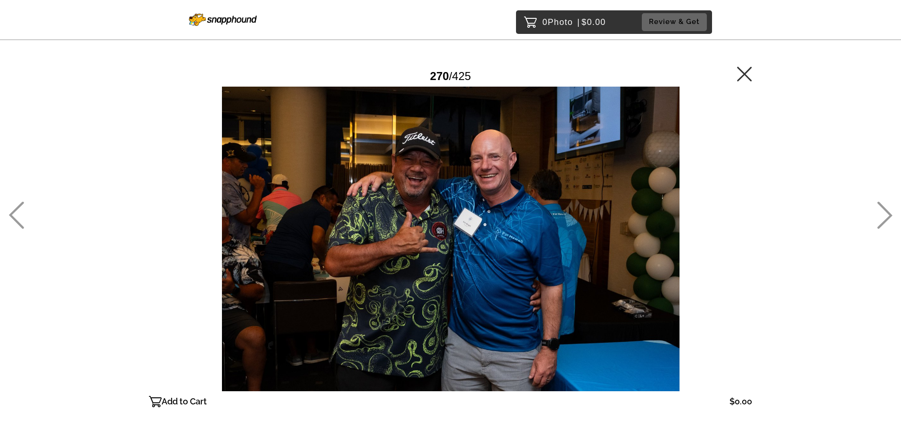
click at [887, 213] on icon at bounding box center [885, 215] width 16 height 27
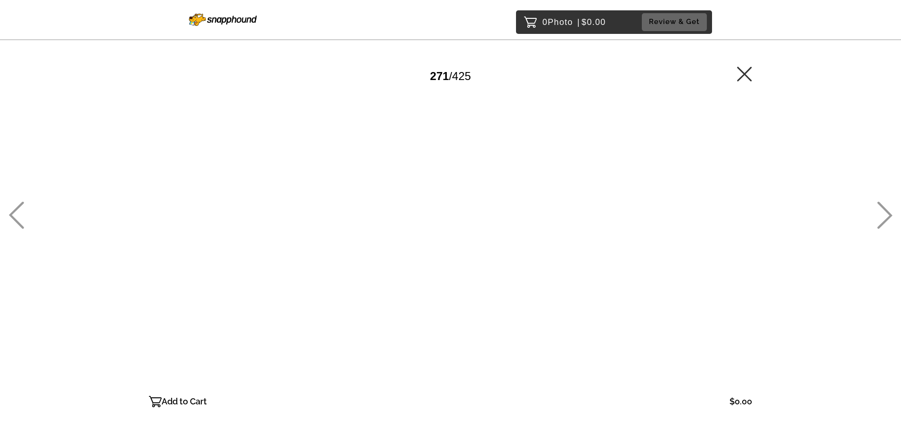
click at [887, 213] on icon at bounding box center [885, 215] width 16 height 27
click at [888, 213] on icon at bounding box center [884, 215] width 15 height 27
click at [887, 213] on icon at bounding box center [885, 215] width 16 height 27
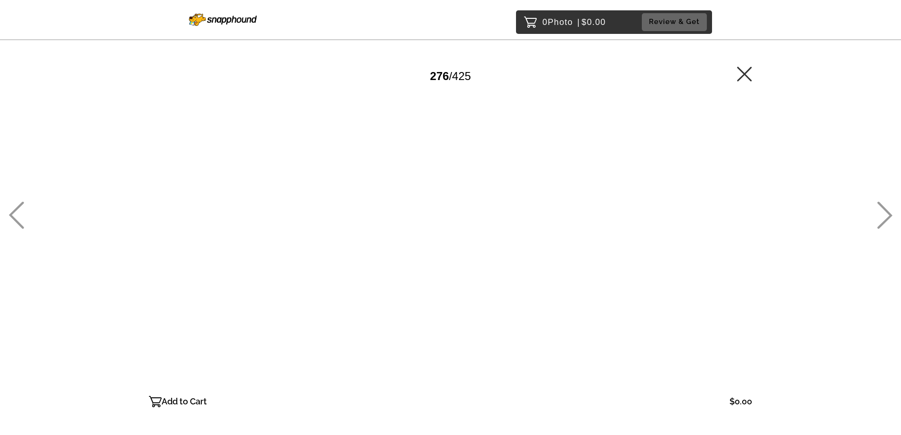
click at [887, 213] on icon at bounding box center [885, 215] width 16 height 27
click at [886, 215] on icon at bounding box center [885, 215] width 16 height 27
click at [883, 221] on icon at bounding box center [885, 215] width 16 height 27
click at [881, 222] on icon at bounding box center [885, 215] width 16 height 27
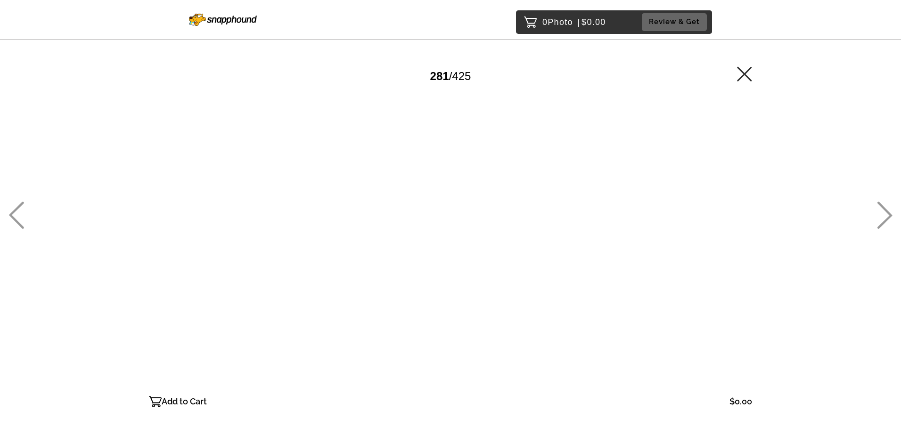
click at [881, 225] on icon at bounding box center [884, 215] width 15 height 27
click at [881, 226] on icon at bounding box center [884, 215] width 15 height 27
click at [882, 224] on icon at bounding box center [884, 215] width 15 height 27
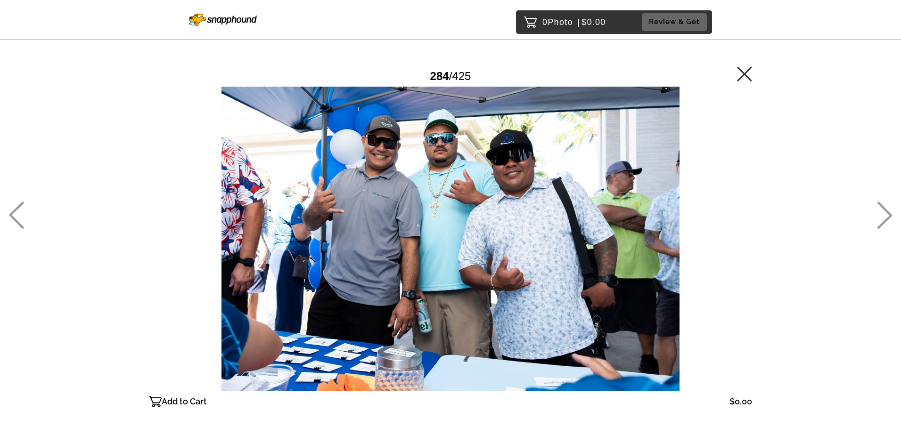
click at [886, 218] on icon at bounding box center [885, 215] width 16 height 27
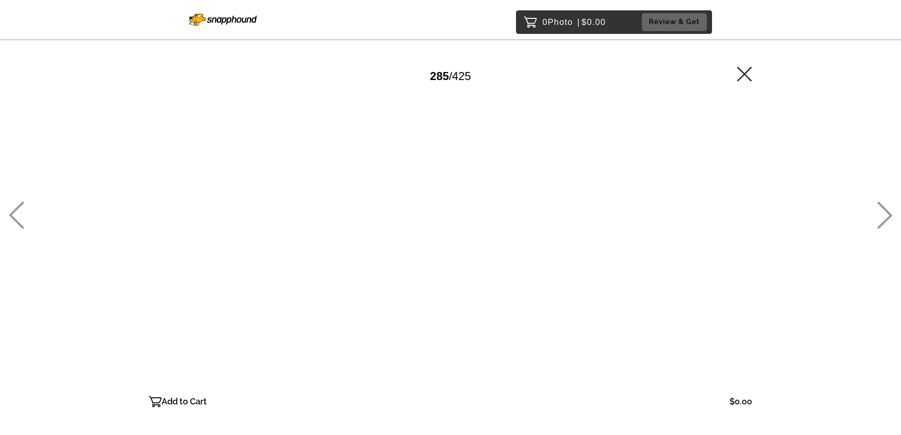
click at [888, 213] on icon at bounding box center [884, 215] width 15 height 27
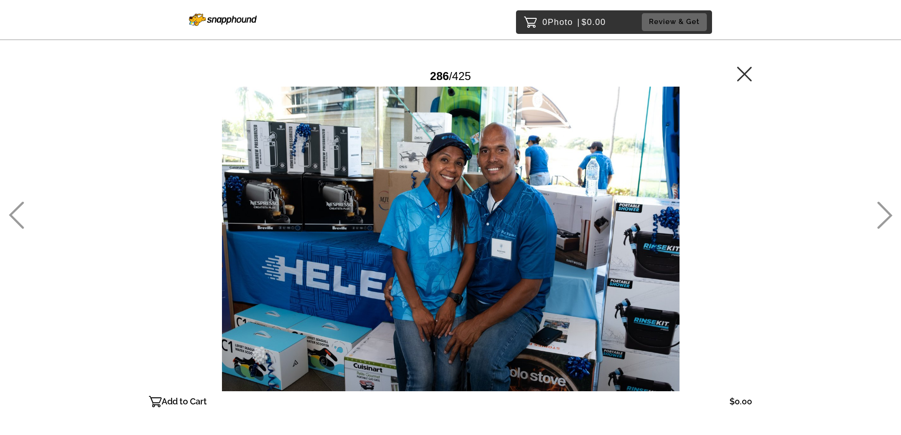
click at [887, 213] on icon at bounding box center [884, 215] width 15 height 27
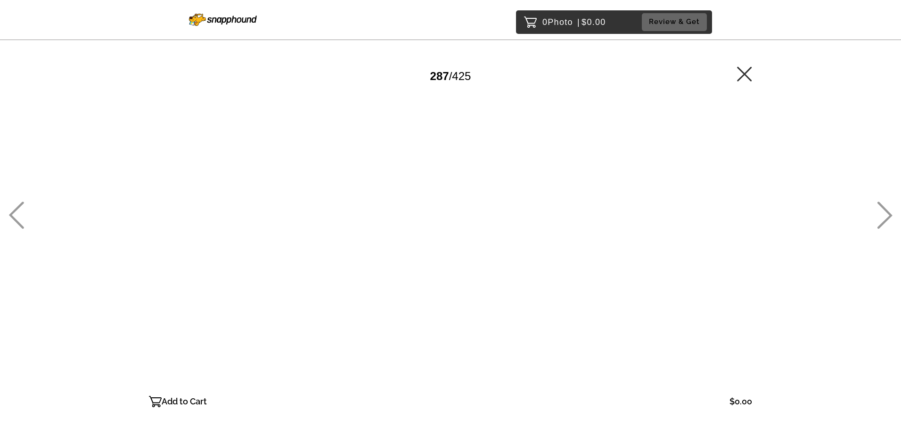
click at [887, 213] on icon at bounding box center [884, 215] width 15 height 27
click at [887, 213] on icon at bounding box center [885, 215] width 16 height 27
click at [886, 213] on icon at bounding box center [885, 215] width 16 height 27
click at [889, 213] on icon at bounding box center [884, 215] width 15 height 27
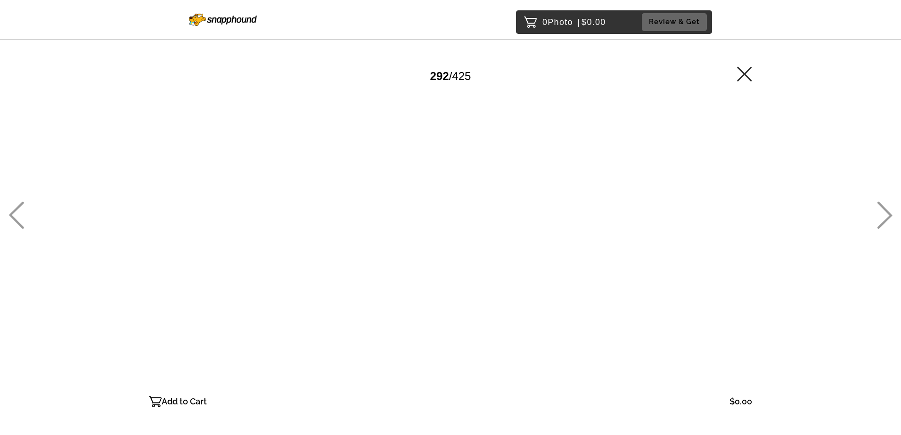
click at [887, 215] on icon at bounding box center [885, 215] width 16 height 27
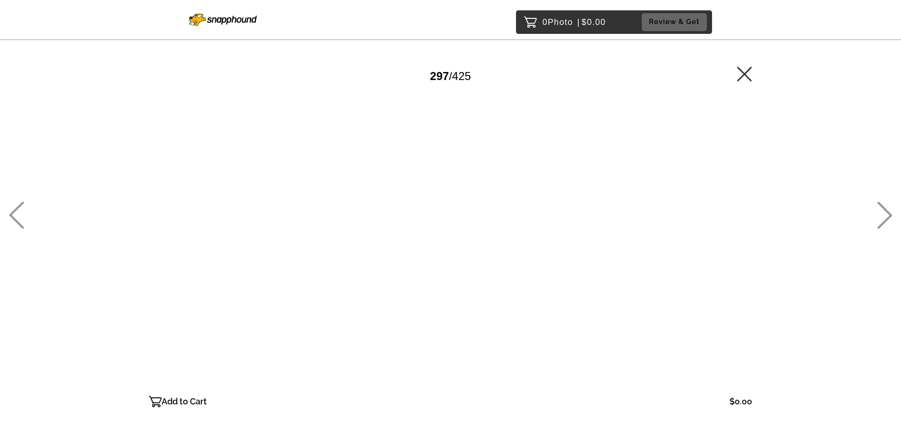
click at [886, 216] on icon at bounding box center [885, 215] width 16 height 27
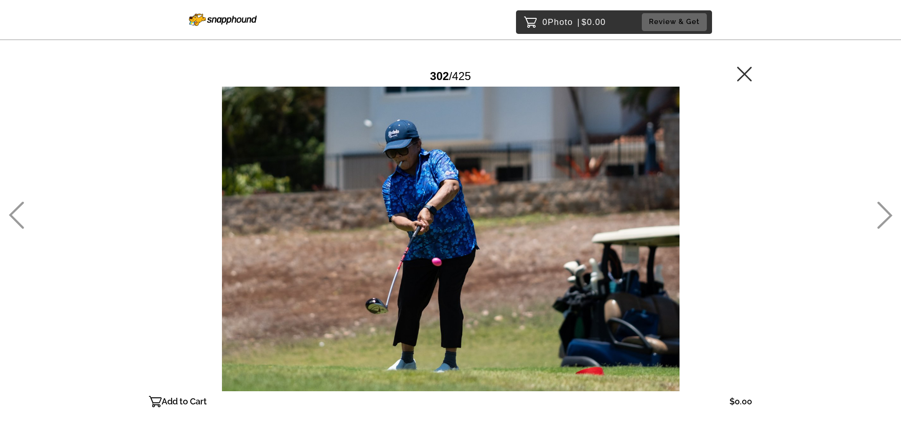
click at [886, 216] on icon at bounding box center [885, 215] width 16 height 27
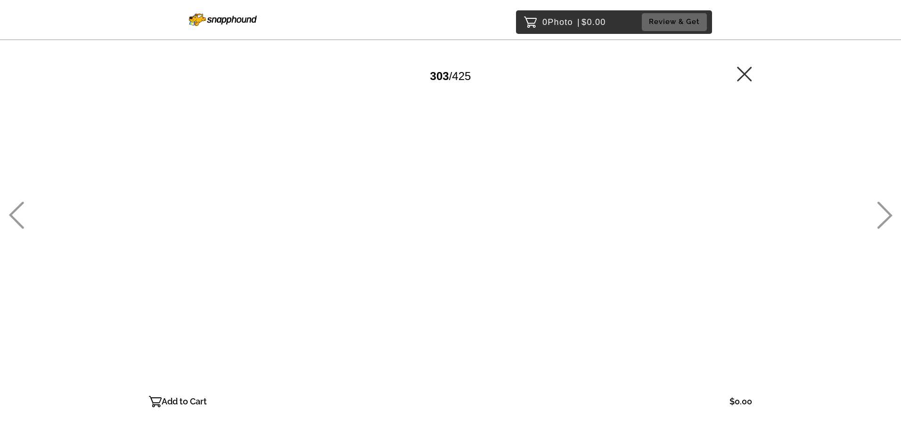
click at [886, 216] on icon at bounding box center [885, 215] width 16 height 27
click at [882, 213] on icon at bounding box center [885, 215] width 16 height 27
click at [884, 213] on icon at bounding box center [885, 215] width 16 height 27
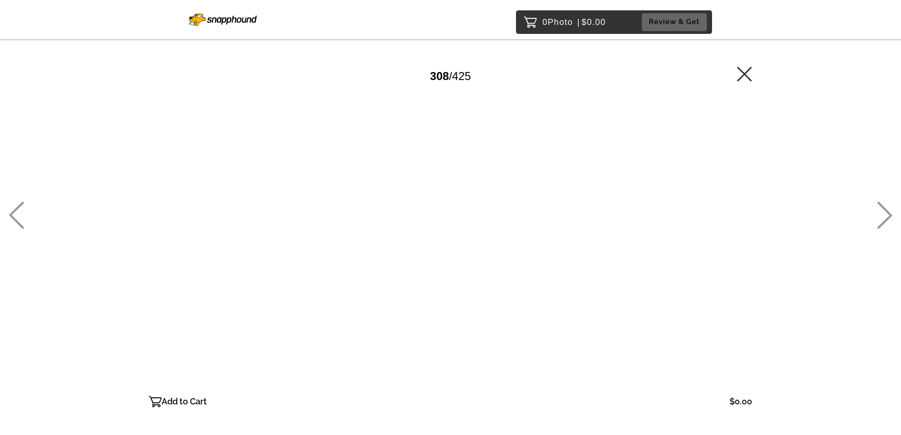
click at [884, 213] on icon at bounding box center [885, 215] width 16 height 27
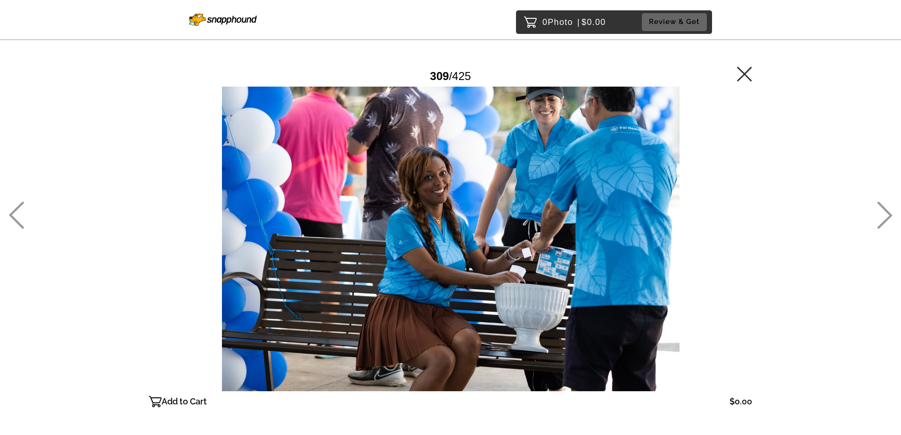
click at [883, 212] on icon at bounding box center [885, 215] width 16 height 27
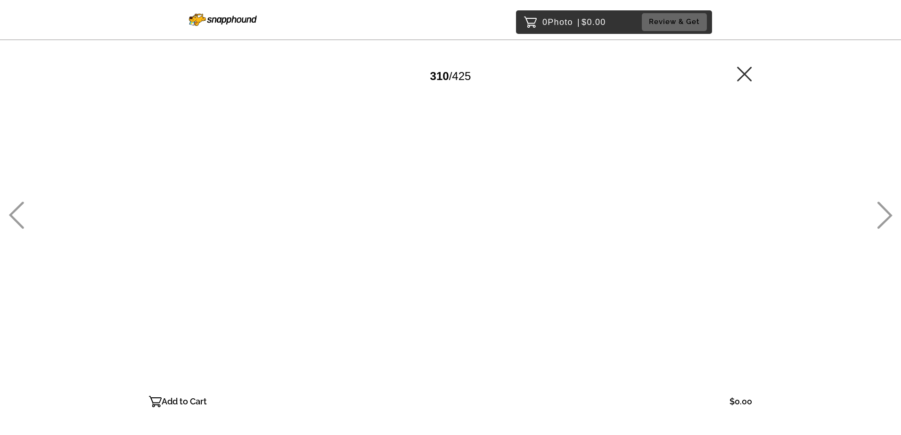
click at [883, 212] on icon at bounding box center [885, 215] width 16 height 27
click at [16, 213] on icon at bounding box center [16, 215] width 16 height 27
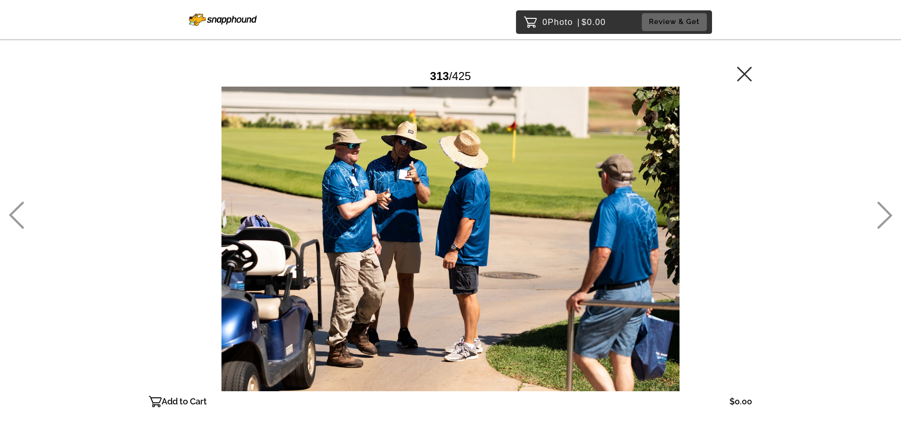
click at [884, 221] on icon at bounding box center [884, 215] width 15 height 27
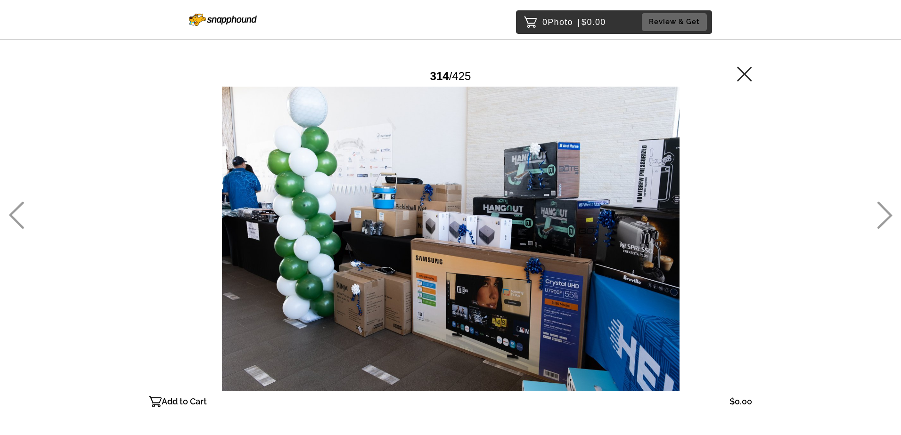
click at [884, 221] on icon at bounding box center [884, 215] width 15 height 27
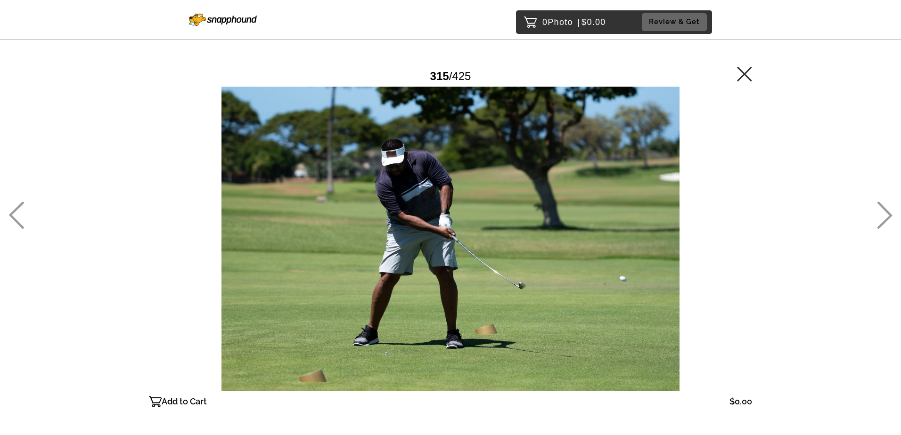
click at [884, 221] on icon at bounding box center [884, 215] width 15 height 27
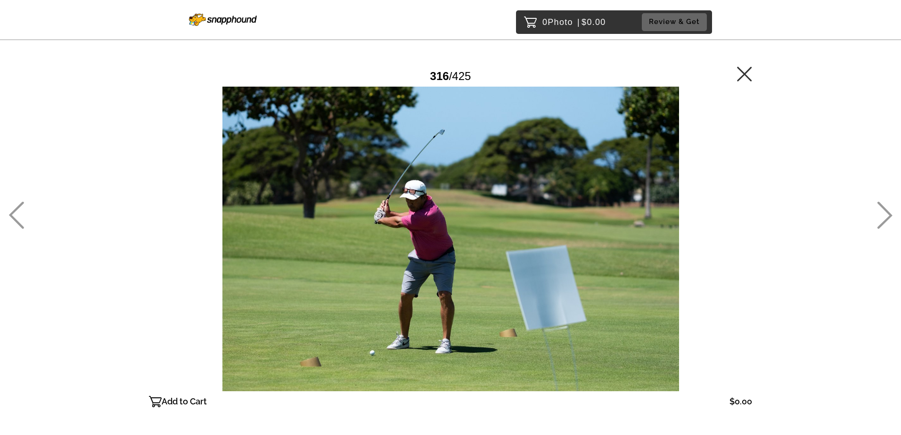
click at [884, 221] on icon at bounding box center [884, 215] width 15 height 27
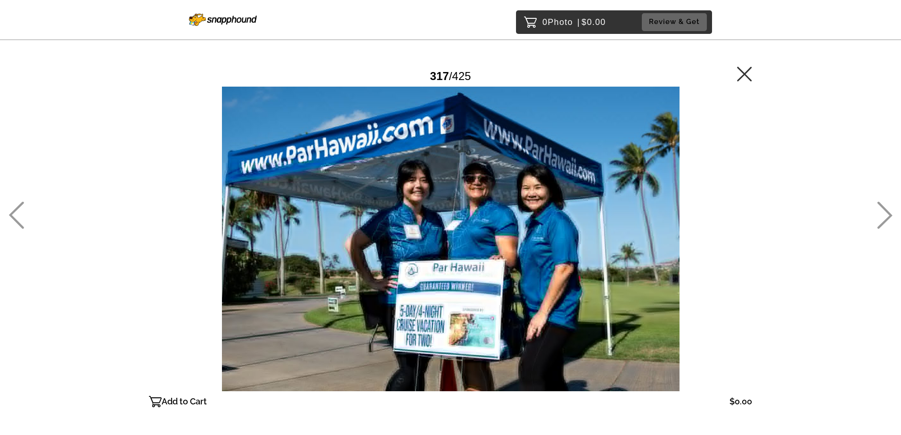
click at [884, 221] on icon at bounding box center [884, 215] width 15 height 27
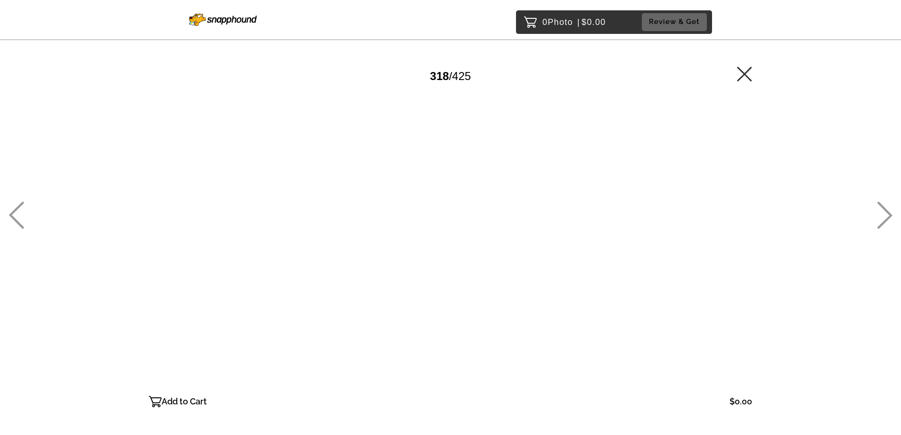
click at [884, 221] on icon at bounding box center [884, 215] width 15 height 27
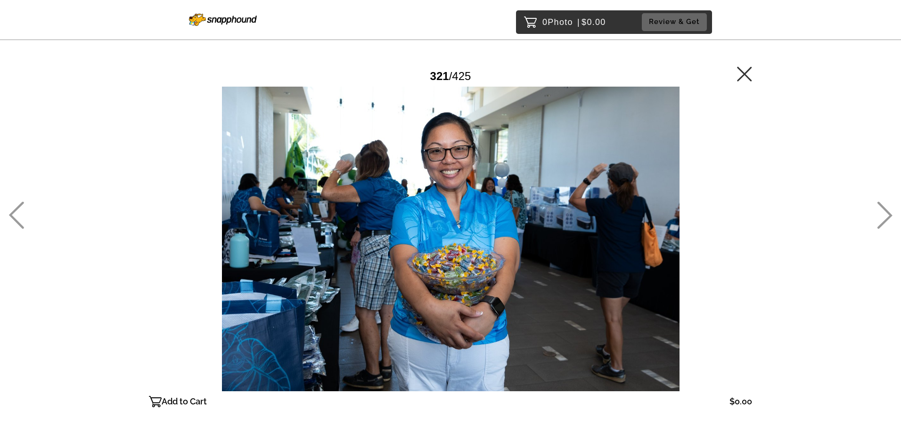
click at [12, 217] on icon at bounding box center [16, 215] width 15 height 27
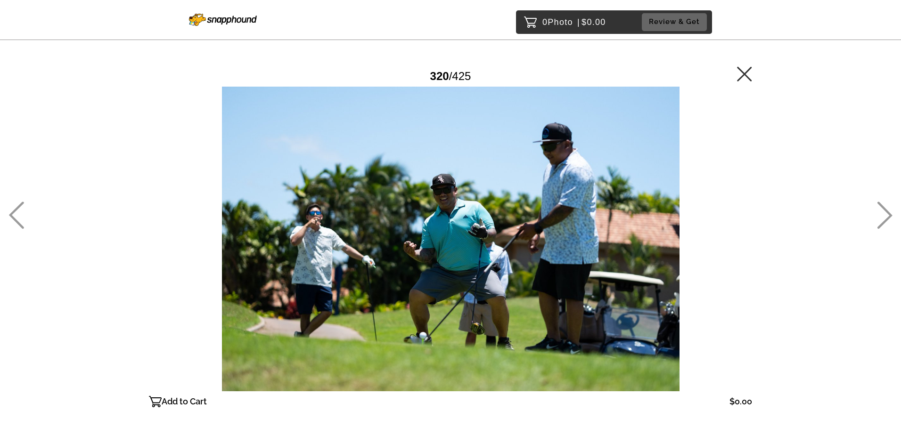
click at [12, 217] on icon at bounding box center [16, 215] width 15 height 27
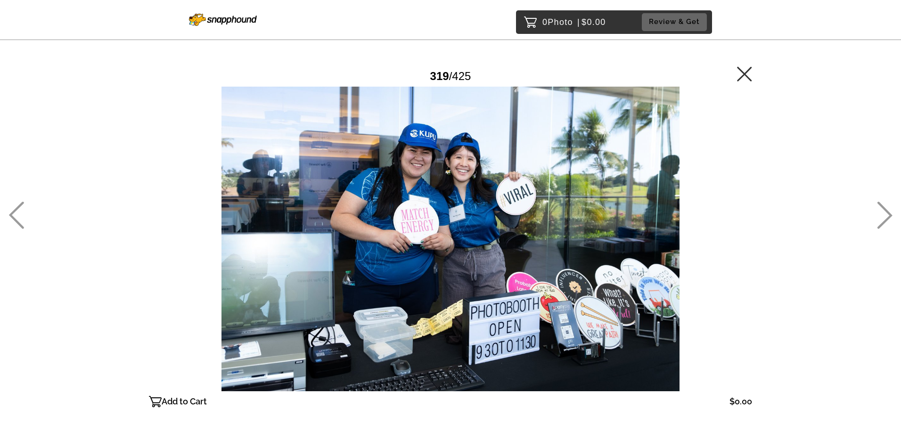
click at [12, 217] on icon at bounding box center [16, 215] width 15 height 27
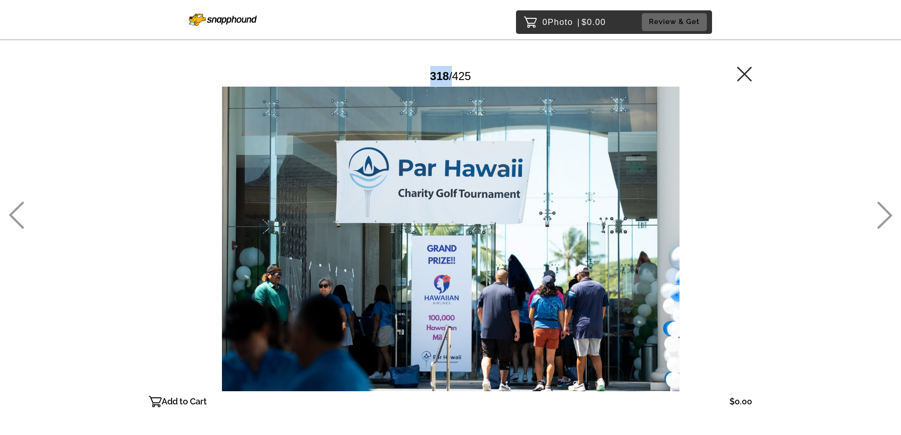
click at [12, 217] on icon at bounding box center [16, 215] width 15 height 27
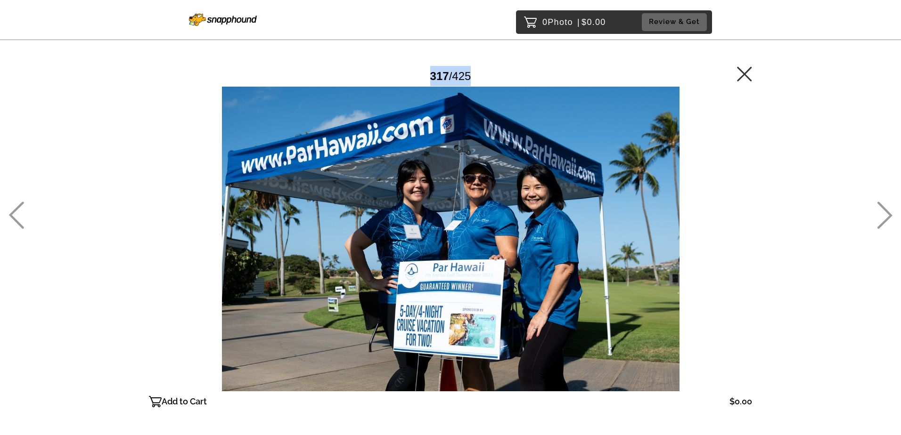
click at [12, 217] on icon at bounding box center [16, 215] width 15 height 27
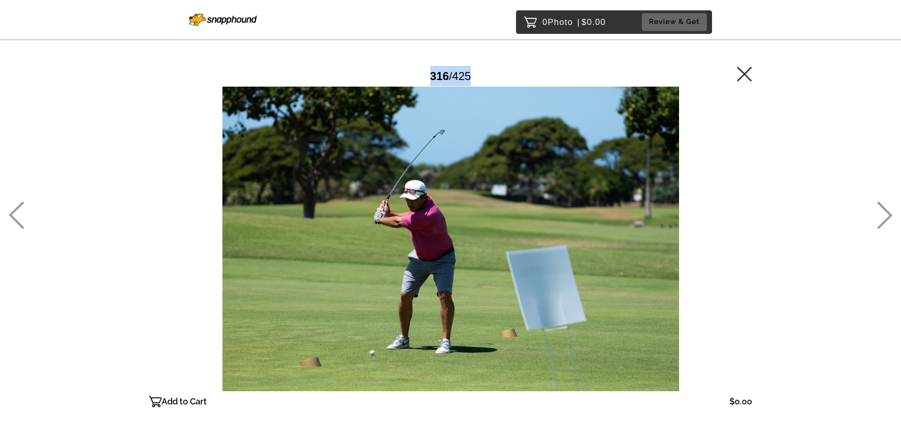
click at [12, 217] on icon at bounding box center [16, 215] width 15 height 27
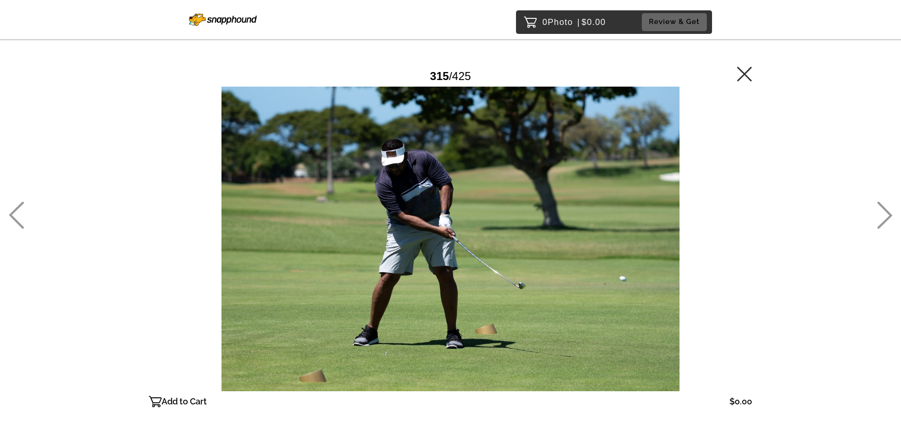
click at [12, 217] on icon at bounding box center [16, 215] width 15 height 27
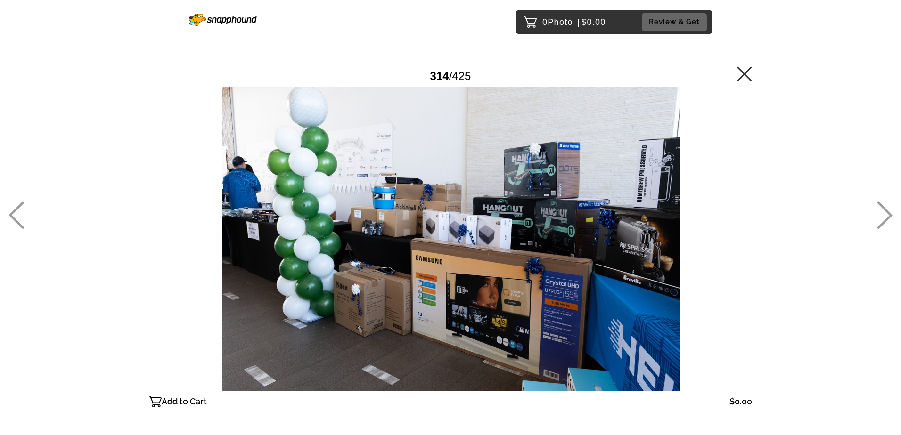
click at [12, 217] on icon at bounding box center [16, 215] width 15 height 27
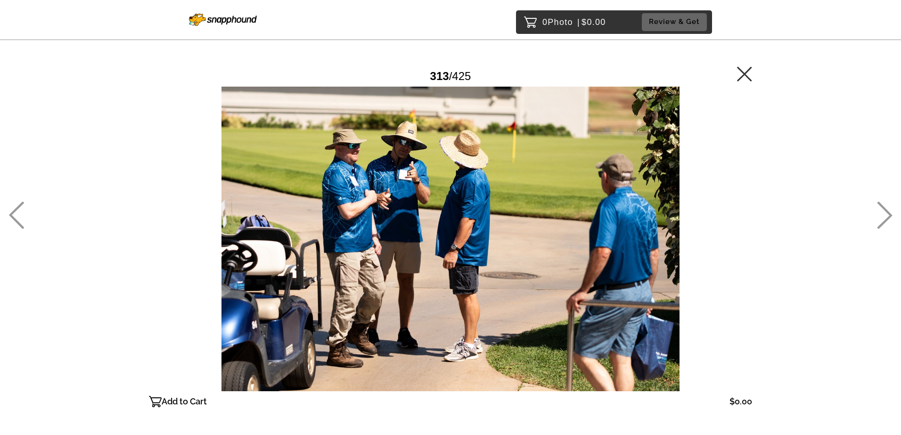
click at [884, 215] on icon at bounding box center [885, 215] width 16 height 27
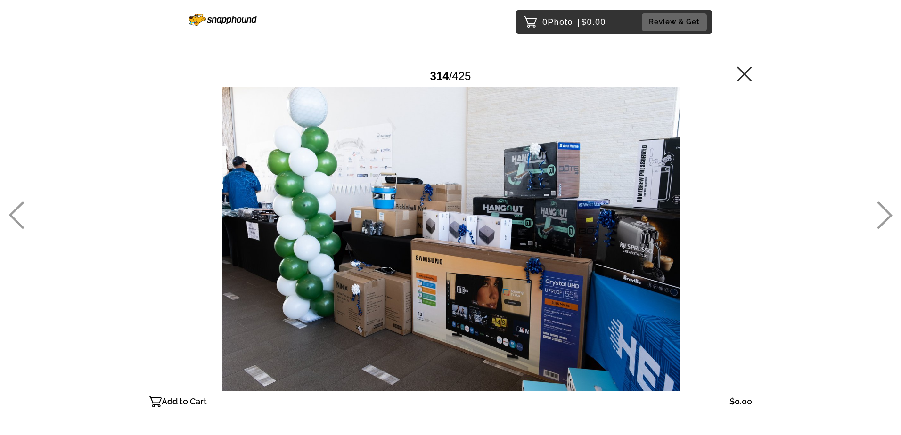
click at [884, 215] on icon at bounding box center [885, 215] width 16 height 27
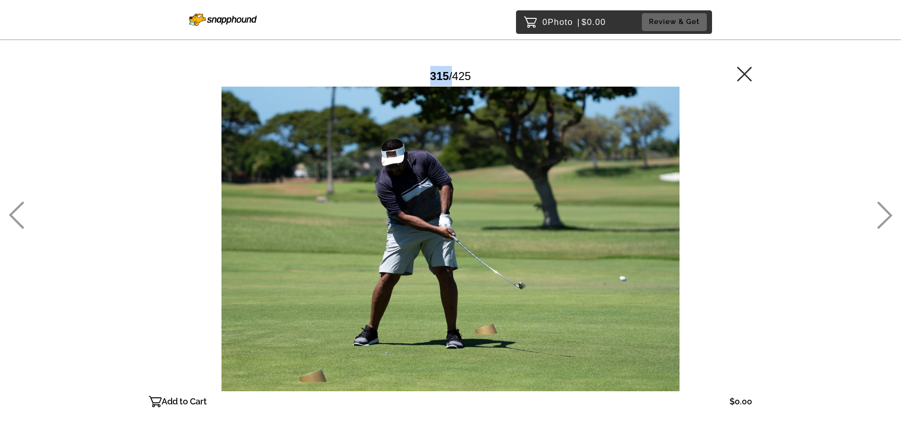
click at [884, 215] on icon at bounding box center [885, 215] width 16 height 27
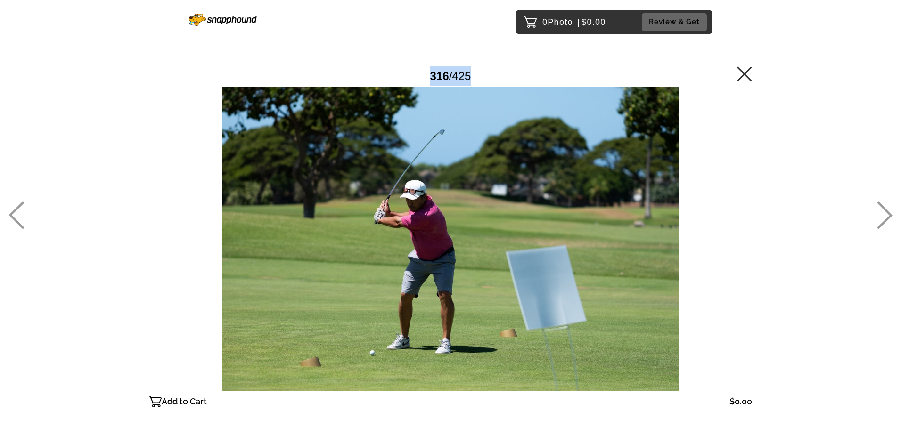
click at [884, 215] on icon at bounding box center [885, 215] width 16 height 27
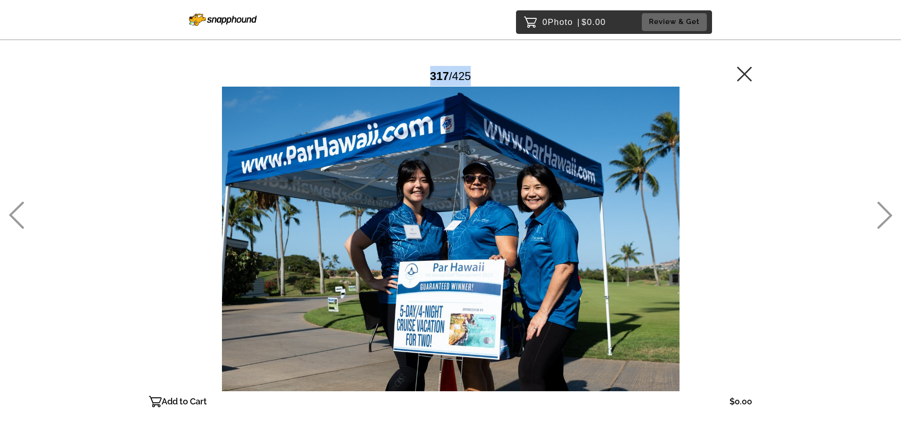
click at [884, 215] on icon at bounding box center [885, 215] width 16 height 27
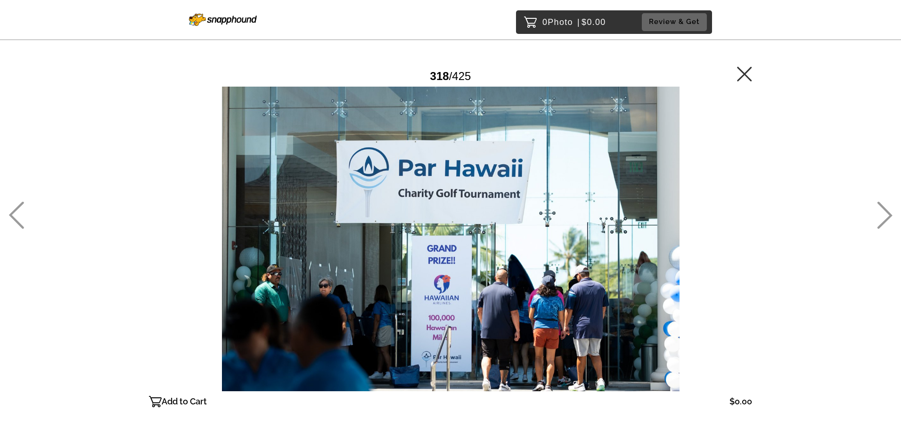
click at [884, 215] on icon at bounding box center [885, 215] width 16 height 27
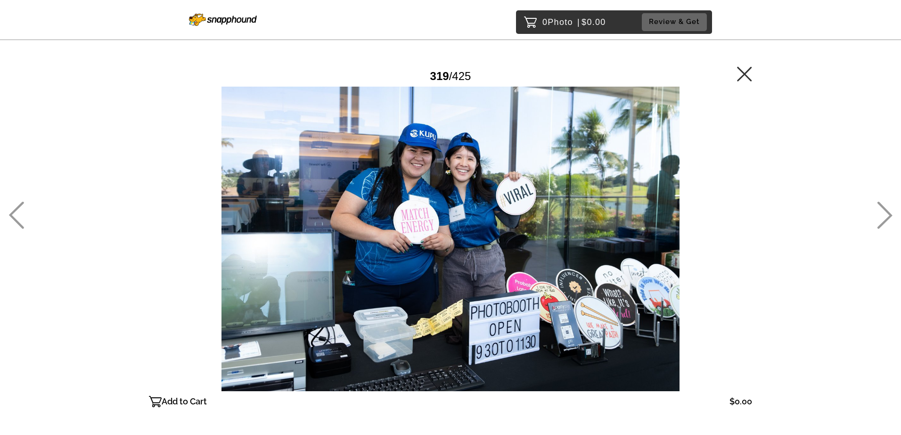
click at [883, 215] on icon at bounding box center [885, 215] width 16 height 27
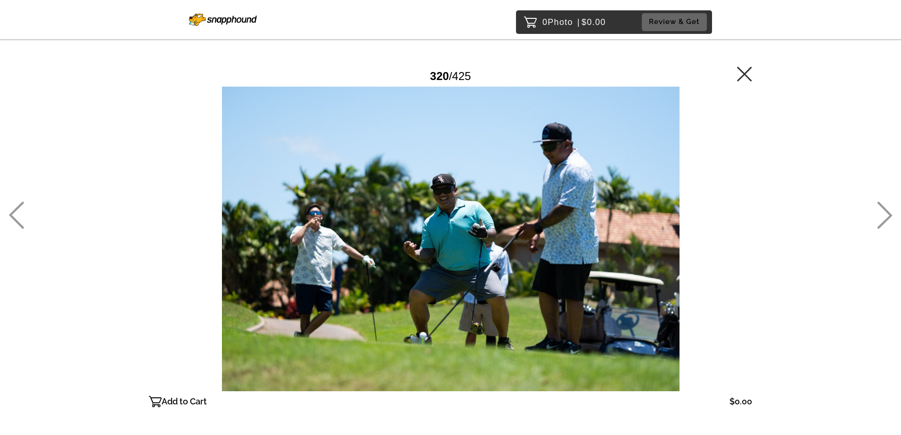
click at [883, 215] on icon at bounding box center [885, 215] width 16 height 27
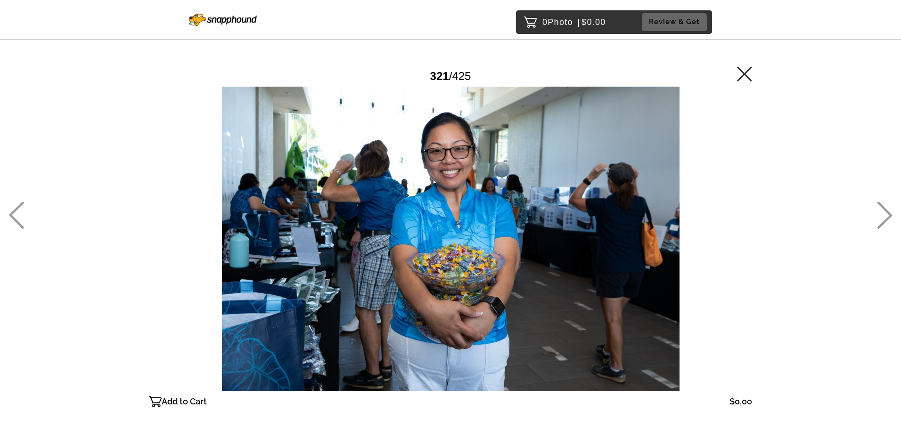
click at [883, 214] on icon at bounding box center [885, 215] width 16 height 27
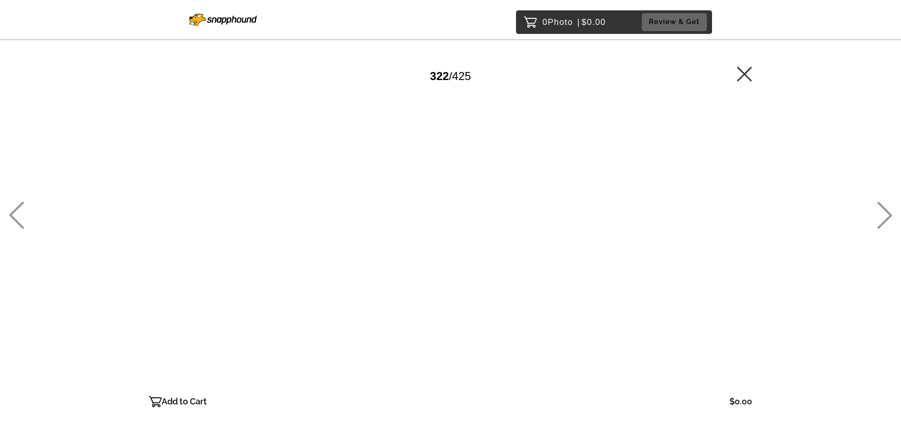
click at [883, 214] on icon at bounding box center [885, 215] width 16 height 27
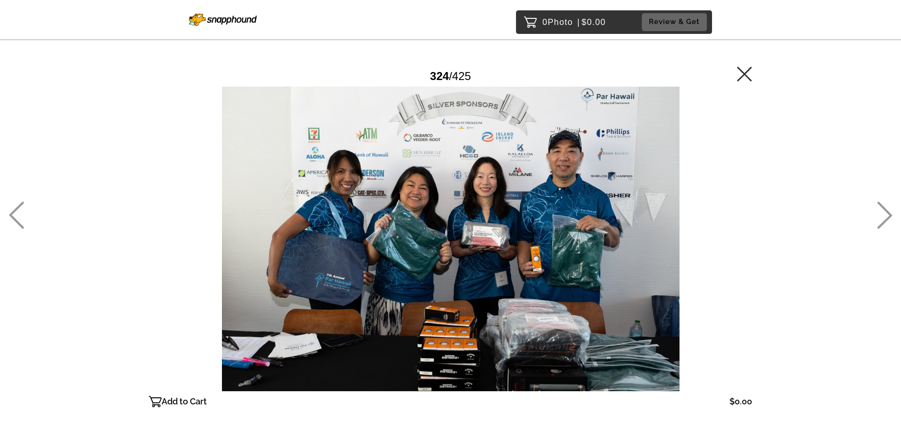
click at [888, 214] on icon at bounding box center [885, 215] width 16 height 27
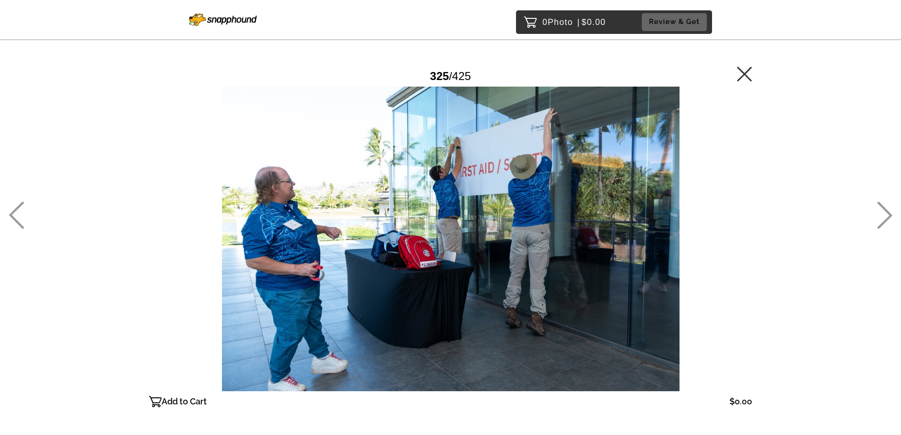
click at [888, 214] on icon at bounding box center [885, 215] width 16 height 27
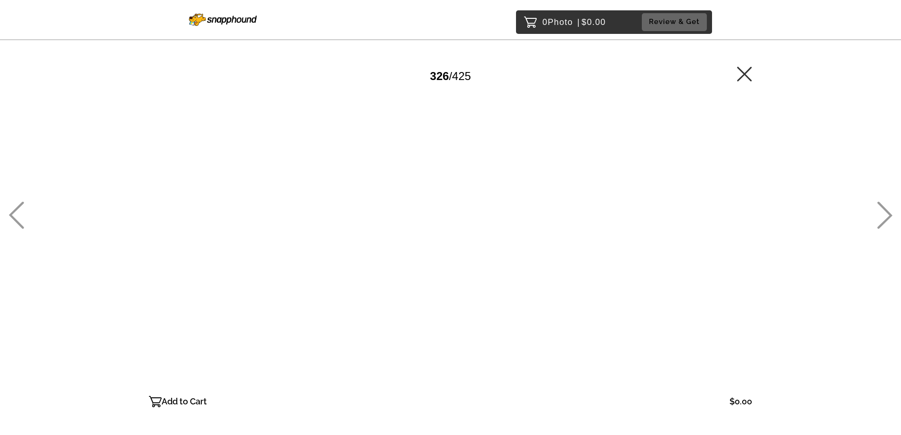
click at [888, 214] on icon at bounding box center [885, 215] width 16 height 27
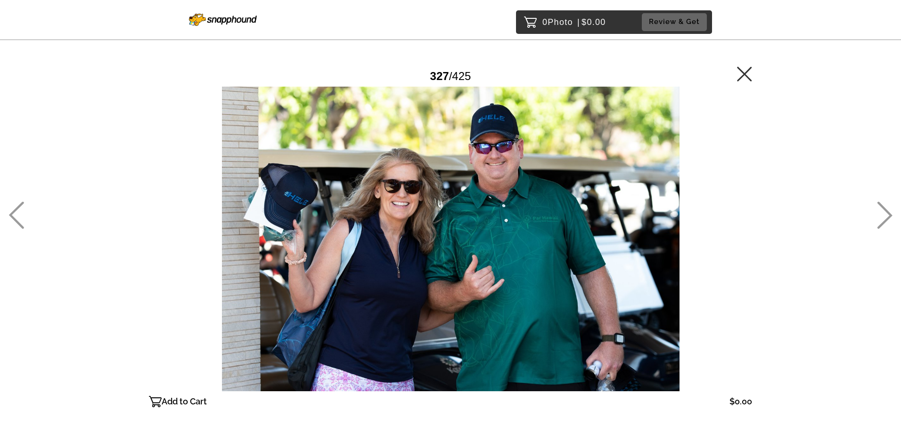
click at [888, 214] on icon at bounding box center [885, 215] width 16 height 27
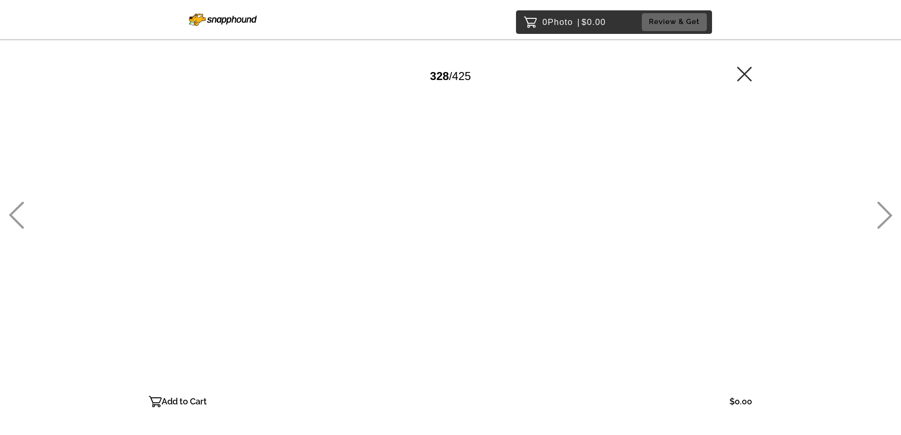
click at [888, 214] on icon at bounding box center [885, 215] width 16 height 27
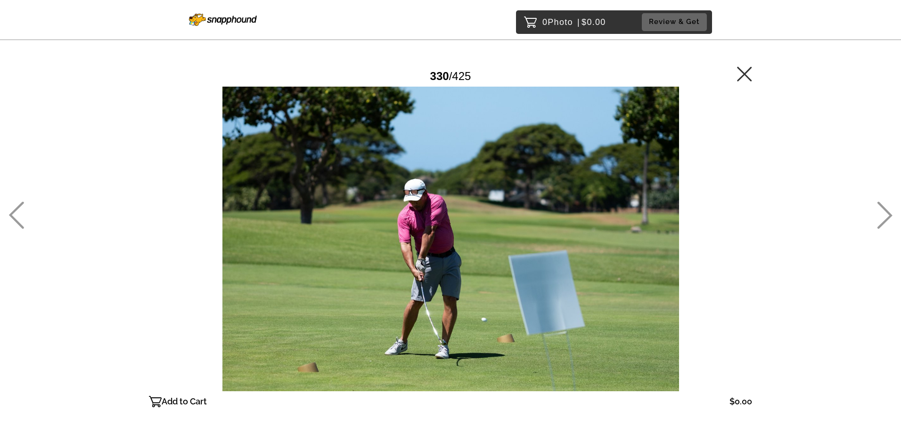
click at [888, 214] on icon at bounding box center [885, 215] width 16 height 27
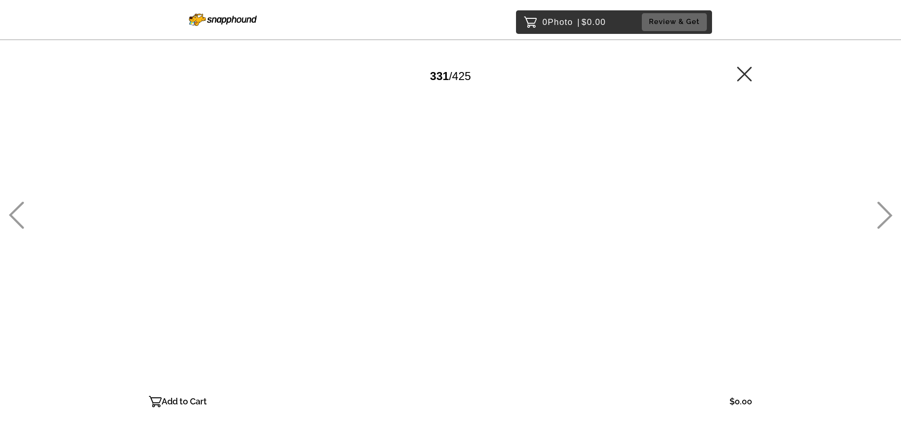
click at [887, 214] on icon at bounding box center [885, 215] width 16 height 27
click at [887, 215] on icon at bounding box center [885, 215] width 16 height 27
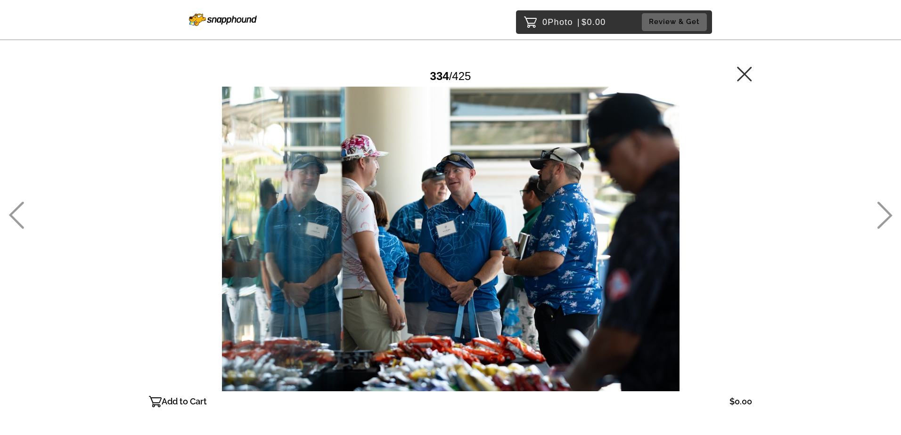
click at [886, 213] on icon at bounding box center [885, 215] width 16 height 27
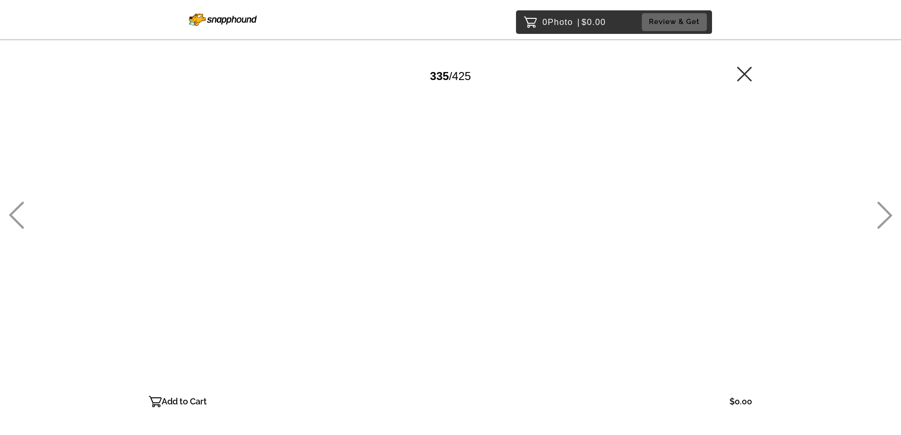
click at [893, 213] on div "0 Photo | $0.00 Review & Get Password Checker bypassed 335 / 425 Add to Cart $0…" at bounding box center [450, 258] width 901 height 516
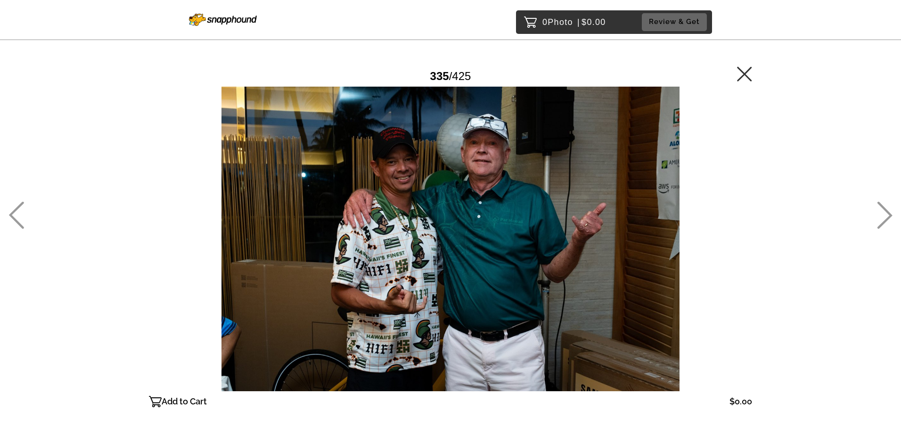
click at [885, 214] on icon at bounding box center [885, 215] width 16 height 27
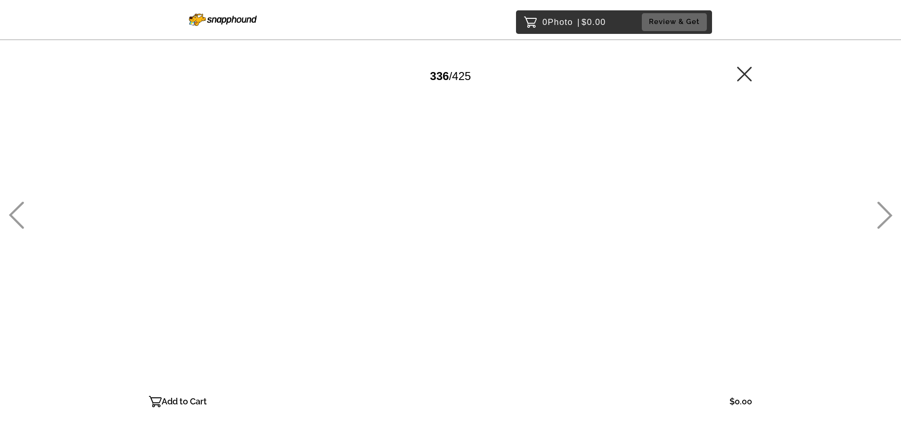
click at [885, 214] on icon at bounding box center [885, 215] width 16 height 27
click at [886, 214] on icon at bounding box center [885, 215] width 16 height 27
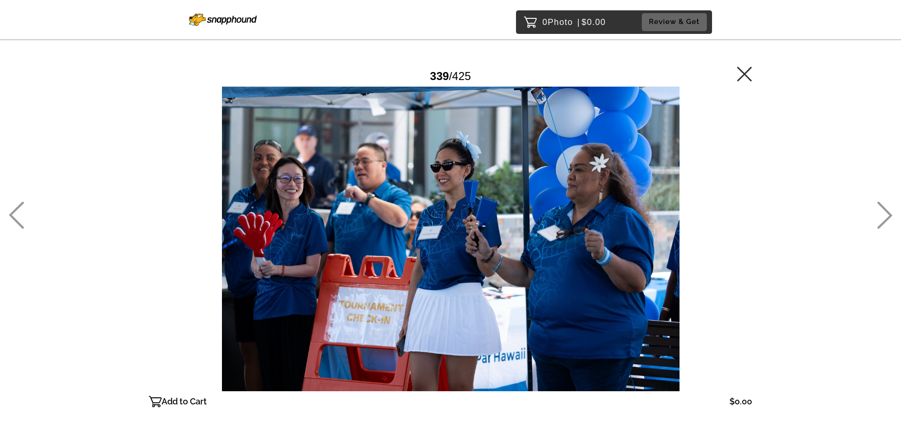
click at [886, 214] on icon at bounding box center [885, 215] width 16 height 27
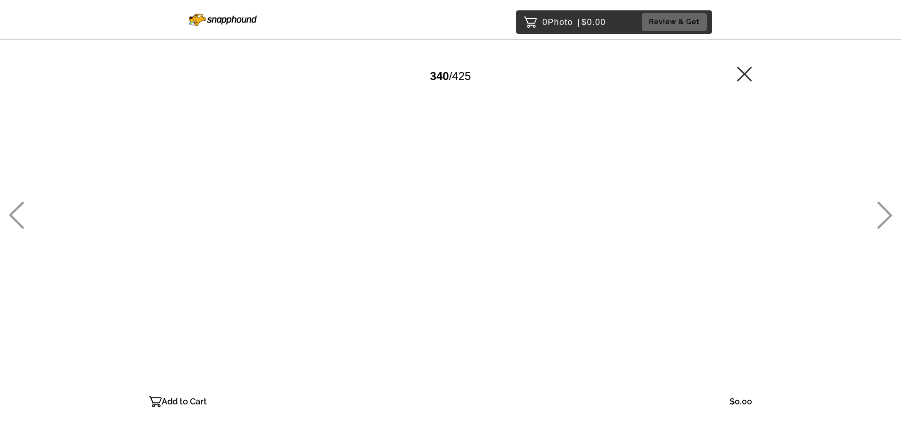
click at [886, 214] on icon at bounding box center [885, 215] width 16 height 27
click at [887, 214] on icon at bounding box center [885, 215] width 16 height 27
click at [886, 217] on icon at bounding box center [885, 215] width 16 height 27
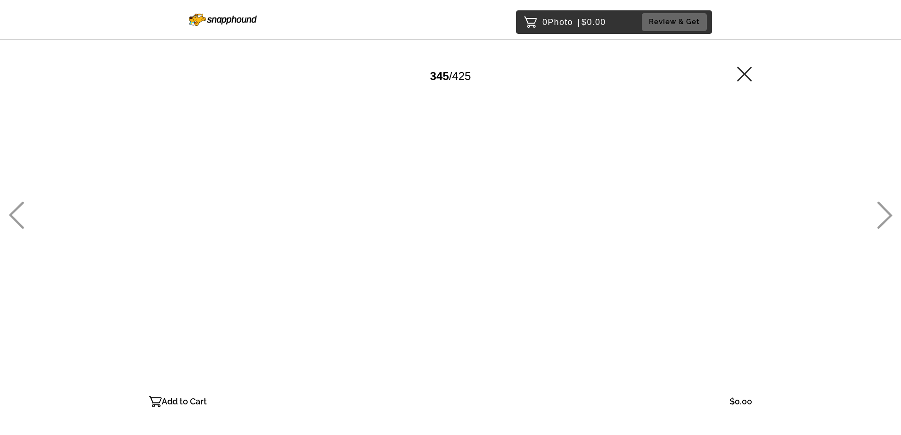
click at [885, 216] on icon at bounding box center [885, 215] width 16 height 27
click at [884, 216] on icon at bounding box center [885, 215] width 16 height 27
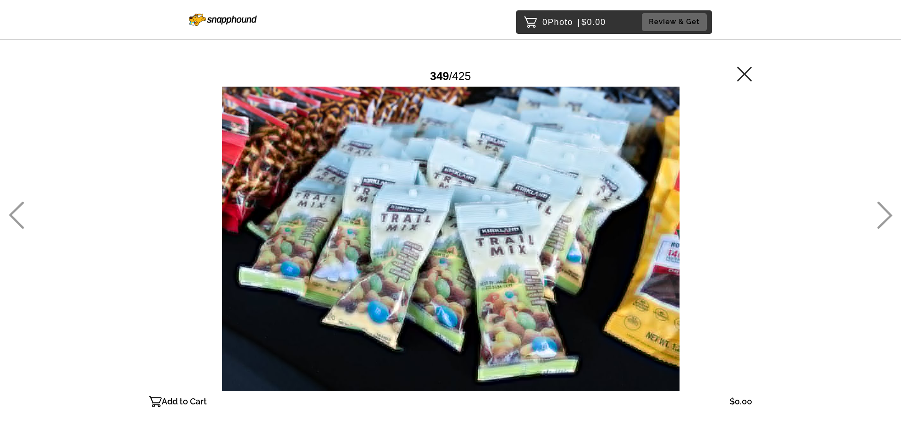
click at [884, 216] on icon at bounding box center [885, 215] width 16 height 27
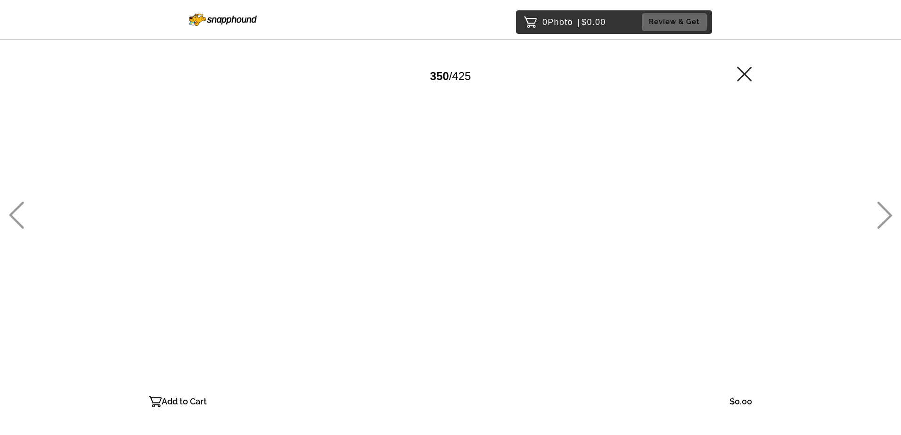
click at [884, 216] on icon at bounding box center [885, 215] width 16 height 27
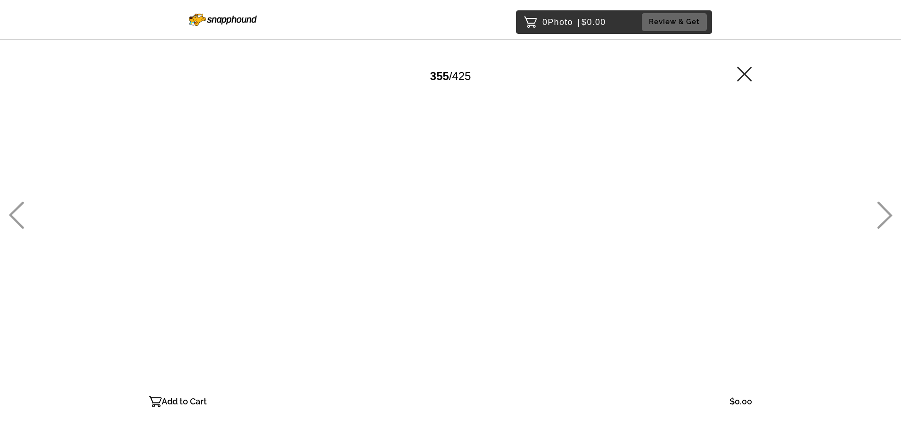
click at [884, 216] on icon at bounding box center [885, 215] width 16 height 27
click at [884, 215] on icon at bounding box center [885, 215] width 16 height 27
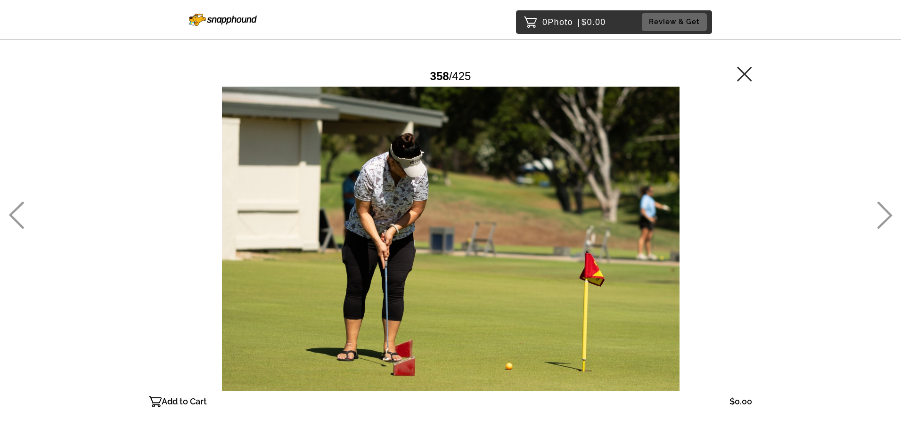
click at [884, 215] on icon at bounding box center [885, 215] width 16 height 27
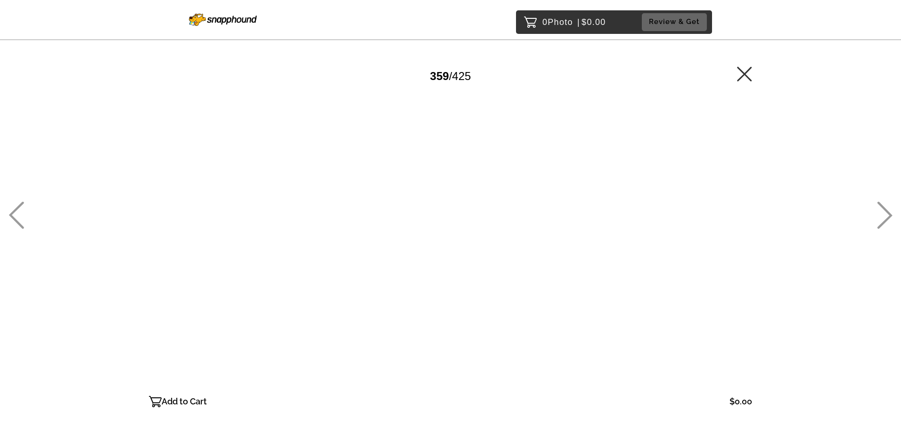
click at [884, 215] on icon at bounding box center [885, 215] width 16 height 27
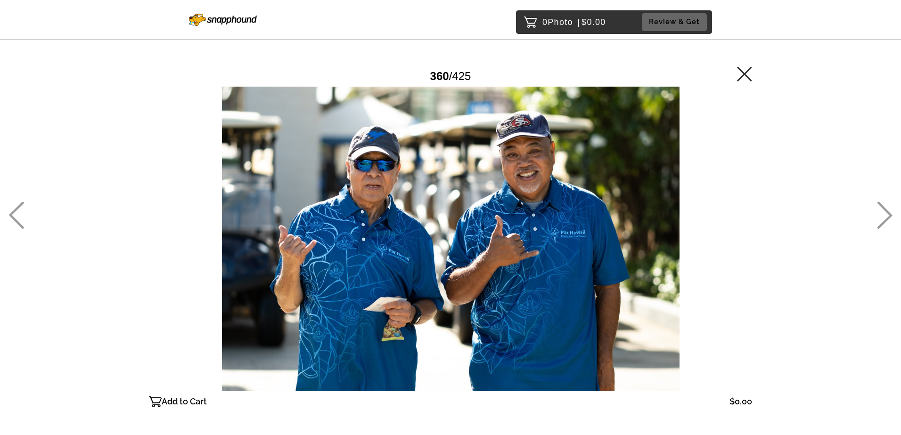
click at [884, 215] on icon at bounding box center [885, 215] width 16 height 27
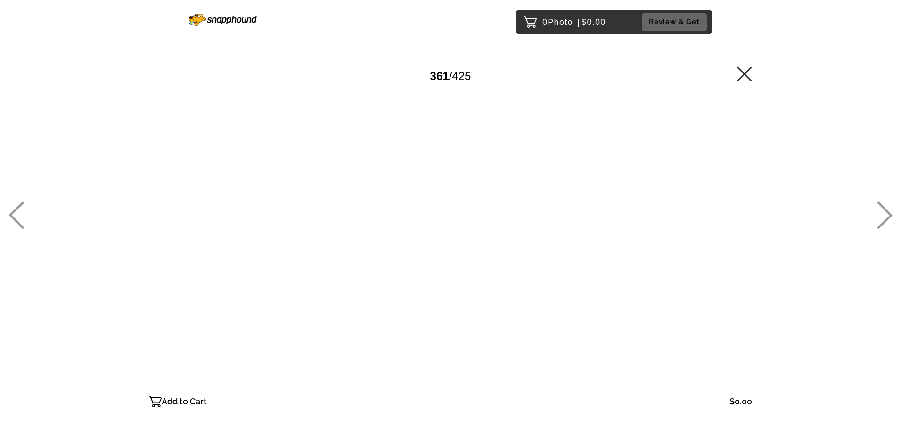
click at [884, 215] on icon at bounding box center [885, 215] width 16 height 27
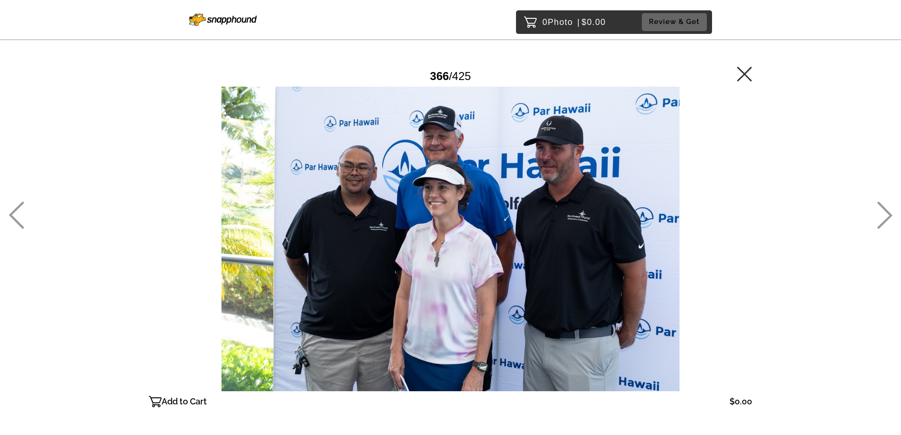
click at [884, 215] on icon at bounding box center [885, 215] width 16 height 27
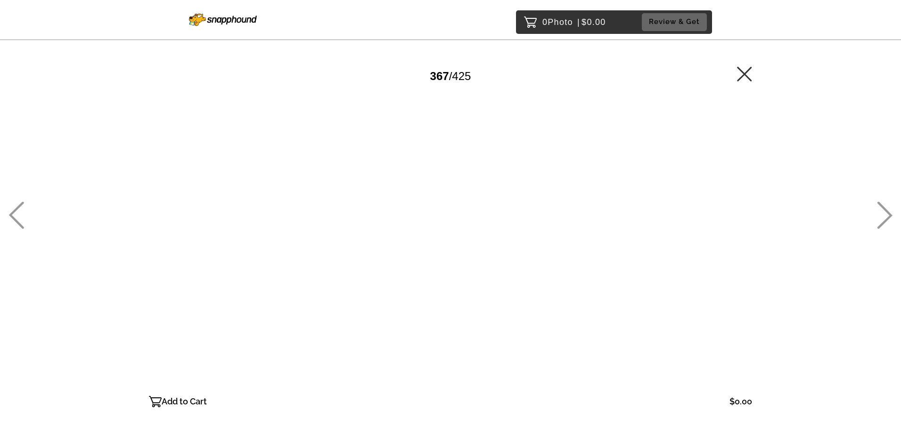
click at [884, 215] on icon at bounding box center [885, 215] width 16 height 27
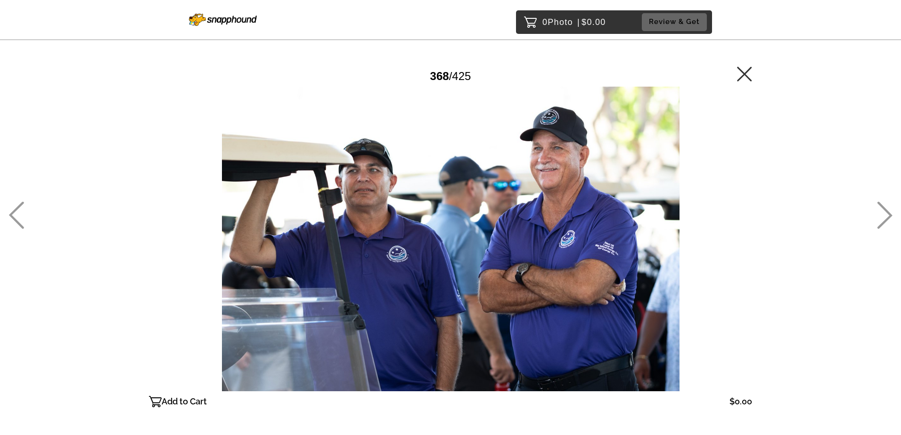
click at [884, 215] on icon at bounding box center [885, 215] width 16 height 27
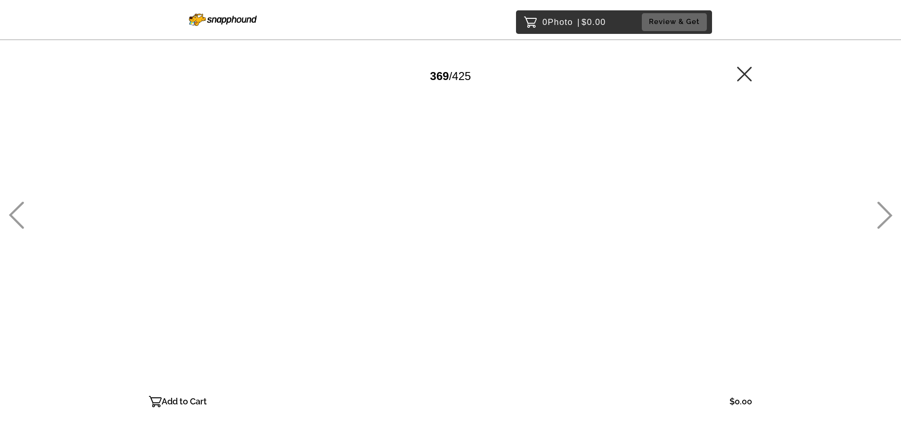
click at [884, 215] on icon at bounding box center [885, 215] width 16 height 27
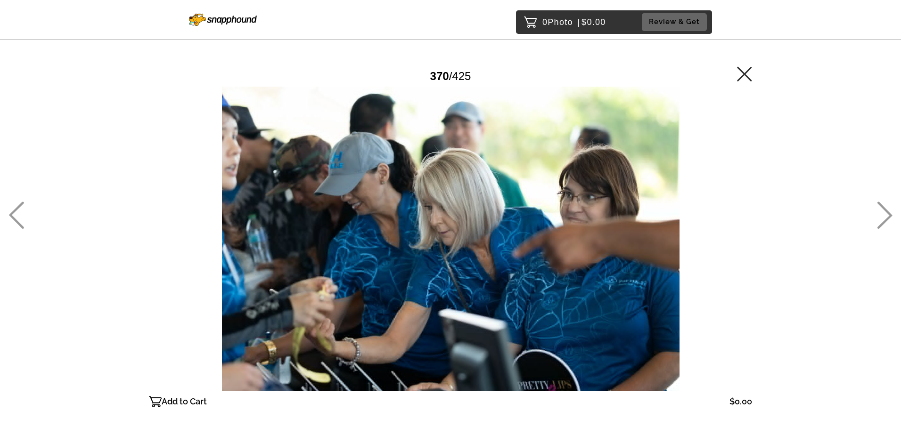
click at [884, 215] on icon at bounding box center [885, 215] width 16 height 27
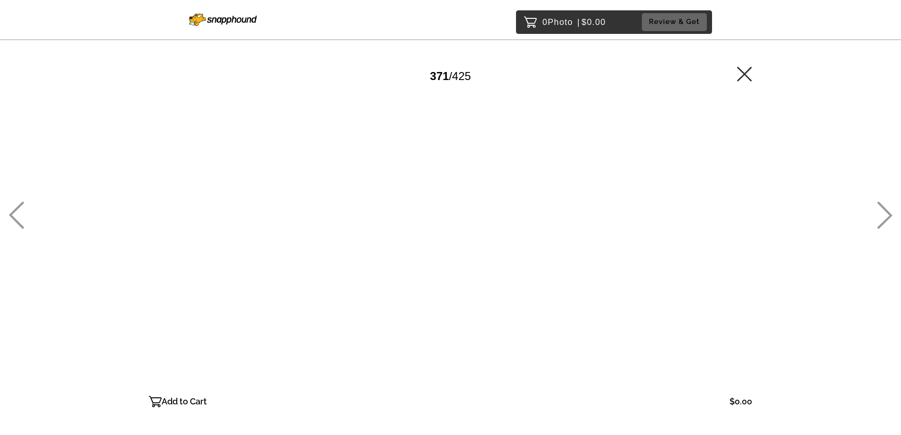
click at [884, 215] on icon at bounding box center [885, 215] width 16 height 27
click at [14, 222] on icon at bounding box center [16, 215] width 16 height 27
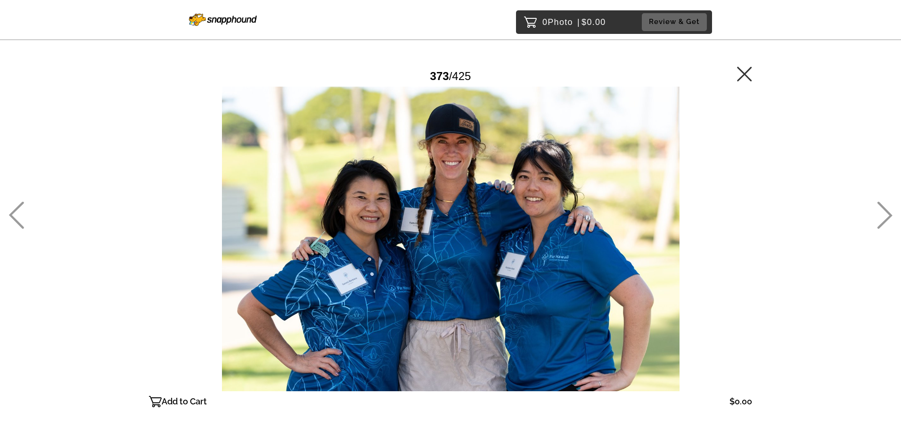
click at [887, 213] on icon at bounding box center [885, 215] width 16 height 27
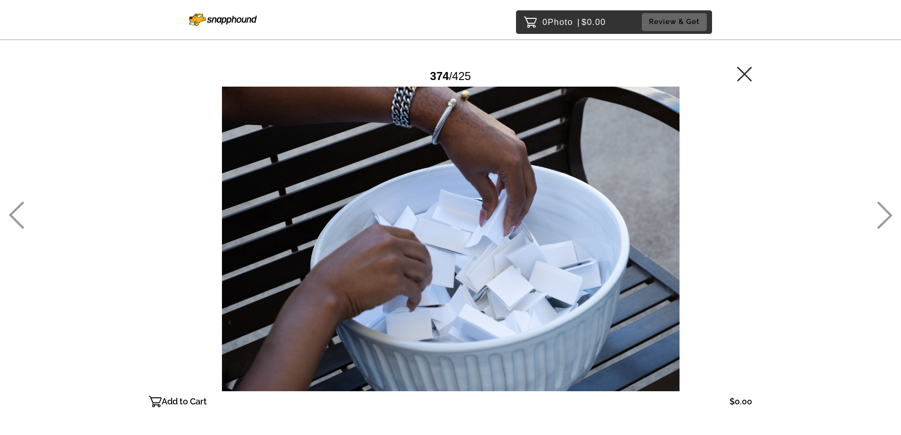
click at [887, 213] on icon at bounding box center [885, 215] width 16 height 27
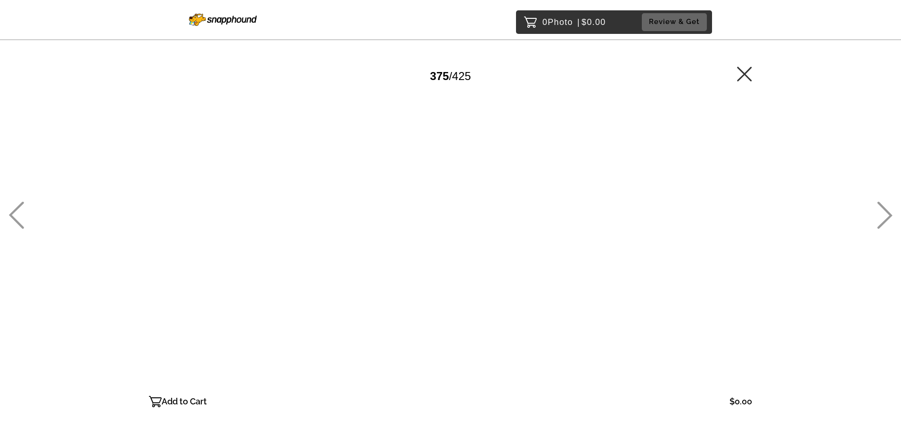
click at [887, 213] on icon at bounding box center [885, 215] width 16 height 27
click at [886, 213] on icon at bounding box center [885, 215] width 16 height 27
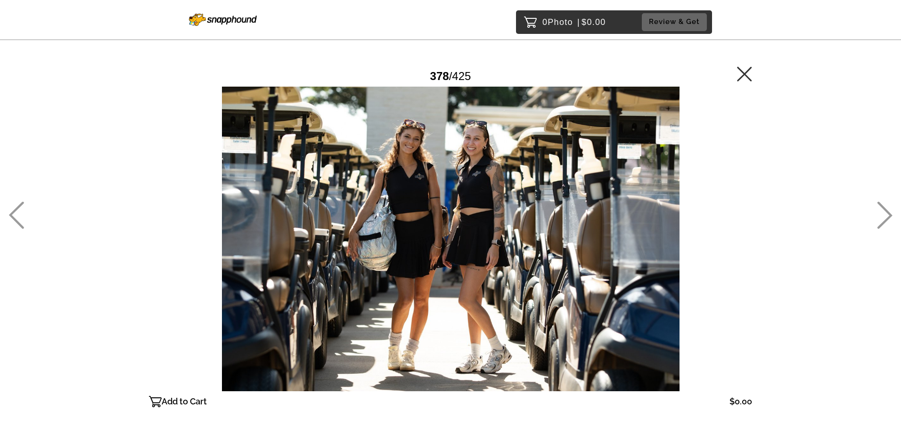
click at [886, 212] on icon at bounding box center [884, 215] width 15 height 27
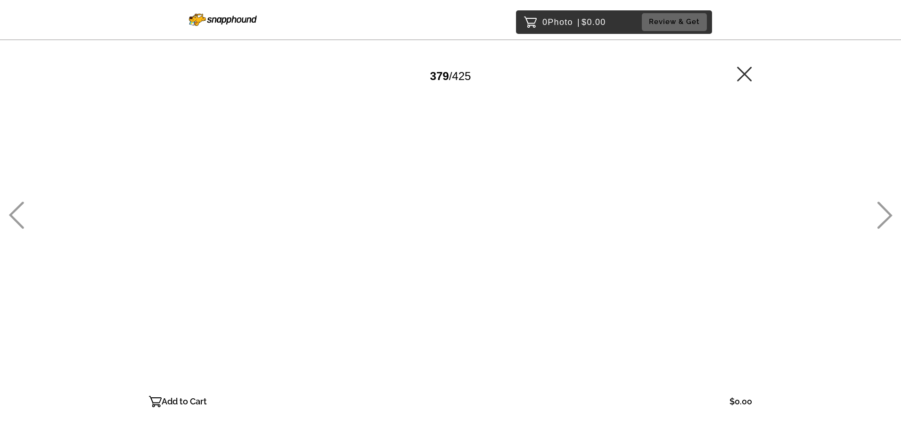
click at [13, 212] on icon at bounding box center [16, 215] width 15 height 27
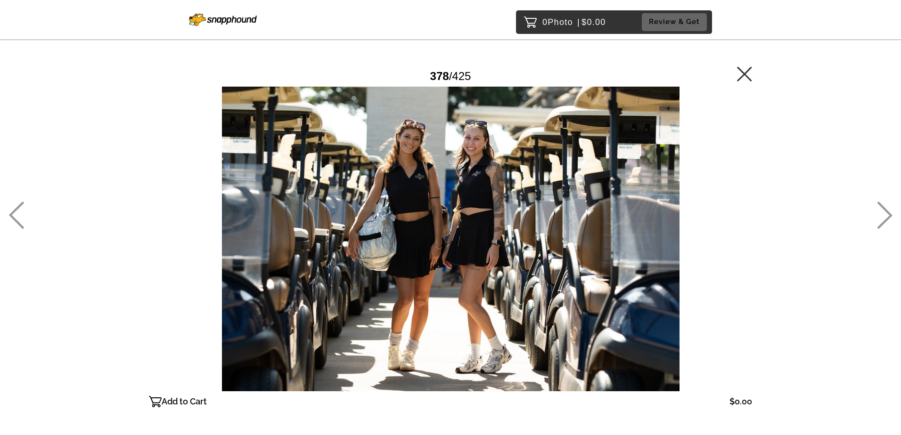
click at [889, 214] on icon at bounding box center [884, 215] width 15 height 27
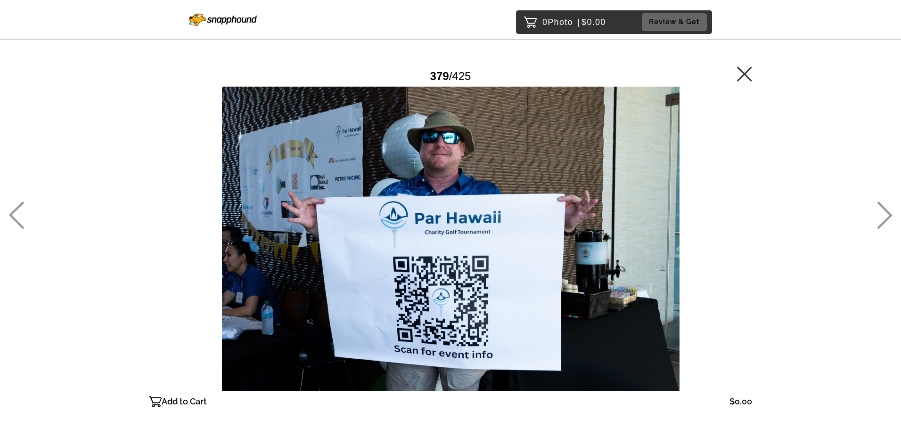
click at [889, 214] on icon at bounding box center [884, 215] width 15 height 27
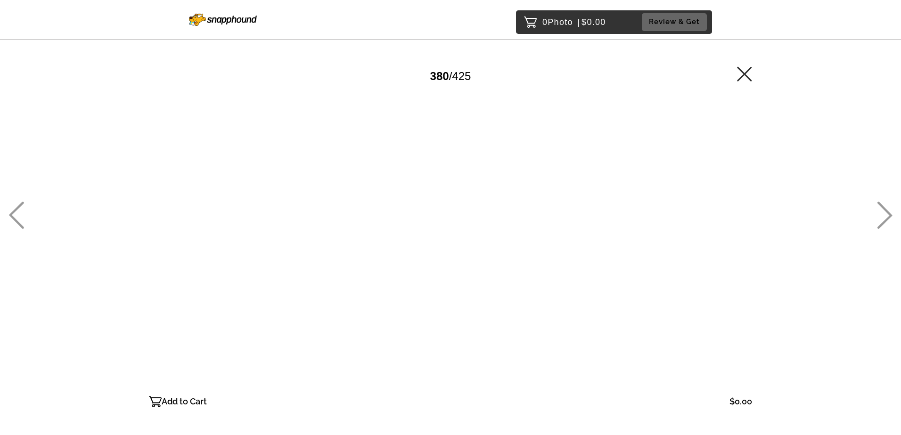
click at [889, 214] on icon at bounding box center [884, 215] width 15 height 27
click at [887, 213] on icon at bounding box center [884, 215] width 15 height 27
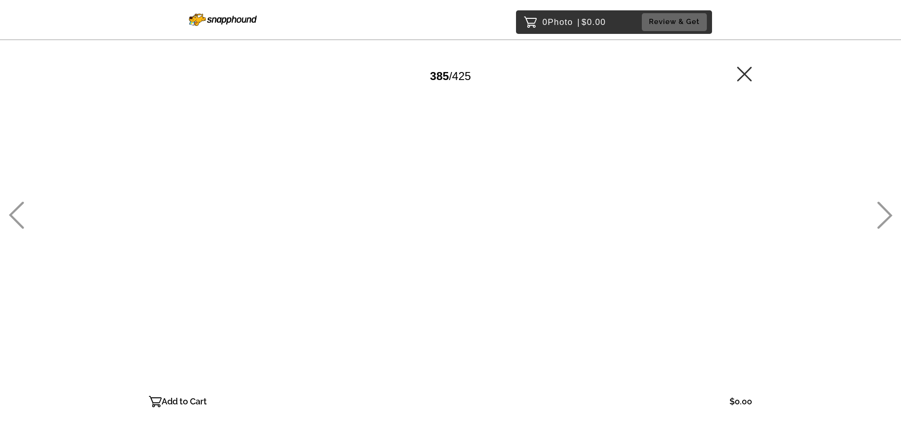
click at [16, 213] on icon at bounding box center [16, 215] width 16 height 27
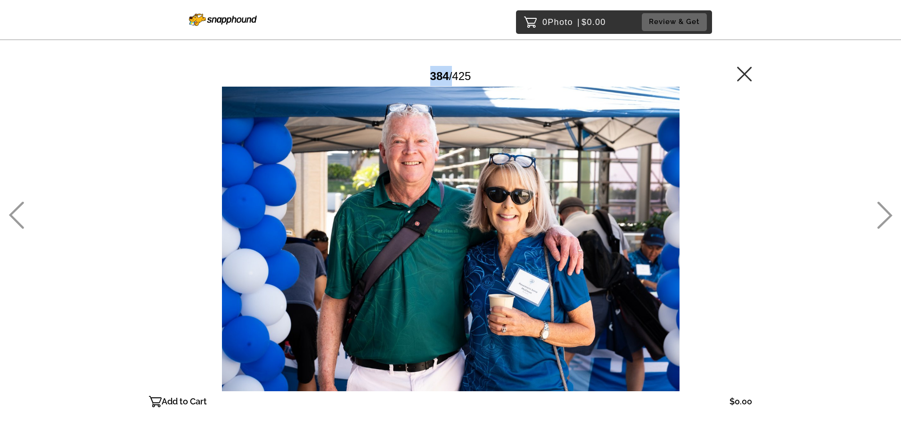
click at [16, 213] on icon at bounding box center [16, 215] width 16 height 27
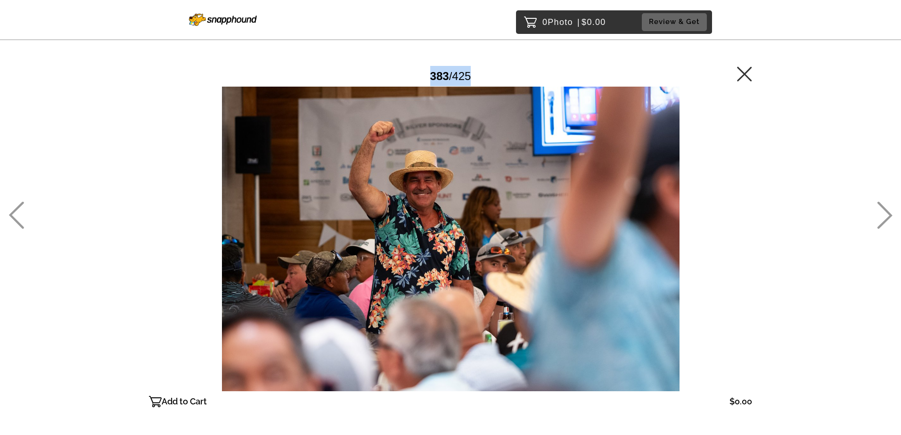
click at [16, 213] on icon at bounding box center [16, 215] width 16 height 27
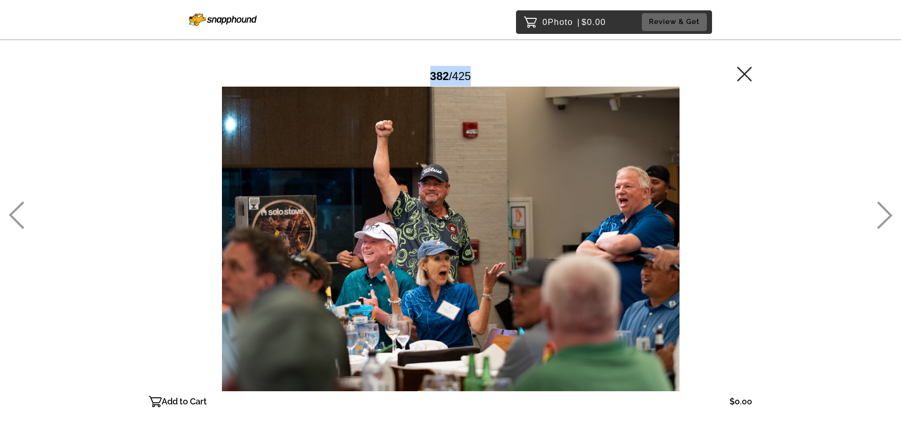
click at [16, 213] on icon at bounding box center [16, 215] width 16 height 27
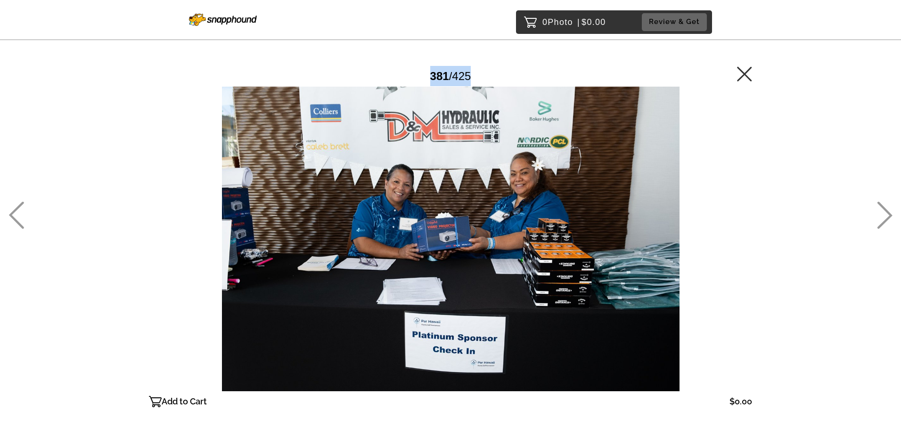
click at [16, 213] on icon at bounding box center [16, 215] width 16 height 27
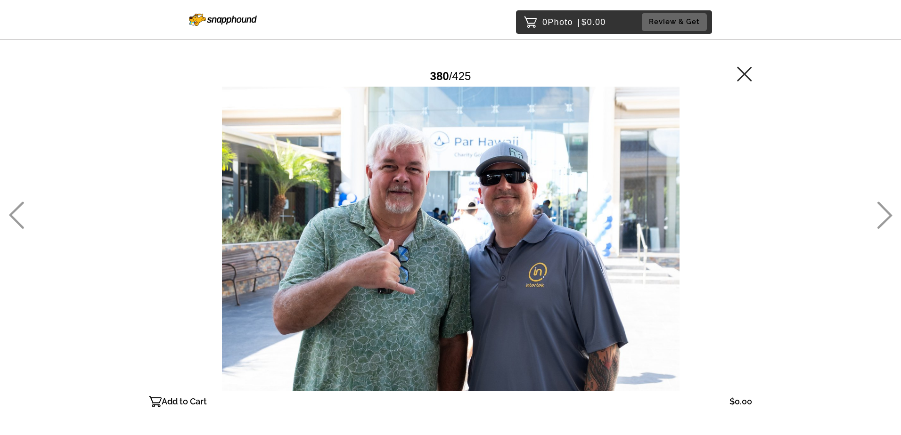
click at [17, 214] on icon at bounding box center [16, 215] width 16 height 27
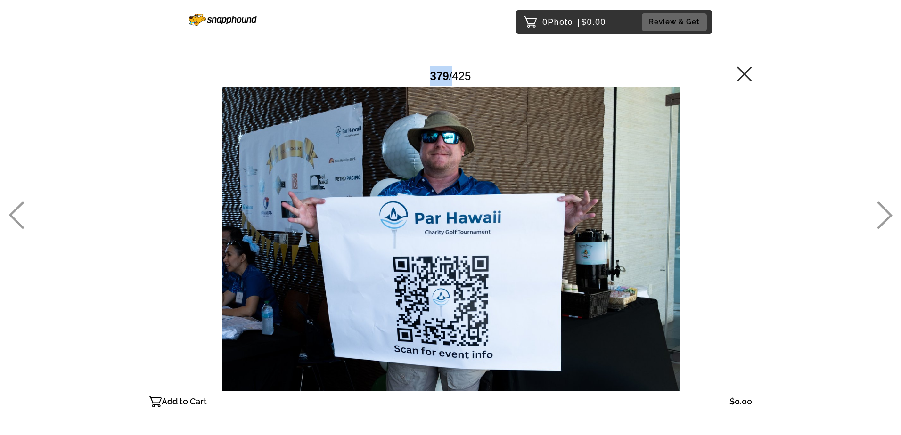
click at [17, 214] on icon at bounding box center [16, 215] width 16 height 27
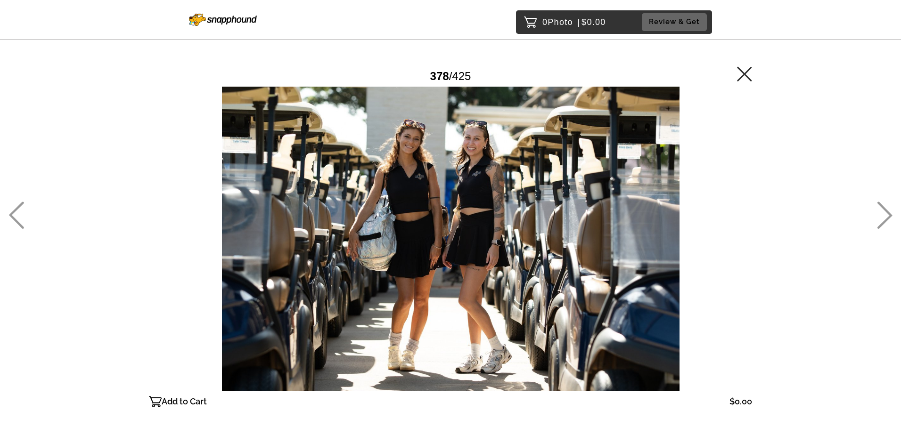
click at [17, 214] on icon at bounding box center [16, 215] width 16 height 27
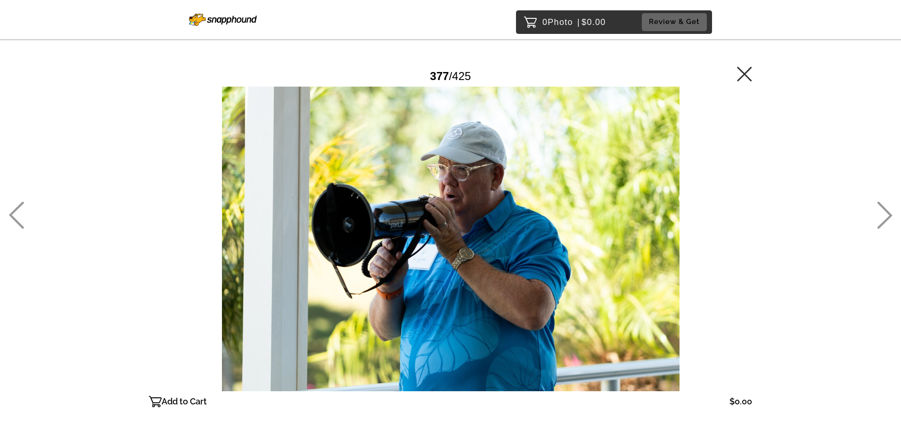
click at [17, 214] on icon at bounding box center [16, 215] width 16 height 27
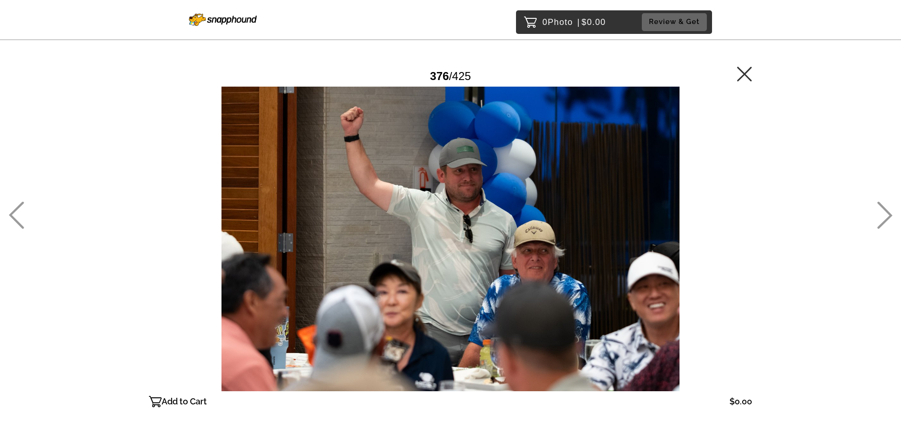
click at [21, 217] on icon at bounding box center [16, 215] width 16 height 27
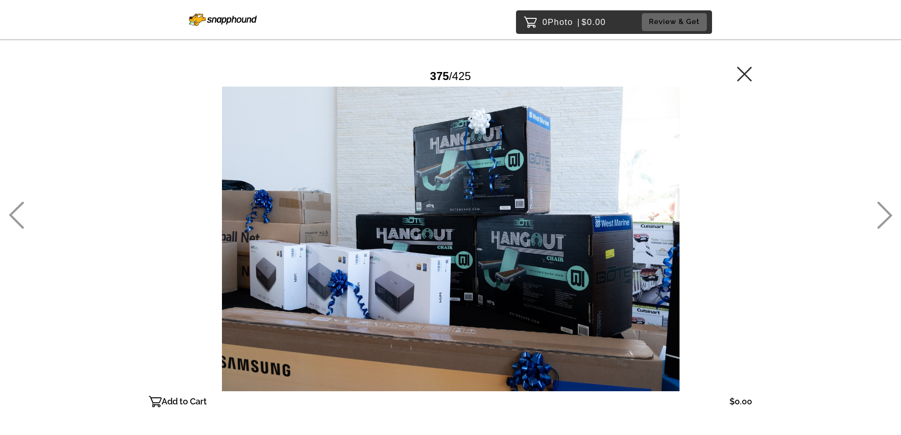
click at [21, 217] on icon at bounding box center [16, 215] width 16 height 27
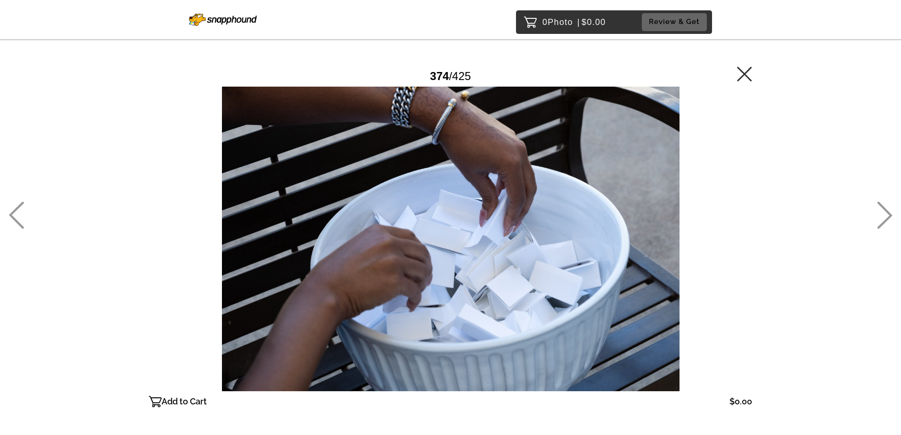
click at [22, 215] on icon at bounding box center [16, 215] width 16 height 27
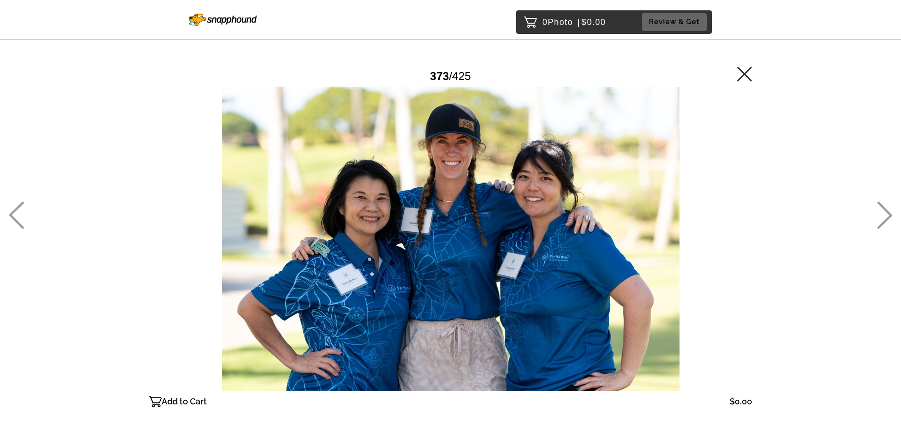
click at [882, 214] on icon at bounding box center [885, 215] width 16 height 27
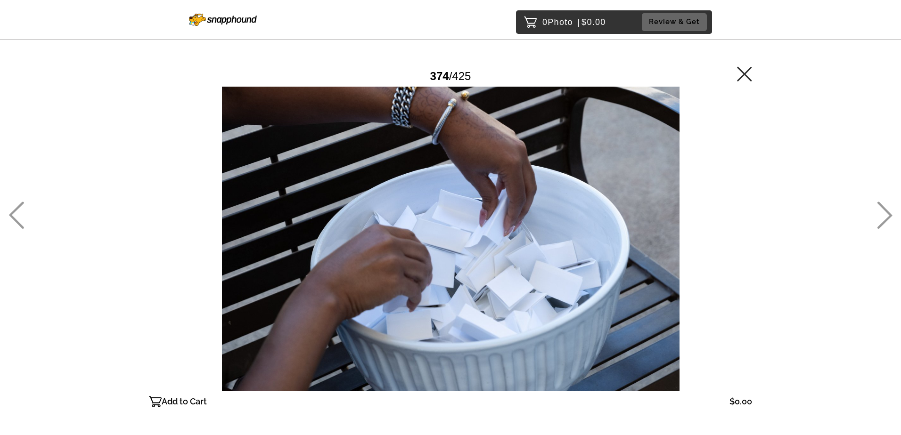
drag, startPoint x: 3, startPoint y: 218, endPoint x: 10, endPoint y: 218, distance: 7.1
click at [10, 218] on div "0 Photo | $0.00 Review & Get Password Checker bypassed 374 / 425 Add to Cart $0…" at bounding box center [450, 258] width 901 height 516
click at [884, 218] on icon at bounding box center [885, 215] width 16 height 27
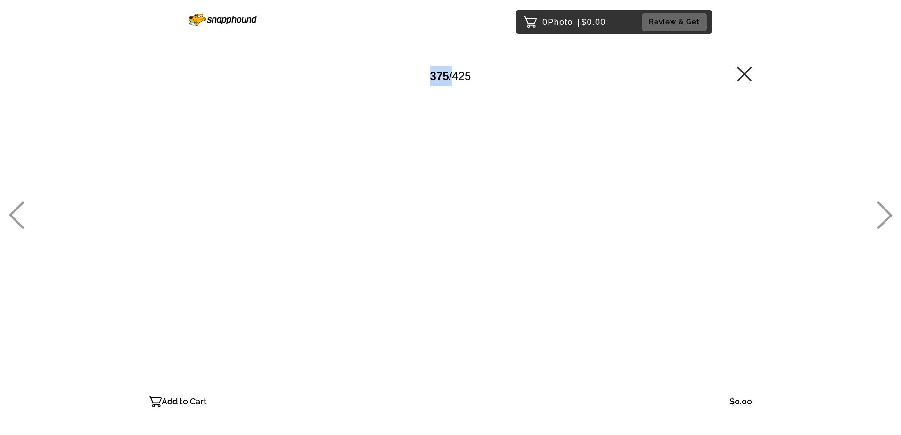
click at [884, 218] on icon at bounding box center [885, 215] width 16 height 27
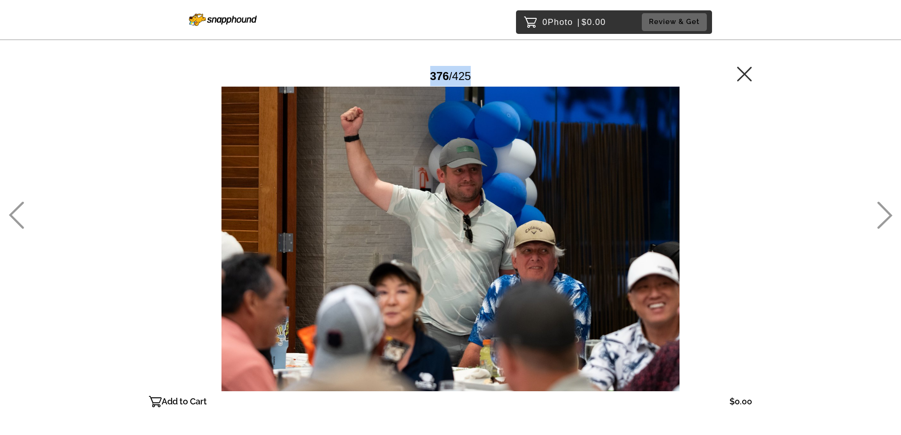
click at [884, 218] on icon at bounding box center [885, 215] width 16 height 27
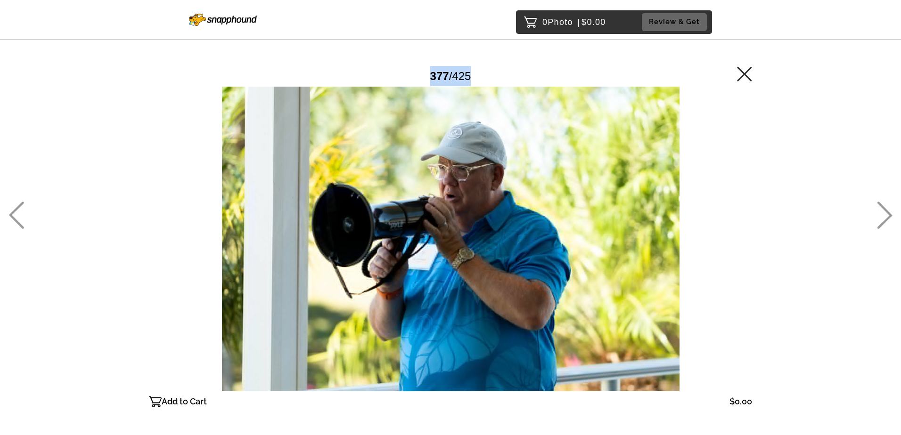
click at [884, 218] on icon at bounding box center [885, 215] width 16 height 27
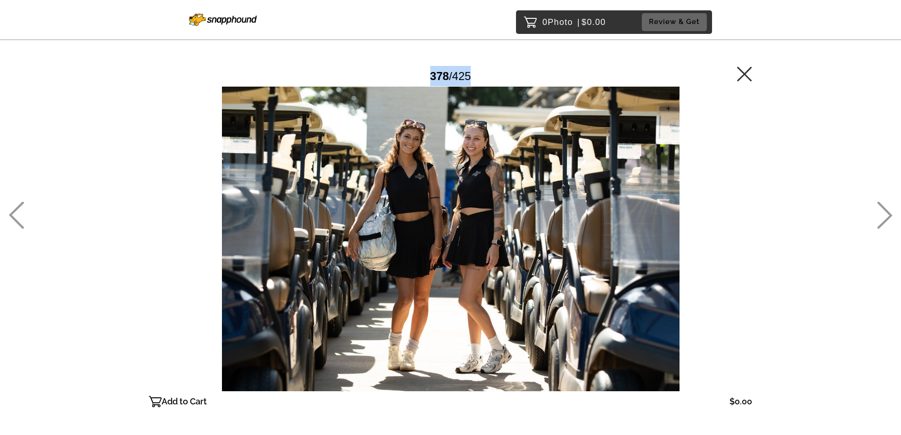
click at [884, 218] on icon at bounding box center [885, 215] width 16 height 27
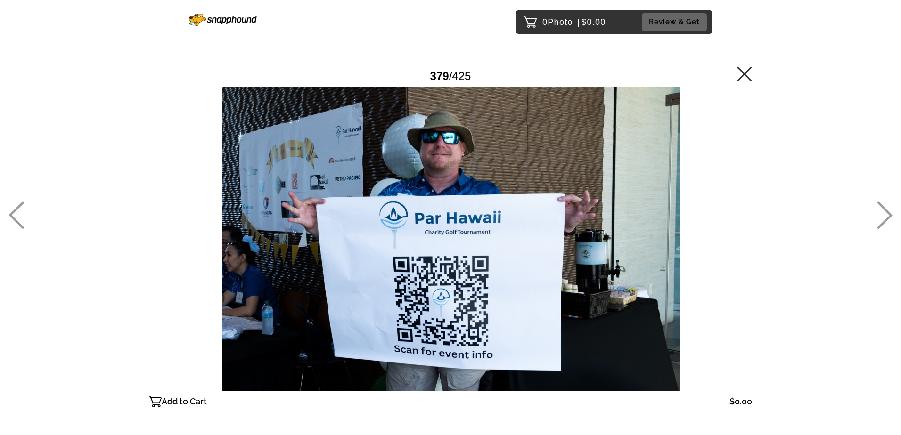
click at [12, 213] on icon at bounding box center [16, 215] width 15 height 27
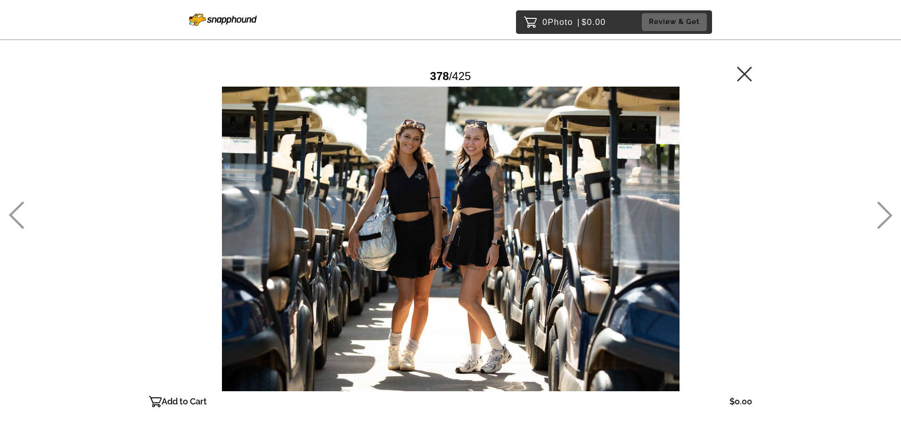
click at [882, 214] on icon at bounding box center [885, 215] width 16 height 27
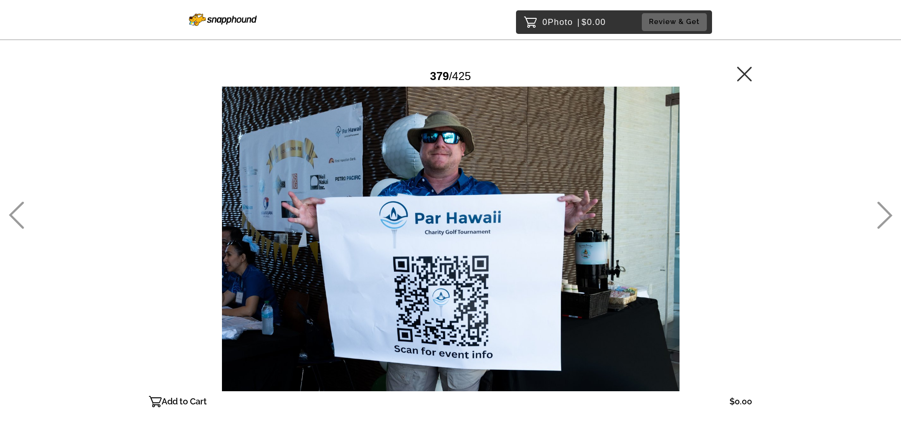
click at [882, 214] on icon at bounding box center [885, 215] width 16 height 27
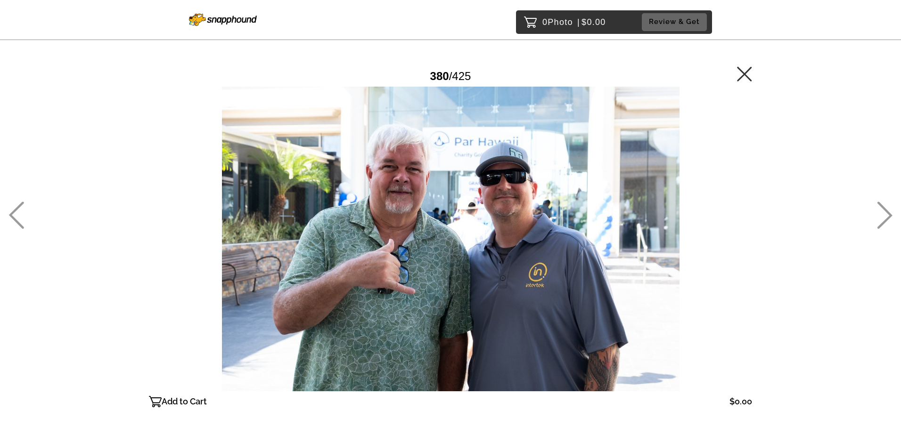
click at [882, 214] on icon at bounding box center [885, 215] width 16 height 27
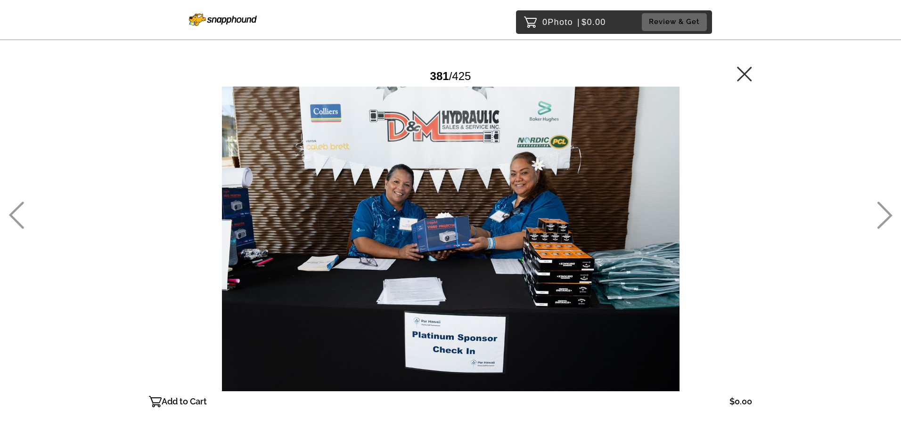
click at [882, 214] on icon at bounding box center [885, 215] width 16 height 27
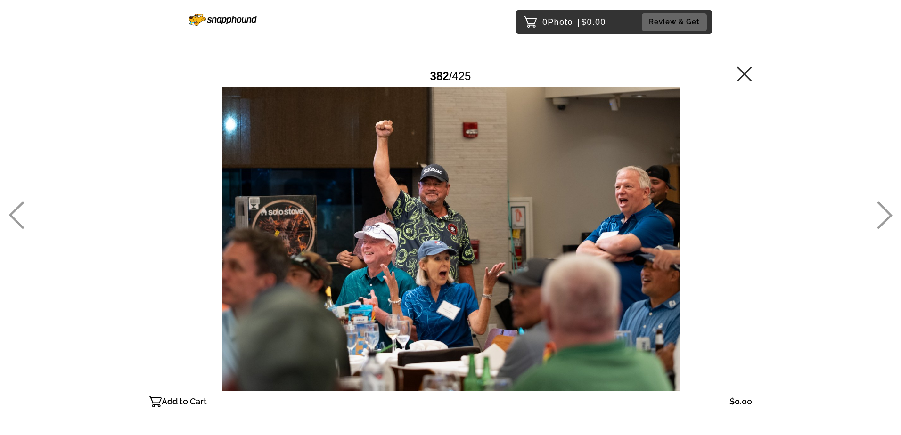
click at [882, 214] on icon at bounding box center [885, 215] width 16 height 27
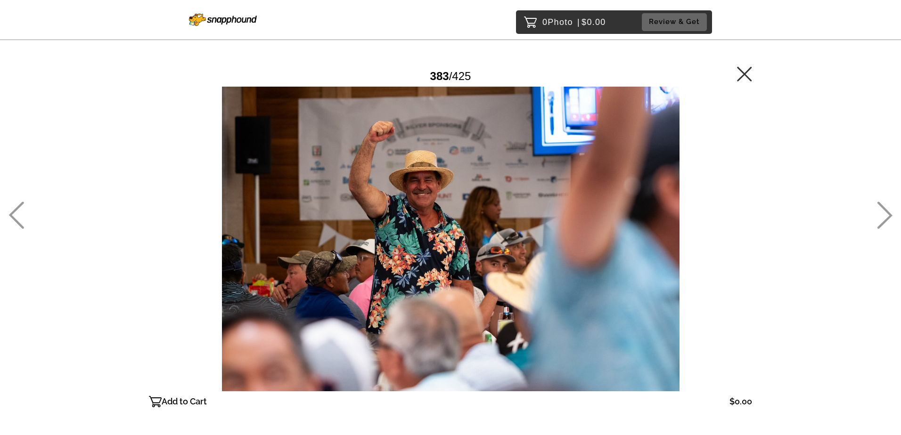
click at [882, 214] on icon at bounding box center [885, 215] width 16 height 27
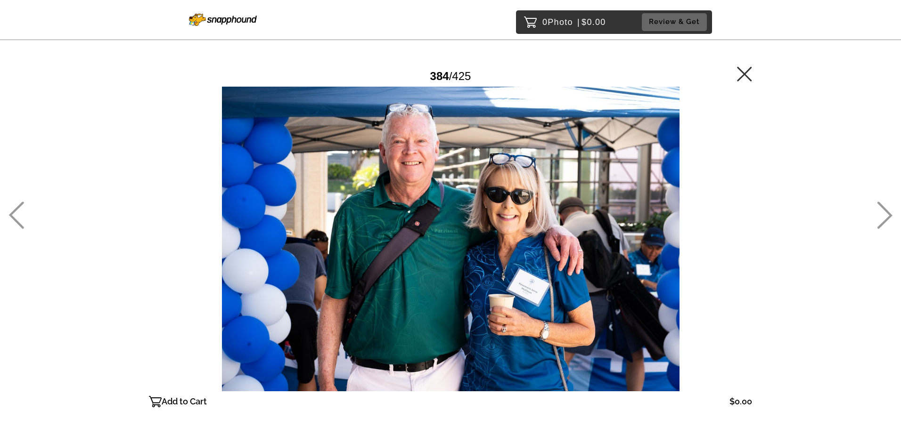
click at [882, 214] on icon at bounding box center [885, 215] width 16 height 27
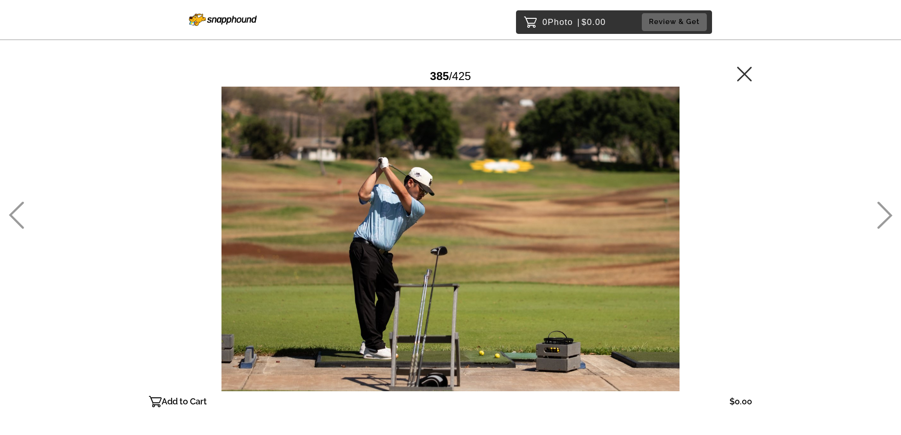
click at [883, 214] on icon at bounding box center [885, 215] width 16 height 27
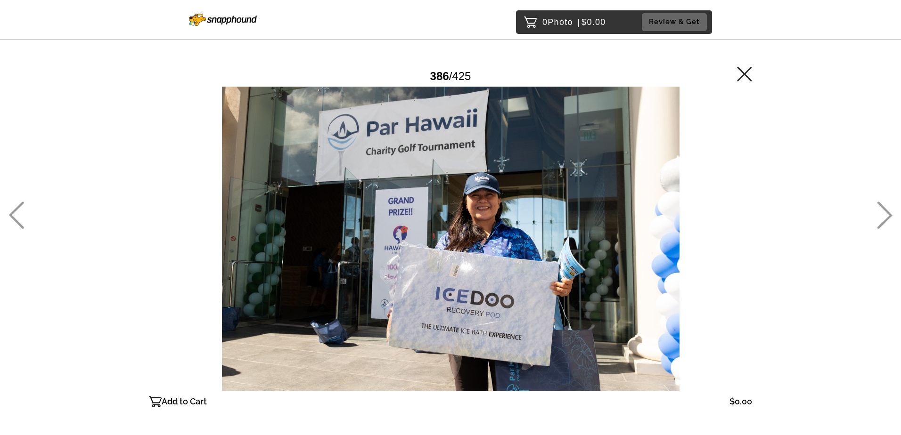
click at [890, 216] on icon at bounding box center [884, 215] width 15 height 27
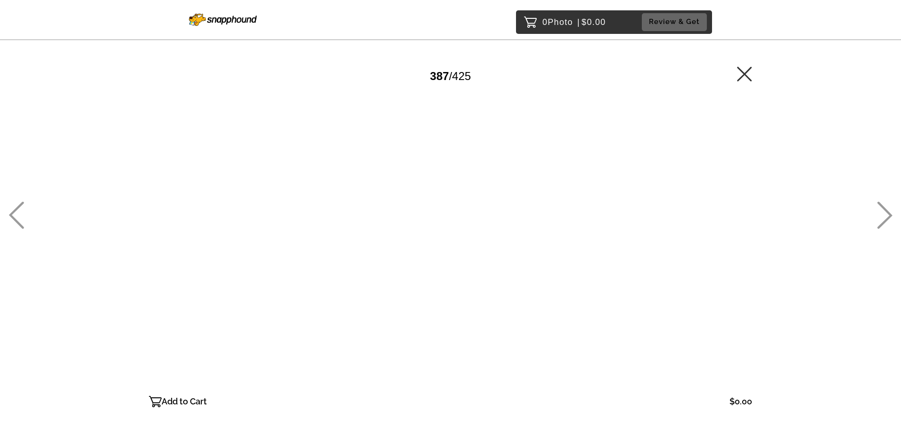
click at [890, 216] on icon at bounding box center [884, 215] width 15 height 27
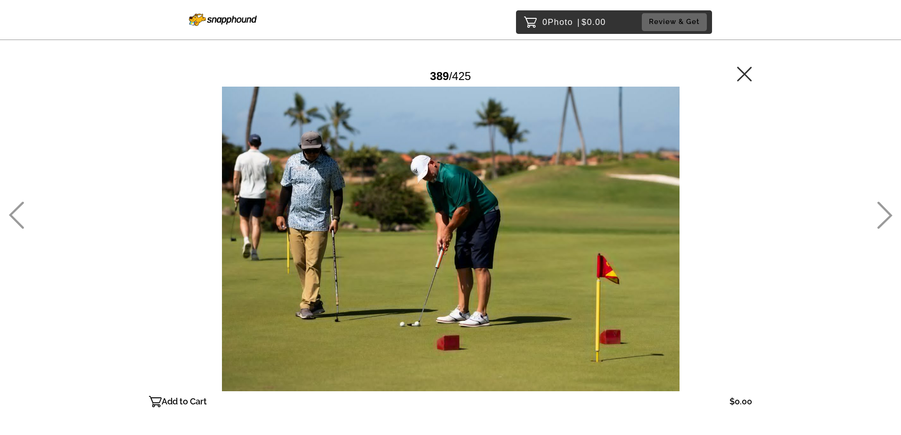
click at [890, 216] on icon at bounding box center [884, 215] width 15 height 27
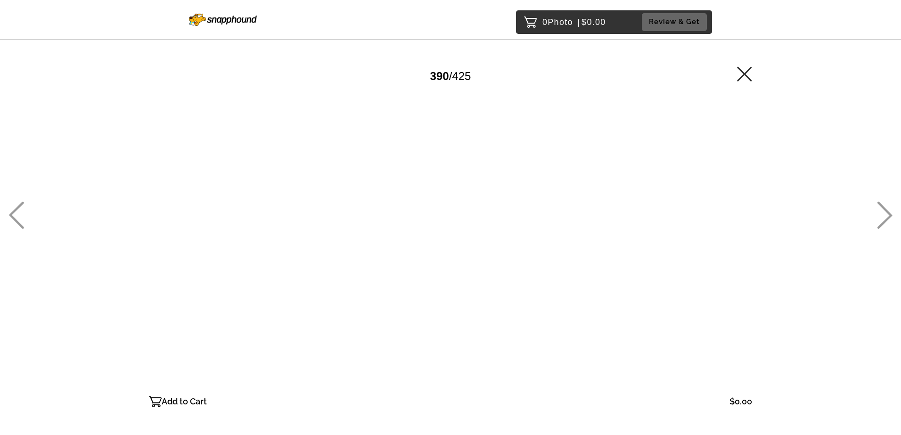
click at [890, 216] on icon at bounding box center [884, 215] width 15 height 27
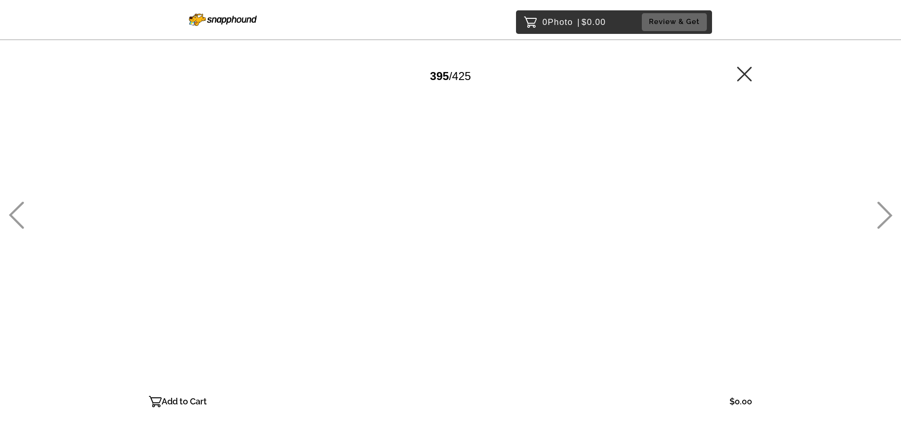
click at [885, 219] on icon at bounding box center [885, 215] width 16 height 27
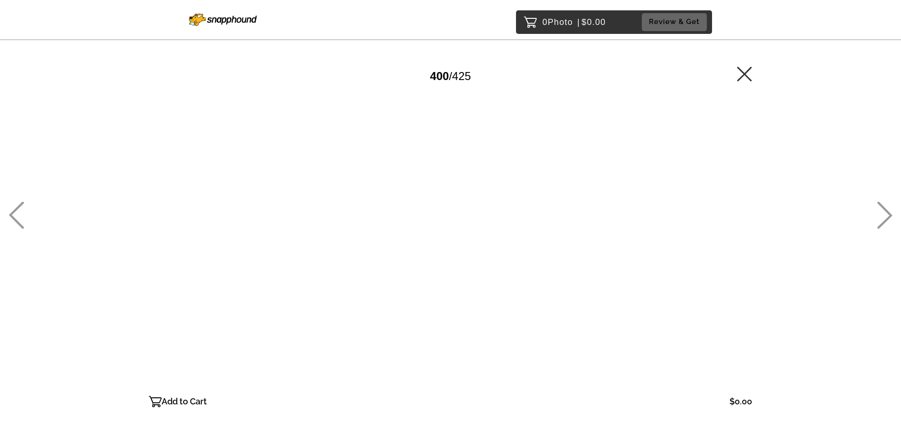
click at [885, 220] on icon at bounding box center [884, 215] width 15 height 27
click at [885, 221] on icon at bounding box center [884, 215] width 15 height 27
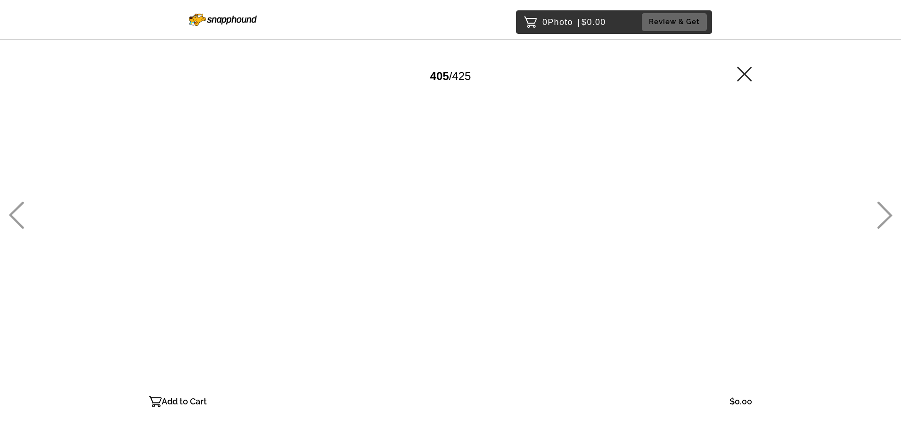
click at [885, 221] on icon at bounding box center [884, 215] width 15 height 27
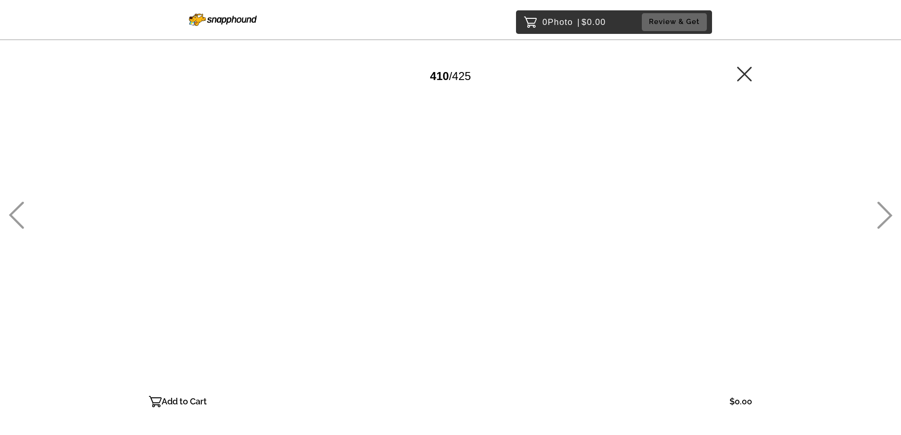
click at [885, 221] on icon at bounding box center [884, 215] width 15 height 27
click at [885, 222] on icon at bounding box center [884, 215] width 15 height 27
click at [885, 223] on icon at bounding box center [885, 215] width 16 height 27
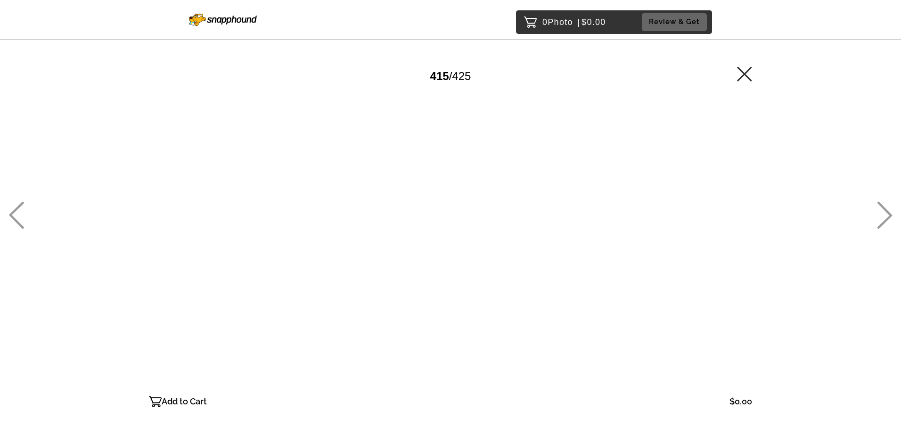
click at [885, 223] on icon at bounding box center [885, 215] width 16 height 27
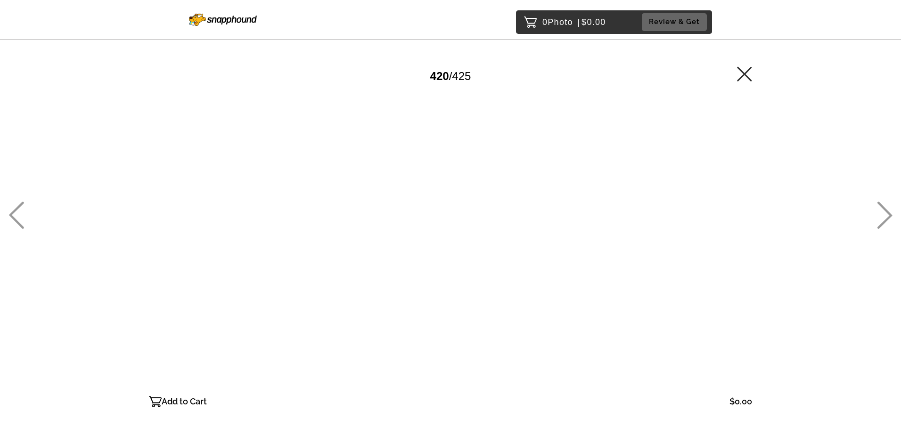
click at [885, 223] on icon at bounding box center [885, 215] width 16 height 27
click at [886, 220] on icon at bounding box center [884, 215] width 15 height 27
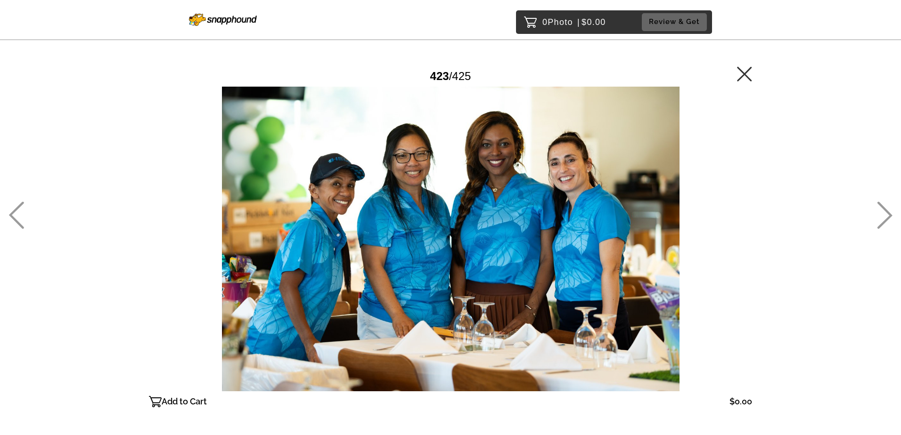
click at [886, 220] on icon at bounding box center [884, 215] width 15 height 27
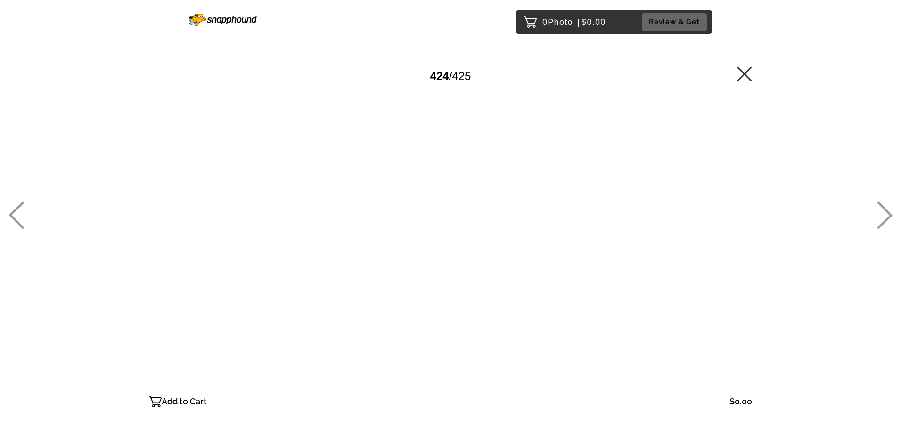
click at [886, 220] on icon at bounding box center [884, 215] width 15 height 27
